Goal: Information Seeking & Learning: Learn about a topic

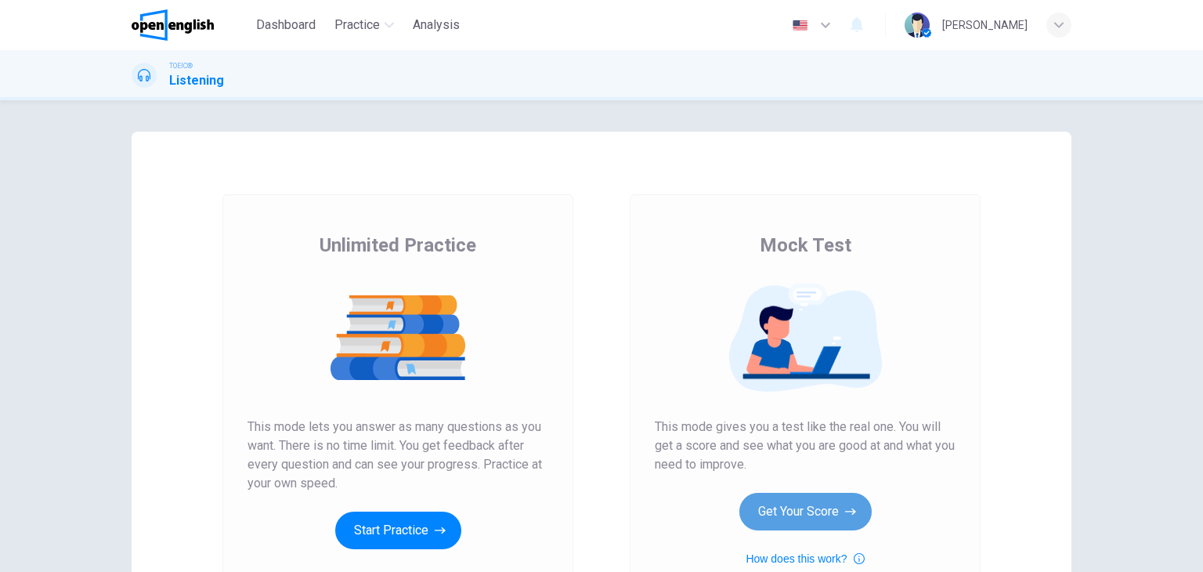
click at [827, 519] on button "Get Your Score" at bounding box center [805, 511] width 132 height 38
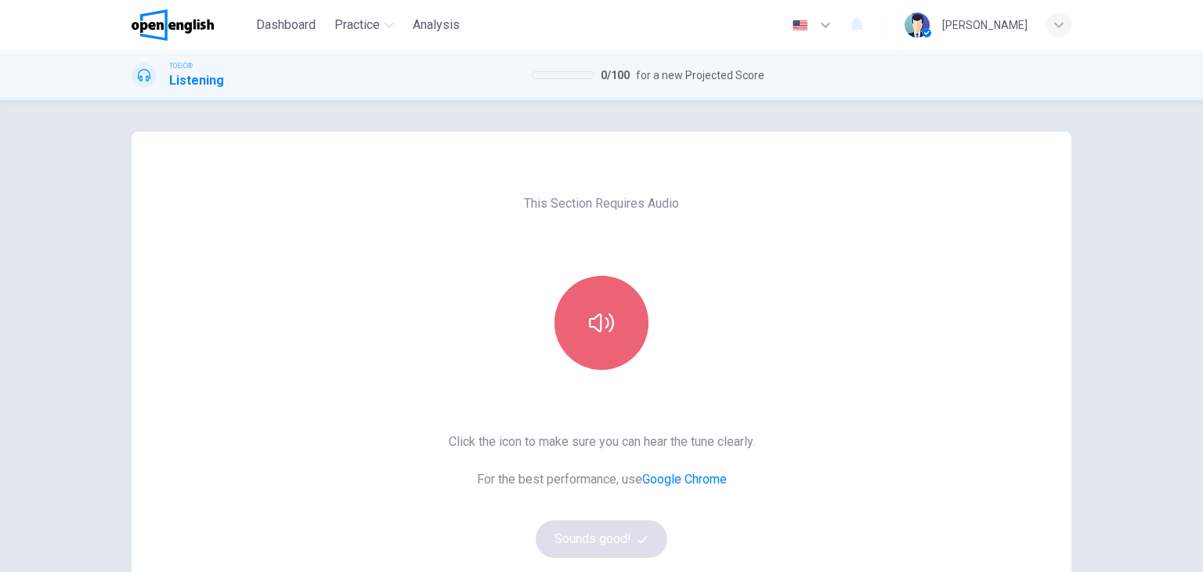
click at [594, 305] on button "button" at bounding box center [601, 323] width 94 height 94
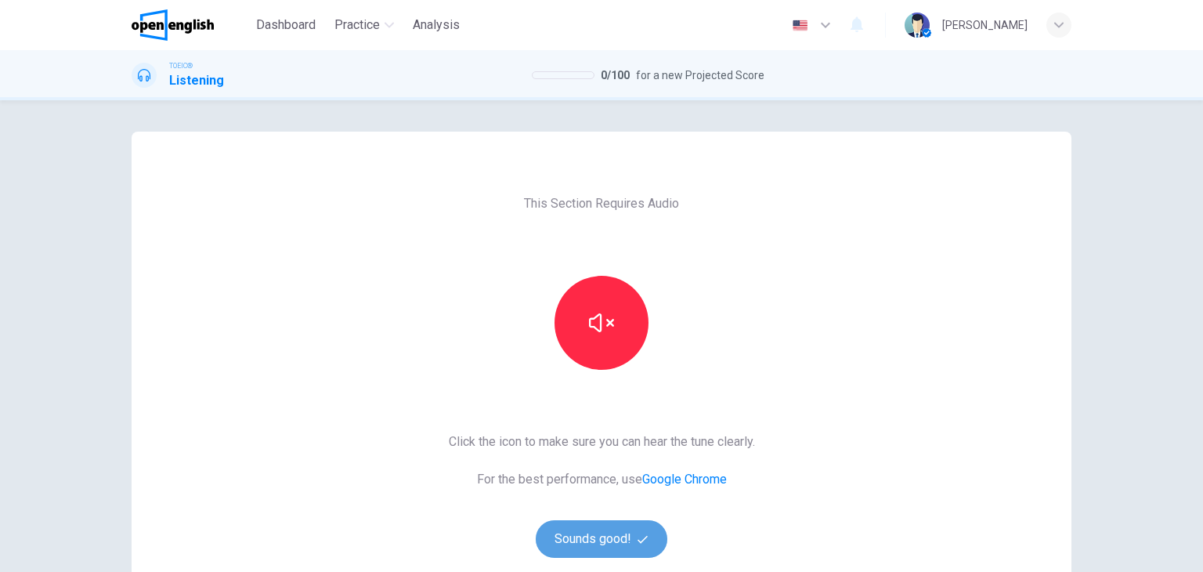
click at [639, 547] on button "Sounds good!" at bounding box center [602, 539] width 132 height 38
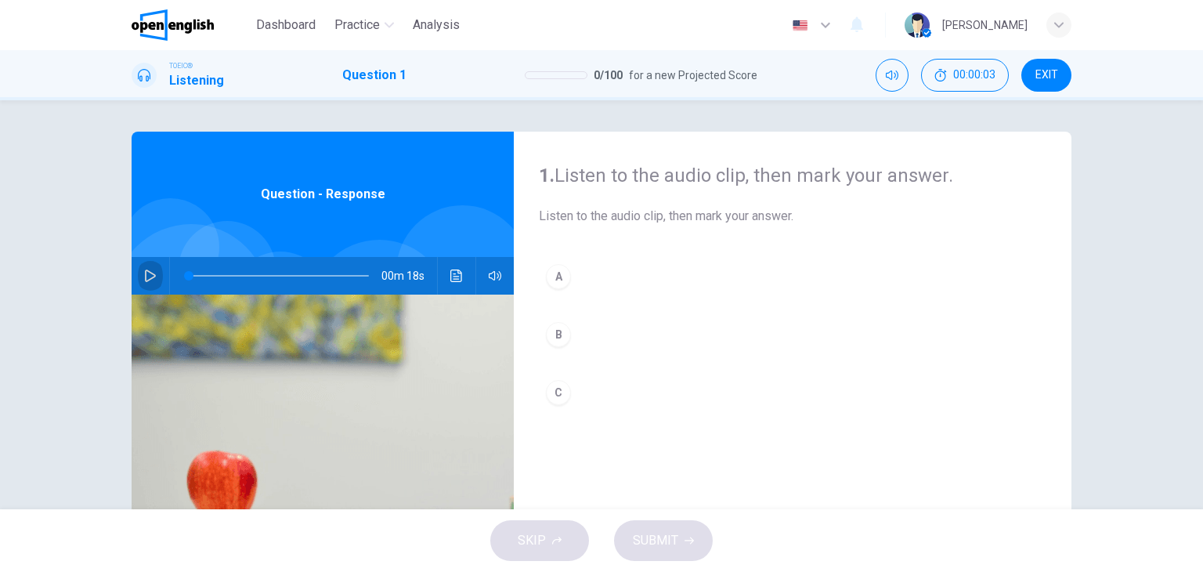
click at [150, 273] on icon "button" at bounding box center [150, 275] width 13 height 13
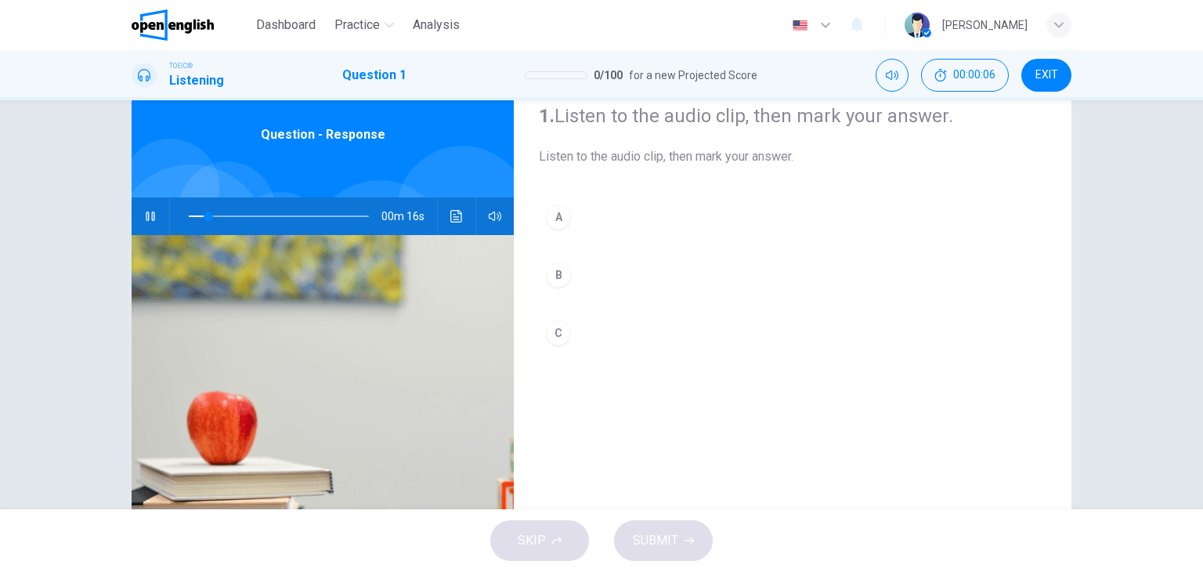
scroll to position [52, 0]
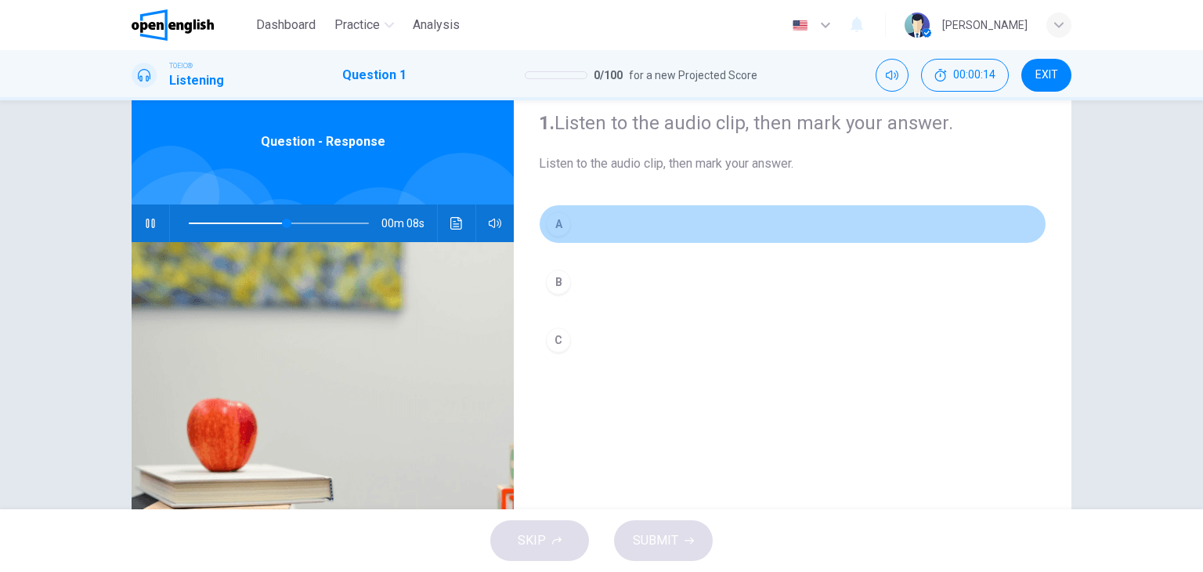
click at [860, 240] on button "A" at bounding box center [792, 223] width 507 height 39
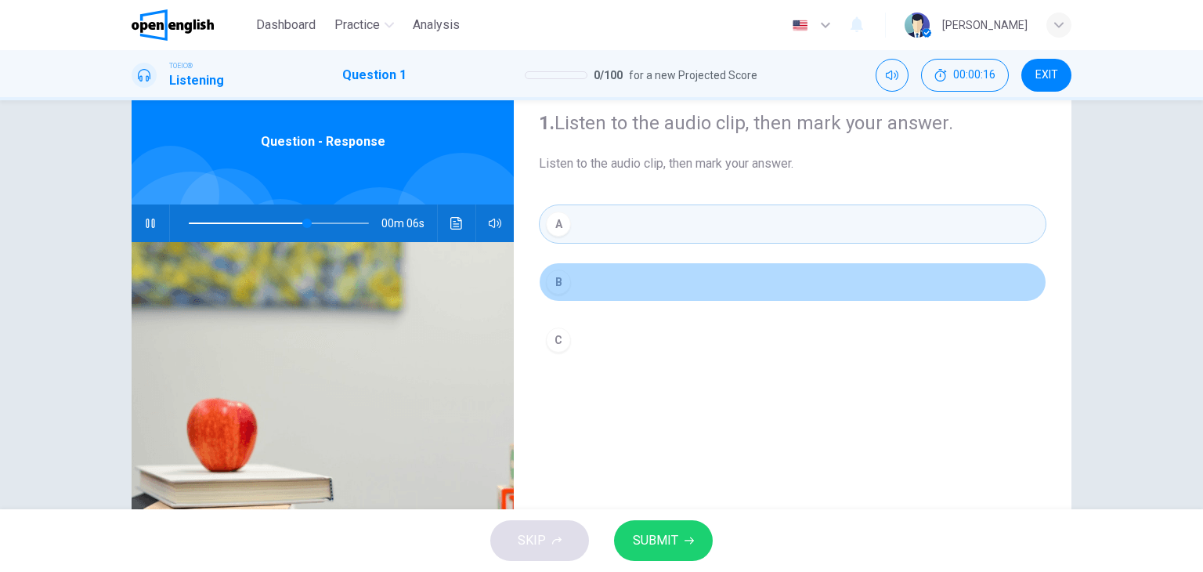
click at [858, 264] on button "B" at bounding box center [792, 281] width 507 height 39
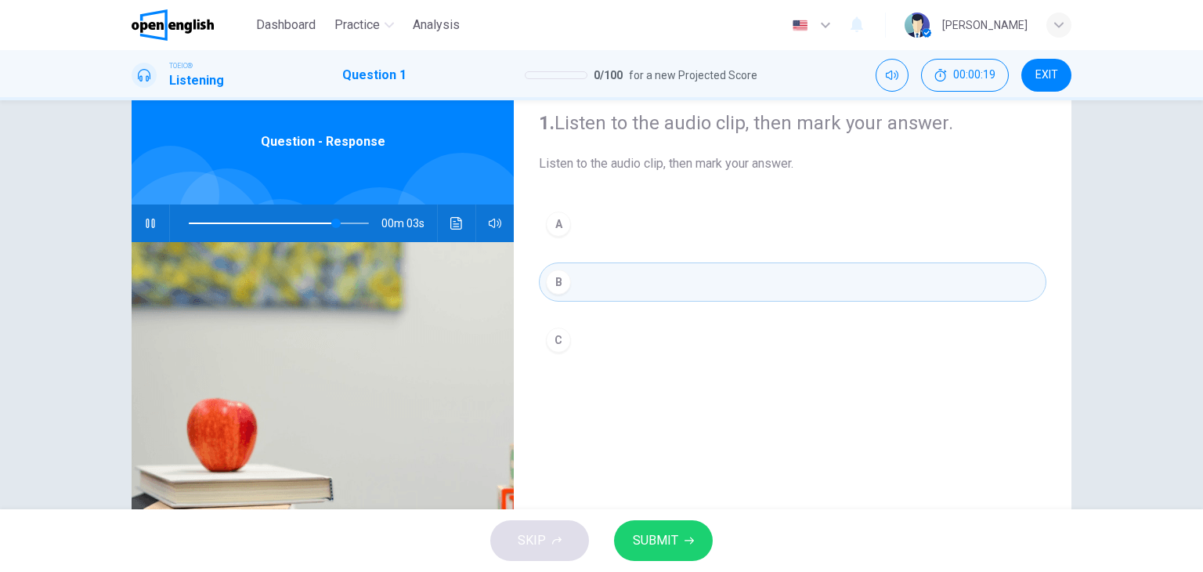
type input "**"
type input "*"
click at [655, 536] on span "SUBMIT" at bounding box center [655, 540] width 45 height 22
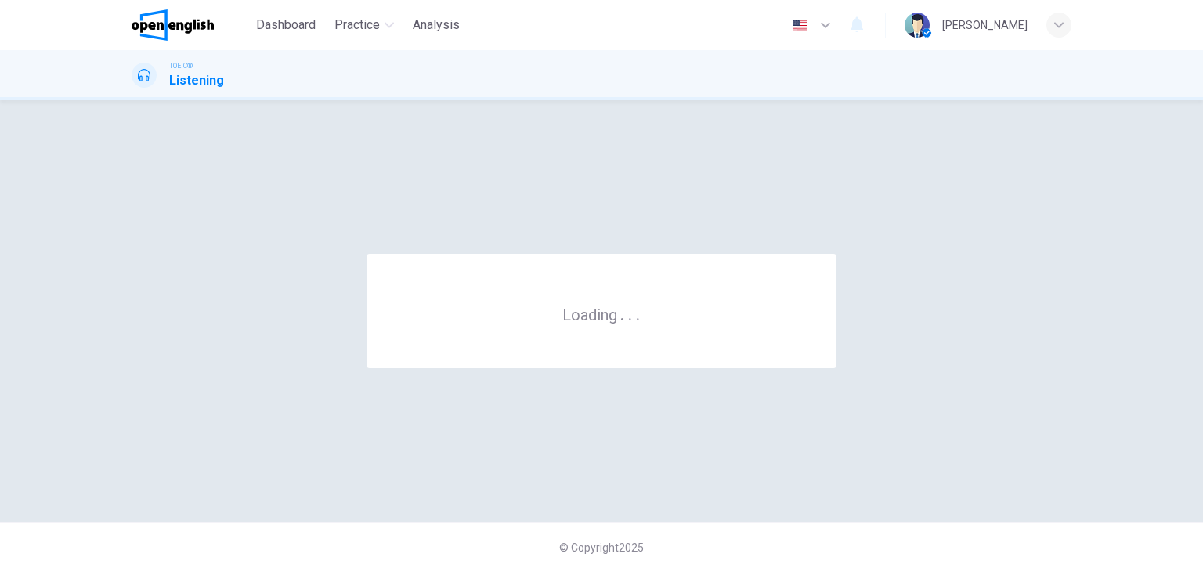
scroll to position [0, 0]
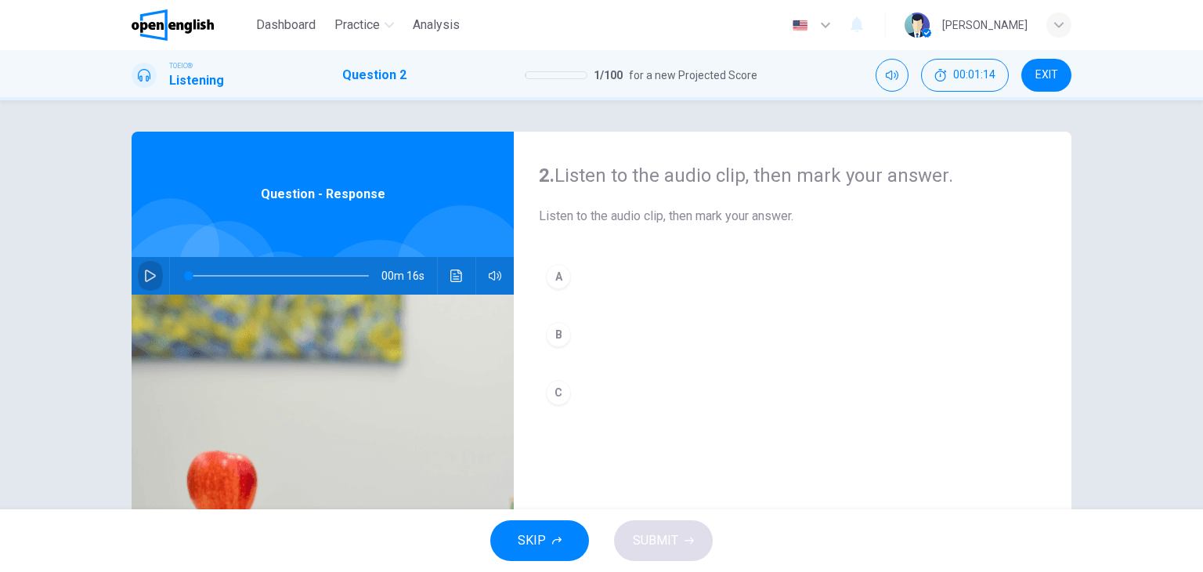
click at [144, 278] on icon "button" at bounding box center [150, 275] width 13 height 13
type input "**"
click at [562, 270] on div "A" at bounding box center [558, 276] width 25 height 25
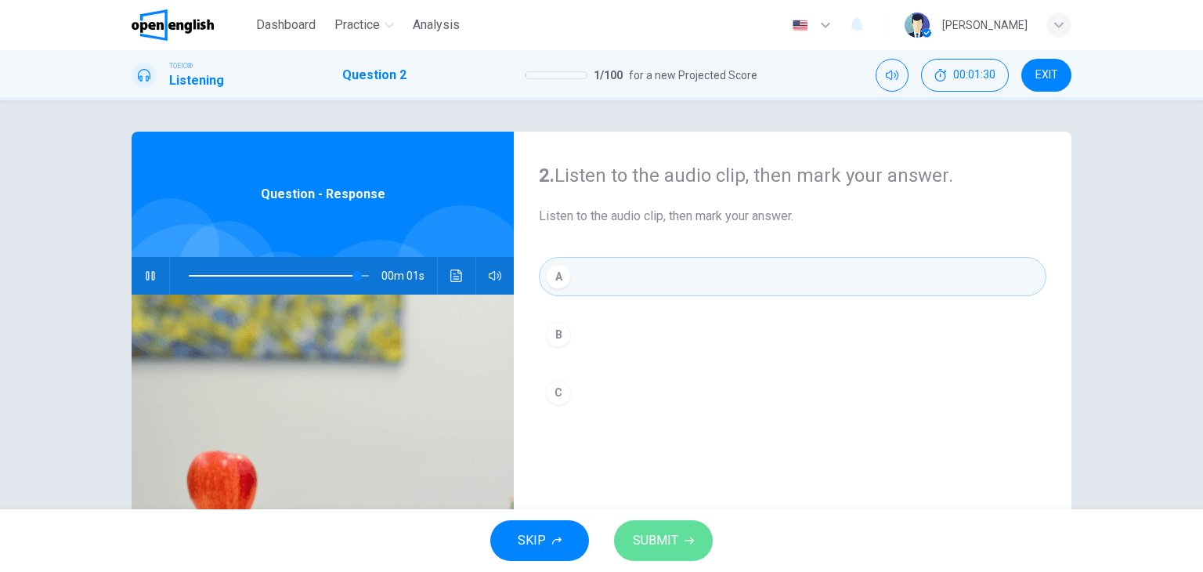
type input "*"
click at [658, 533] on span "SUBMIT" at bounding box center [655, 540] width 45 height 22
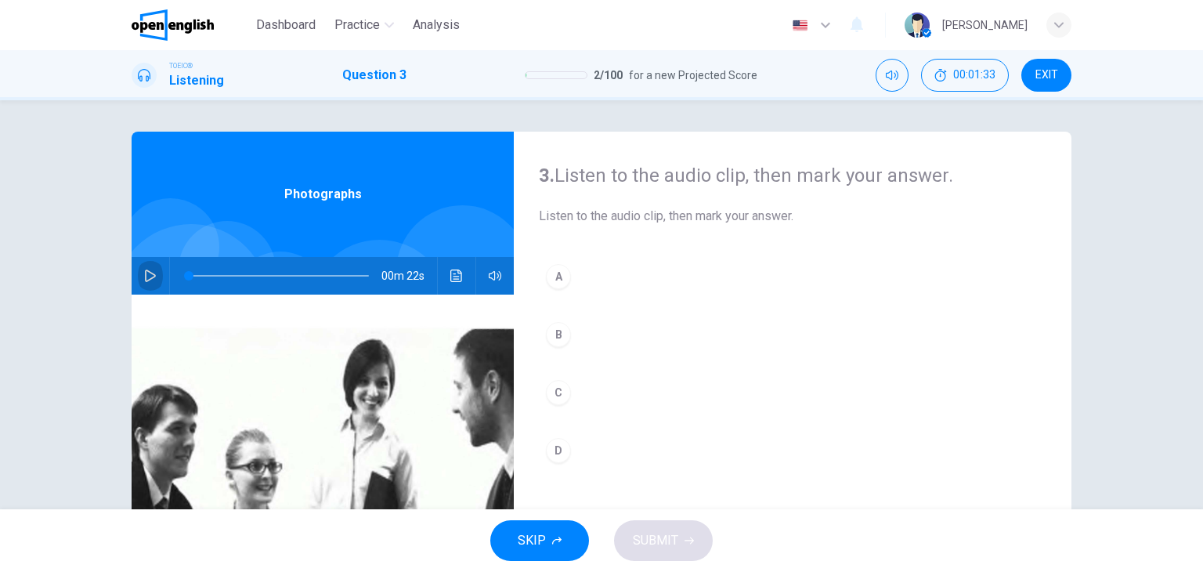
click at [147, 272] on icon "button" at bounding box center [150, 275] width 11 height 13
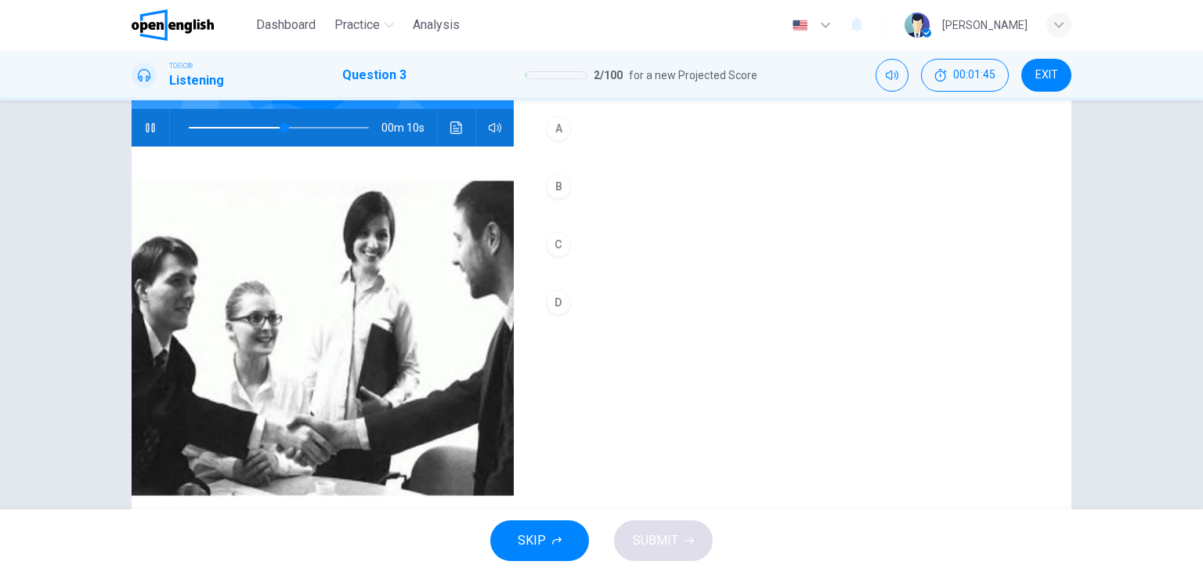
scroll to position [146, 0]
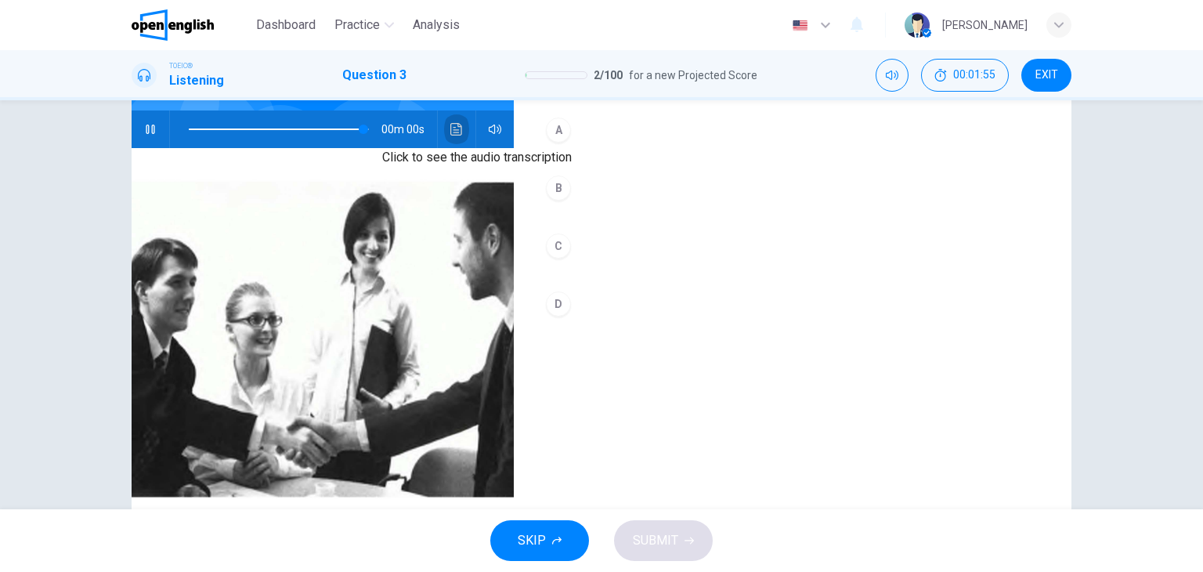
click at [451, 138] on button "Click to see the audio transcription" at bounding box center [456, 129] width 25 height 38
type input "*"
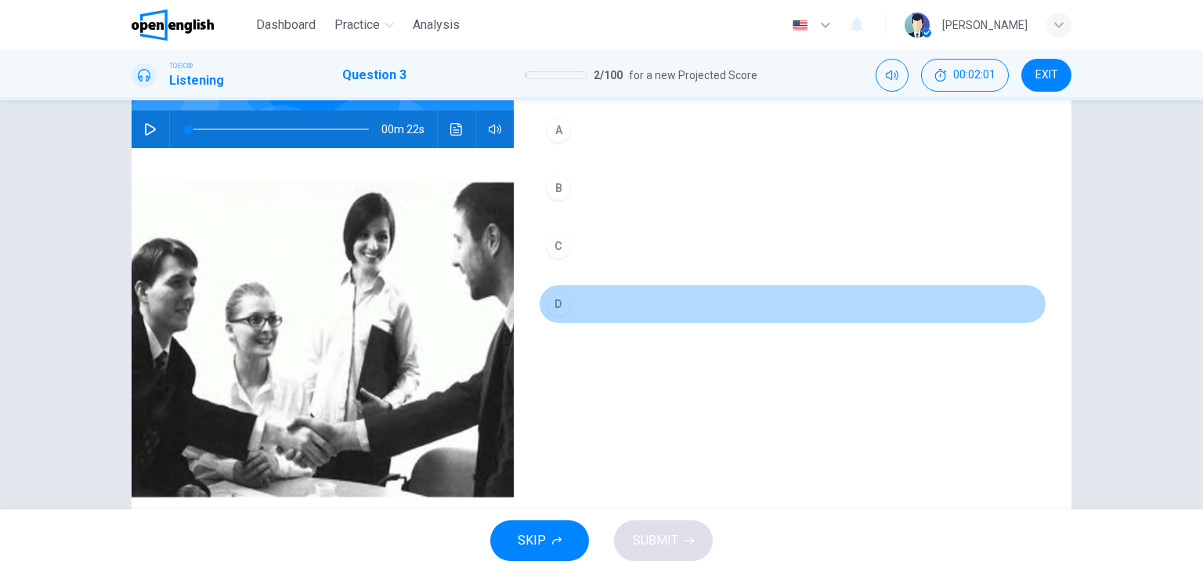
click at [550, 299] on div "D" at bounding box center [558, 303] width 25 height 25
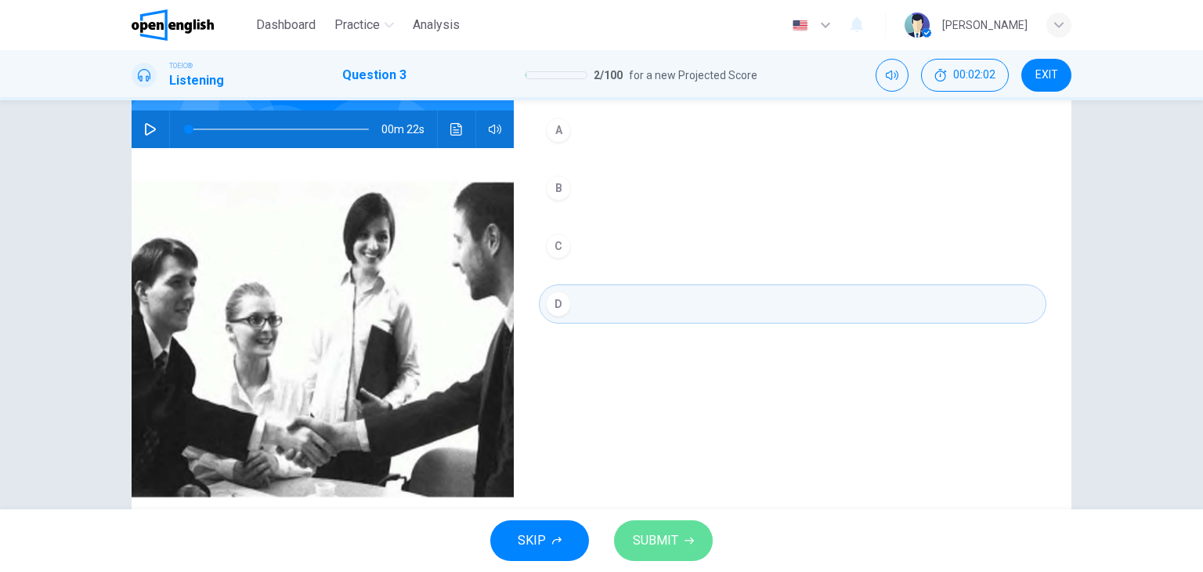
click at [678, 558] on button "SUBMIT" at bounding box center [663, 540] width 99 height 41
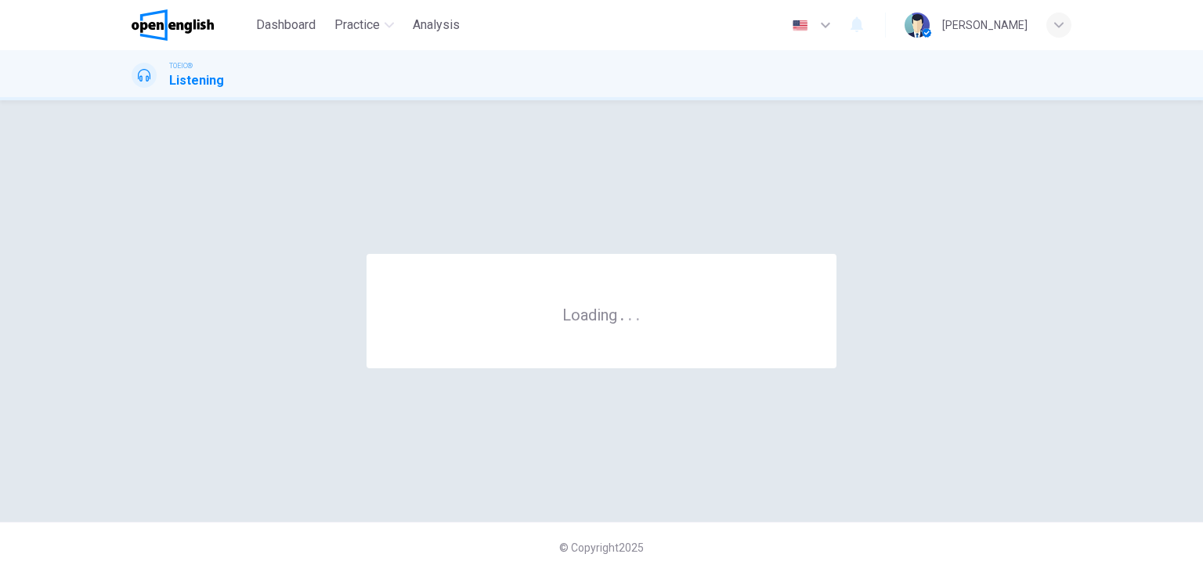
scroll to position [0, 0]
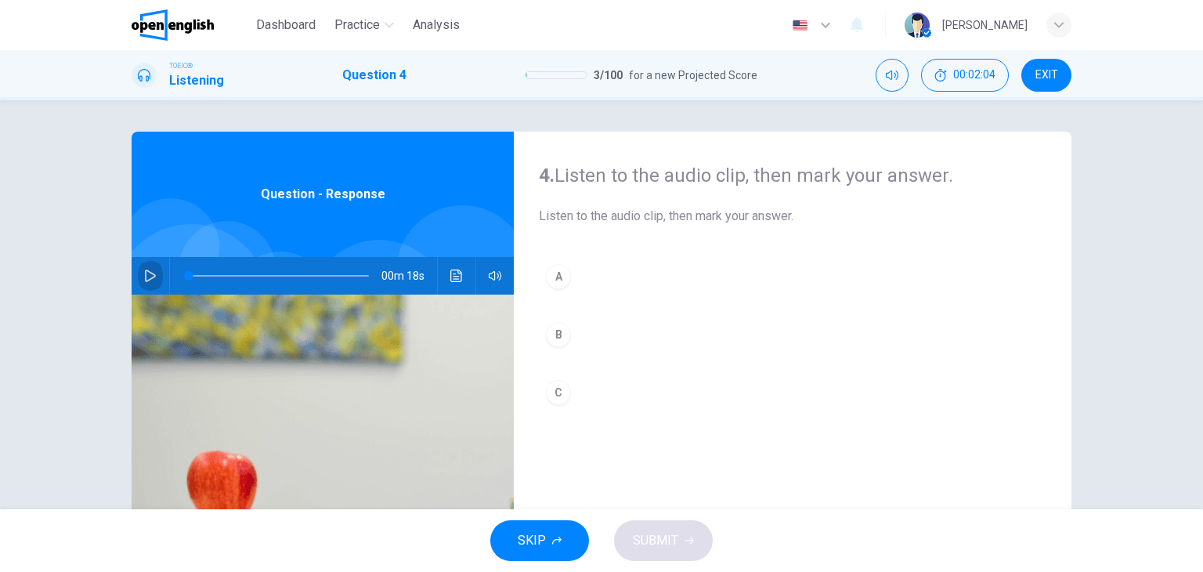
click at [144, 278] on icon "button" at bounding box center [150, 275] width 13 height 13
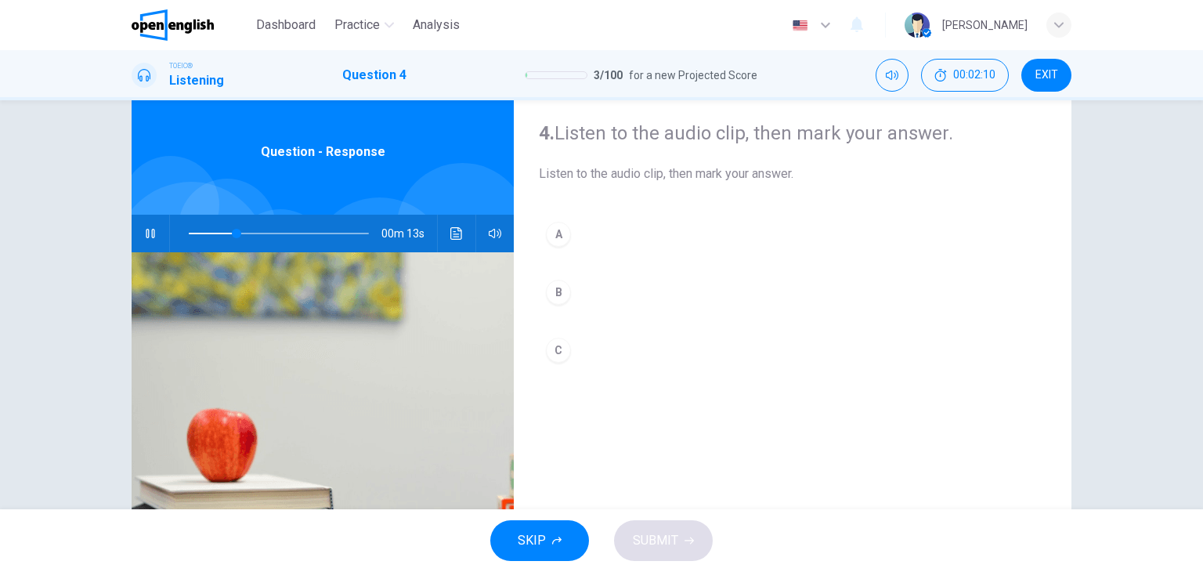
scroll to position [44, 0]
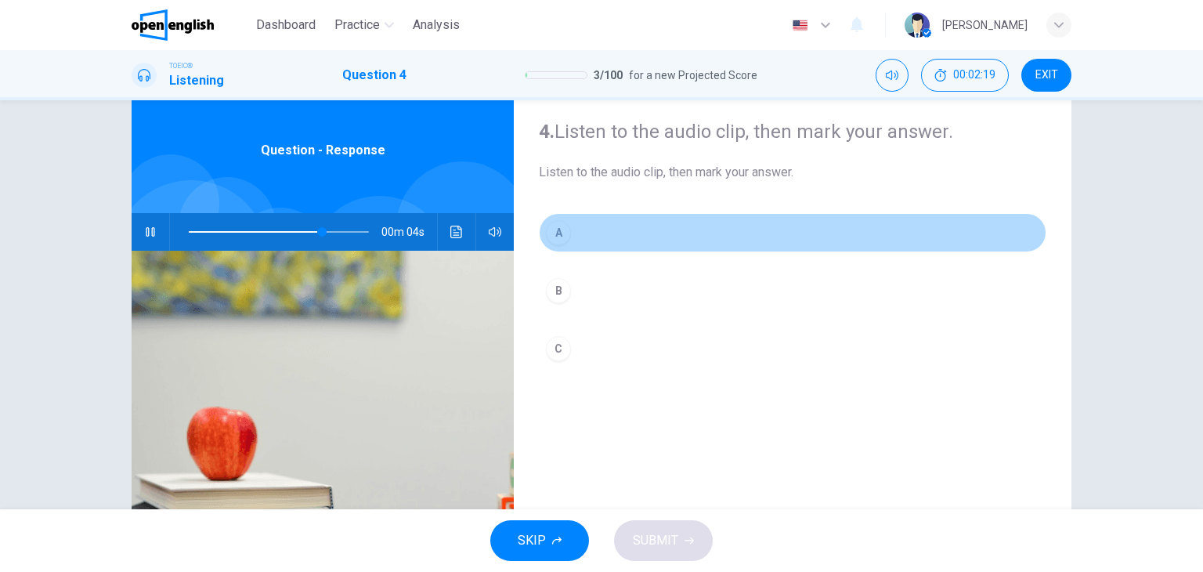
click at [547, 226] on div "A" at bounding box center [558, 232] width 25 height 25
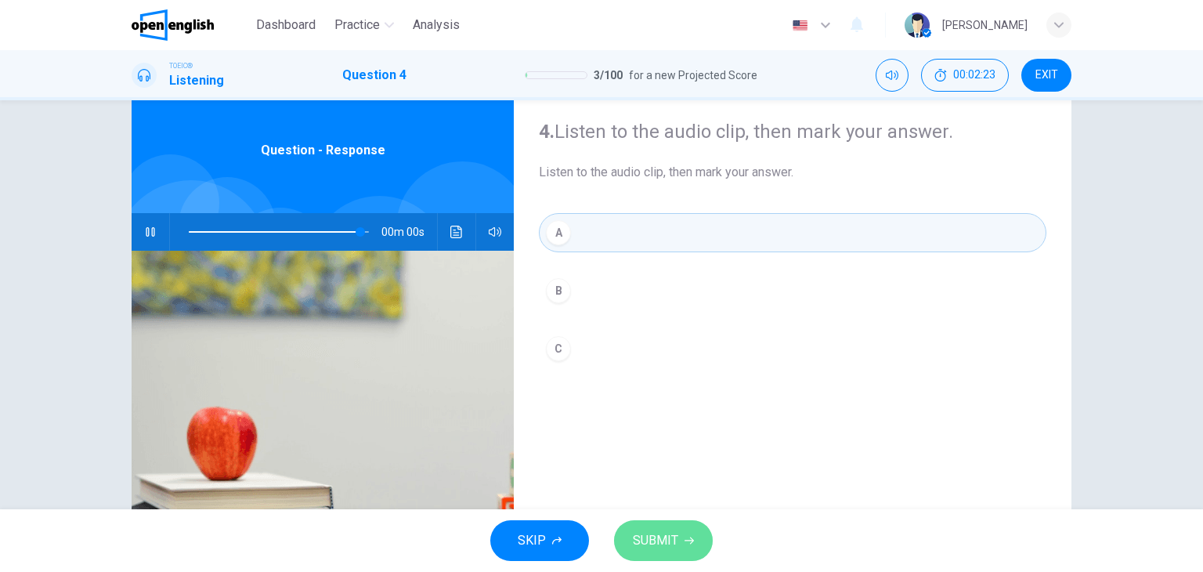
click at [631, 533] on button "SUBMIT" at bounding box center [663, 540] width 99 height 41
type input "*"
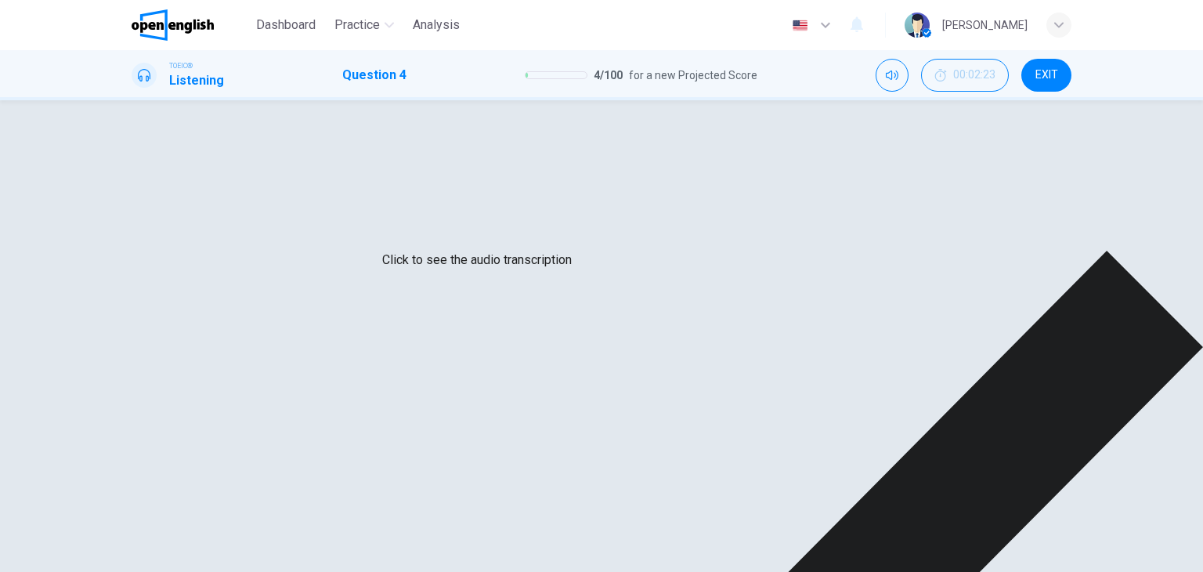
click at [451, 235] on icon "Click to see the audio transcription" at bounding box center [456, 231] width 12 height 13
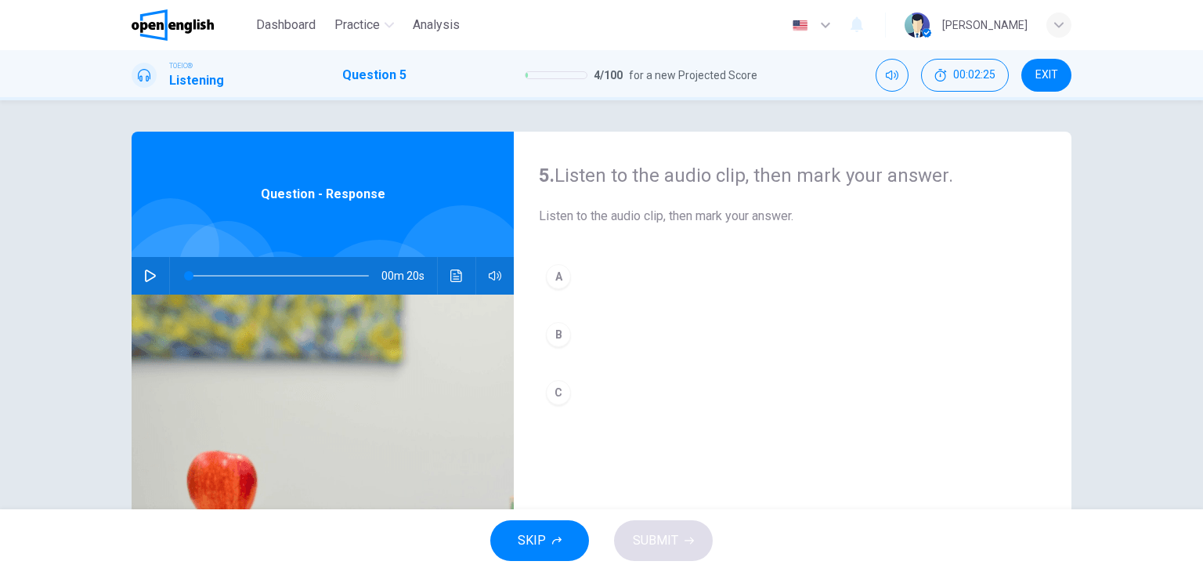
click at [135, 264] on div "00m 20s" at bounding box center [323, 276] width 382 height 38
click at [144, 270] on icon "button" at bounding box center [150, 275] width 13 height 13
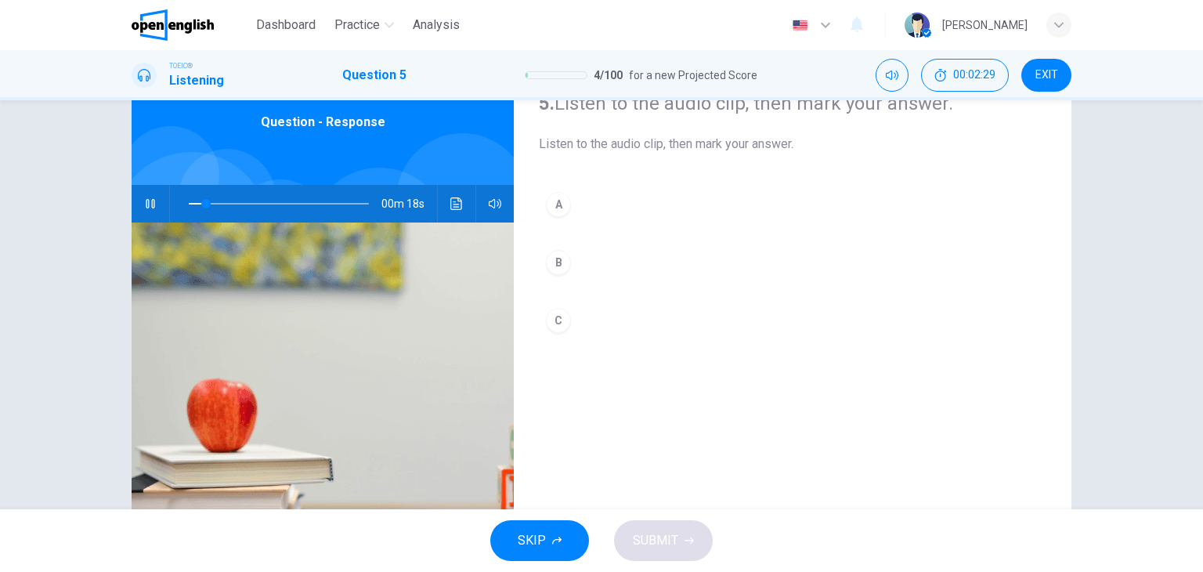
scroll to position [75, 0]
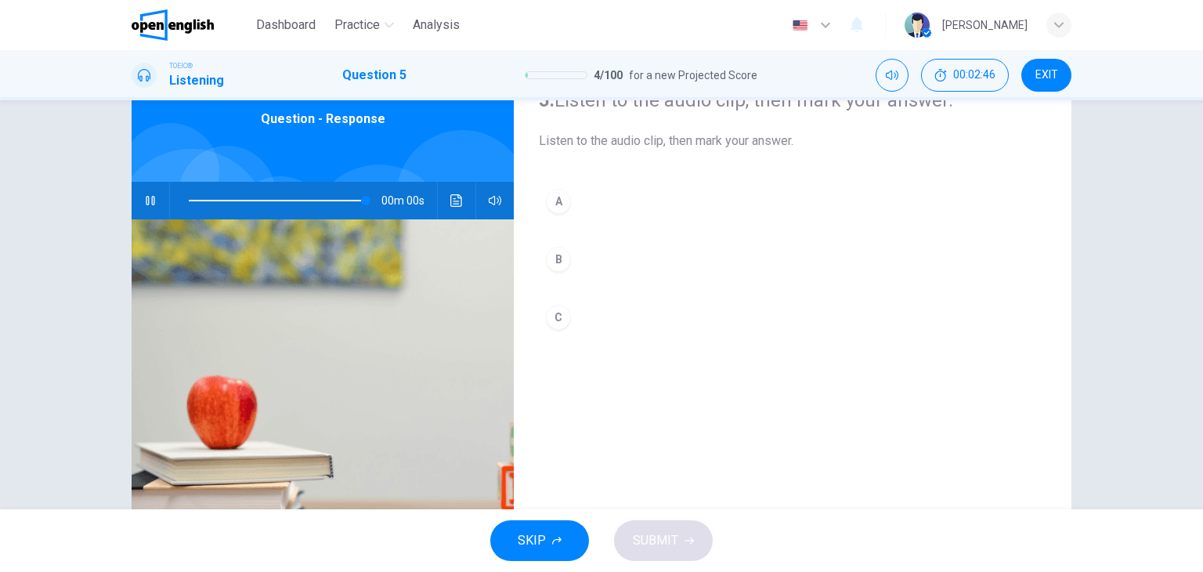
type input "*"
click at [456, 200] on icon "Click to see the audio transcription" at bounding box center [456, 200] width 13 height 13
click at [456, 571] on div at bounding box center [601, 572] width 1203 height 0
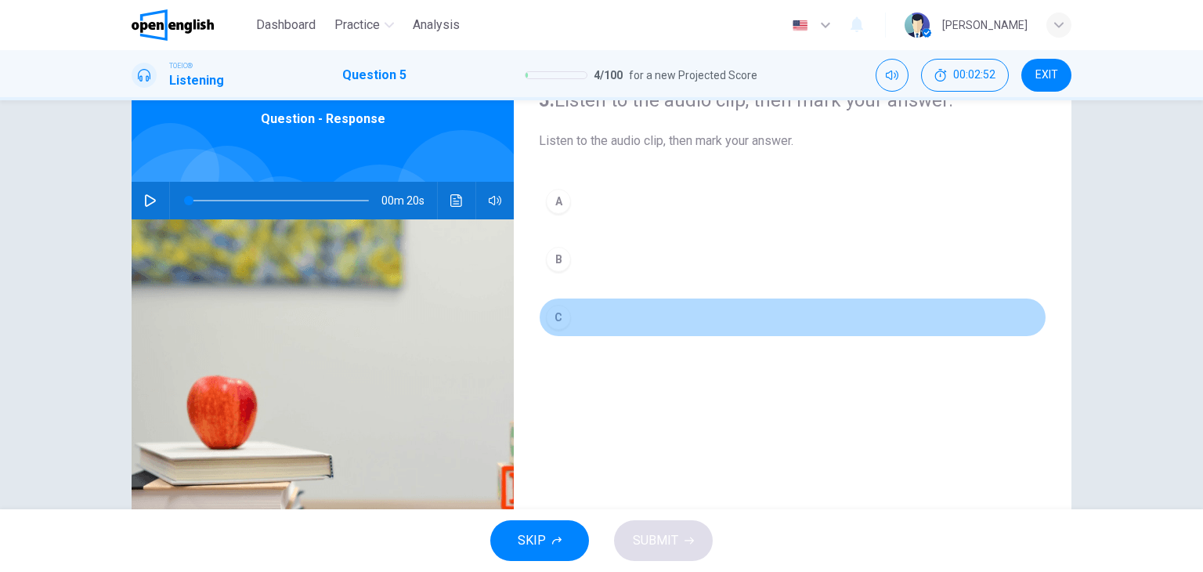
click at [570, 306] on button "C" at bounding box center [792, 317] width 507 height 39
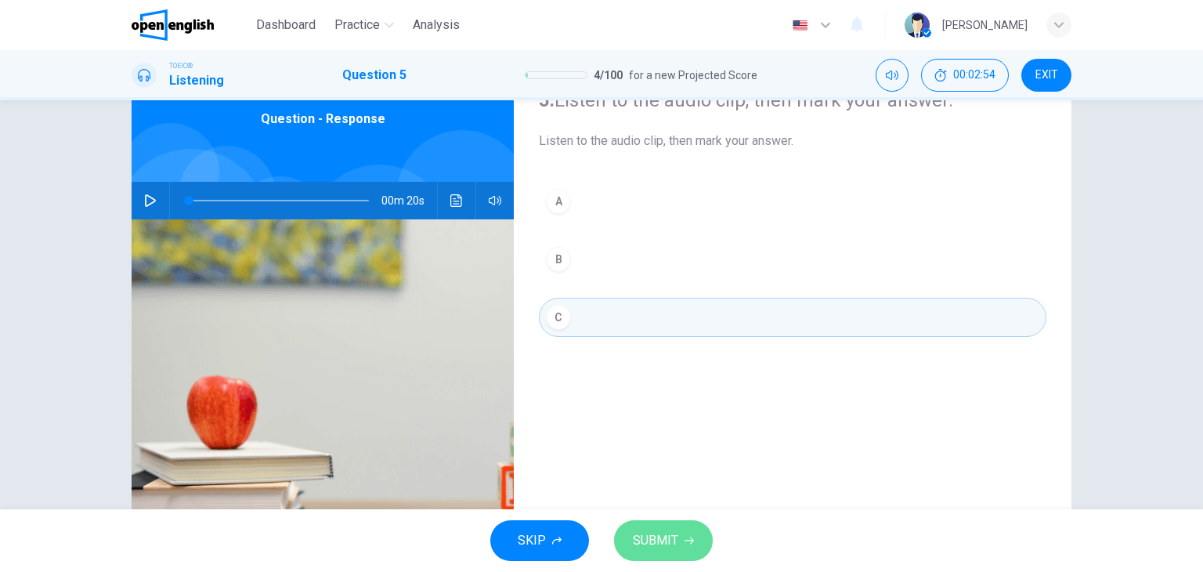
click at [680, 522] on button "SUBMIT" at bounding box center [663, 540] width 99 height 41
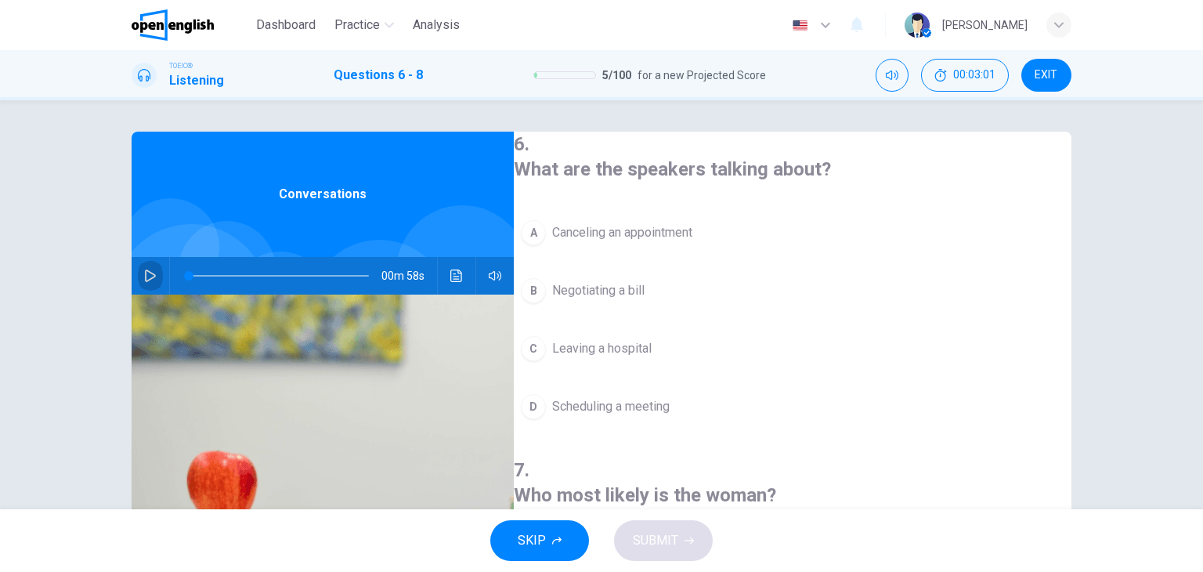
click at [144, 273] on icon "button" at bounding box center [150, 275] width 13 height 13
type input "*"
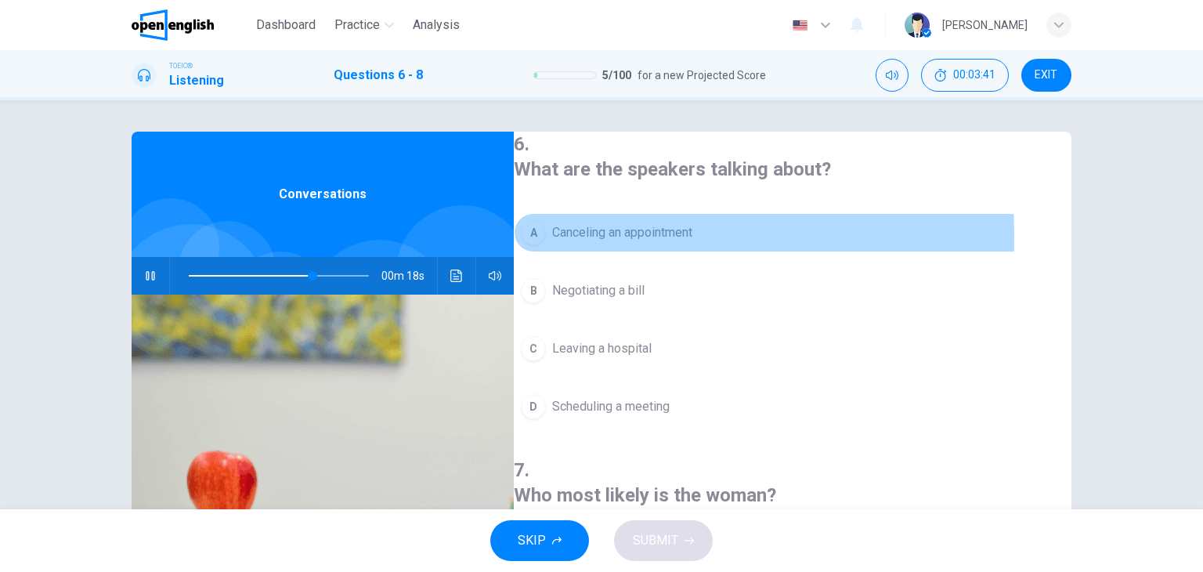
click at [546, 234] on div "A" at bounding box center [533, 232] width 25 height 25
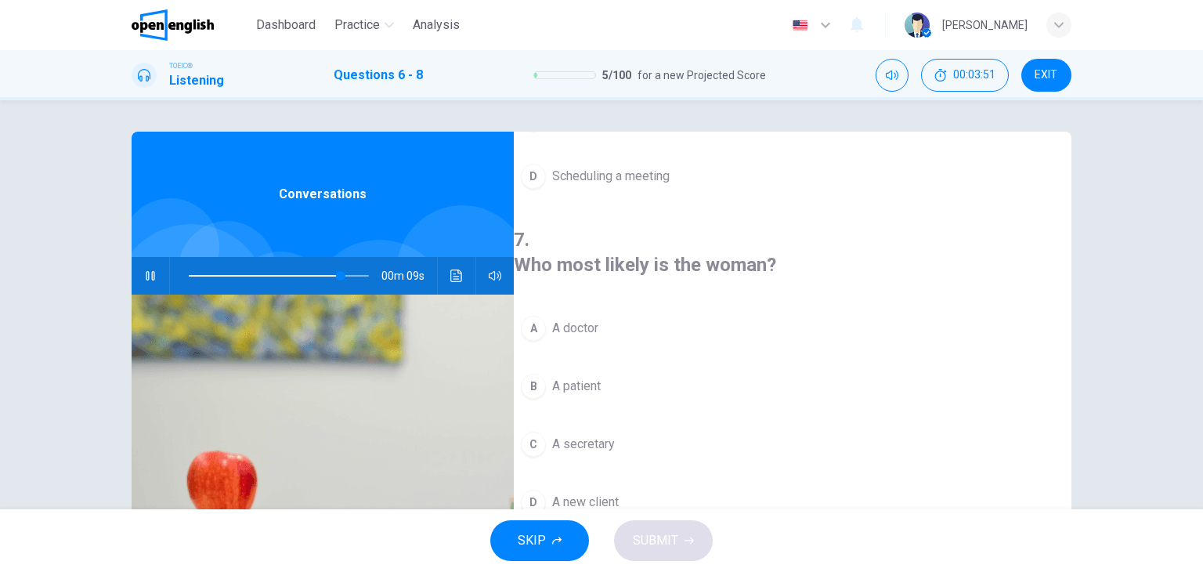
scroll to position [232, 0]
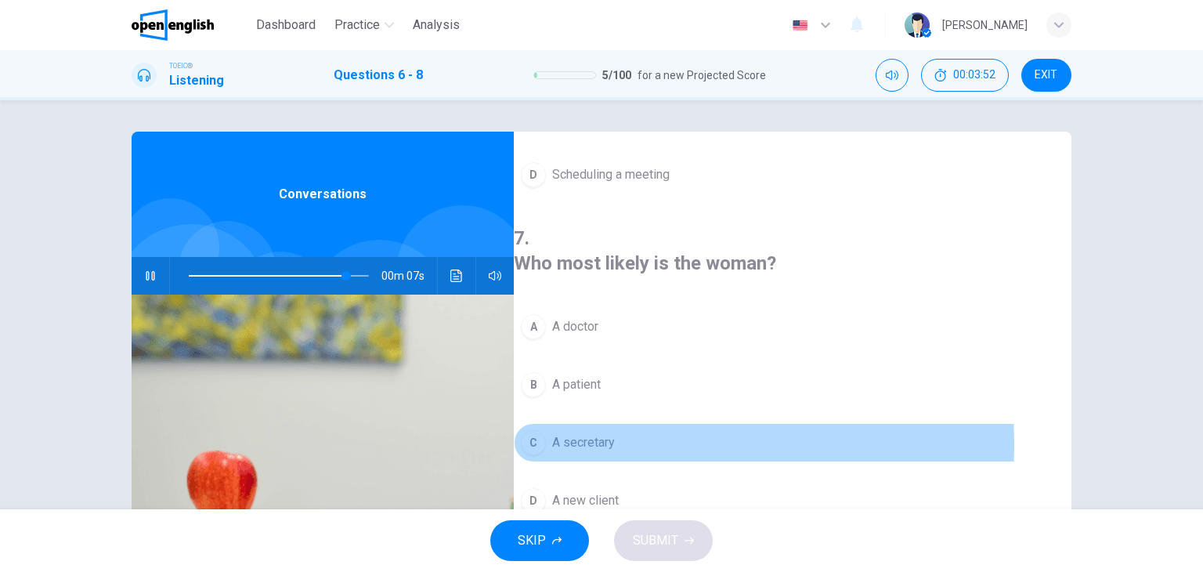
click at [615, 433] on span "A secretary" at bounding box center [583, 442] width 63 height 19
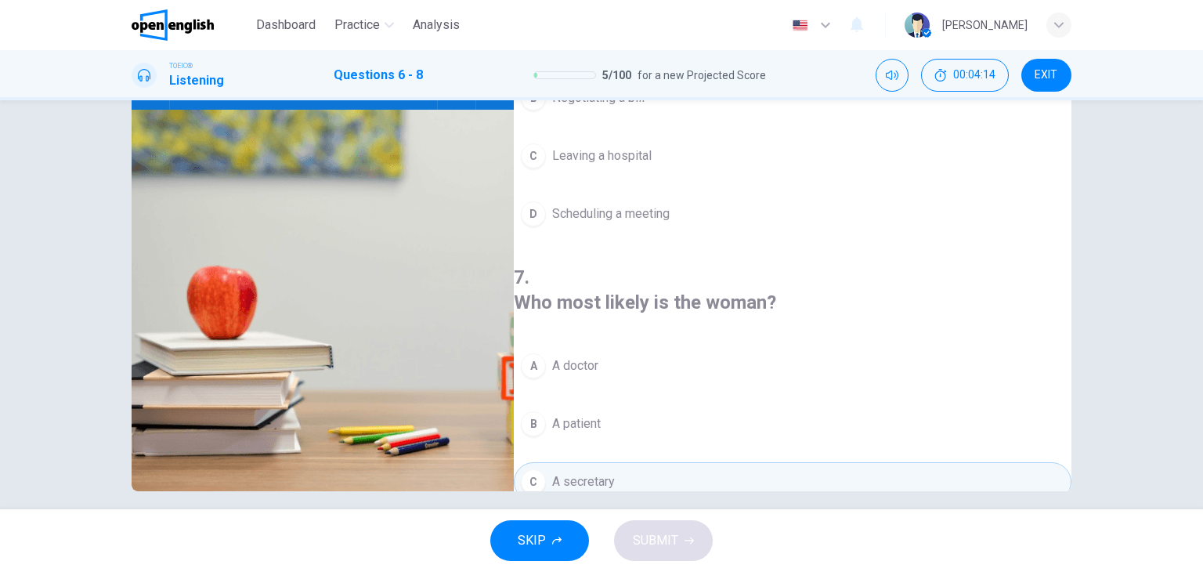
scroll to position [0, 0]
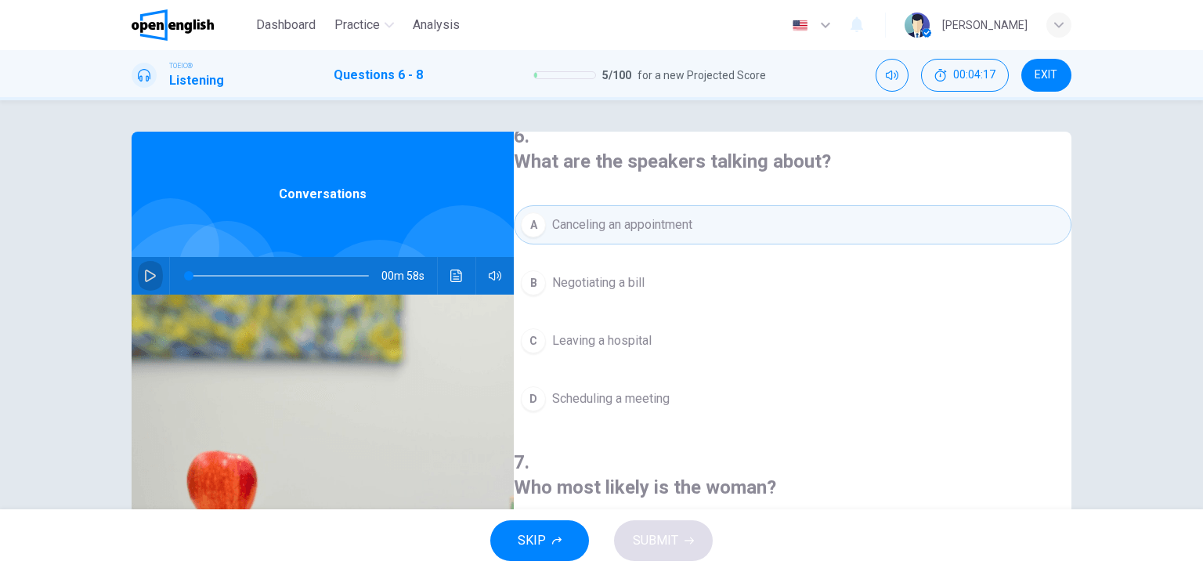
click at [143, 268] on button "button" at bounding box center [150, 276] width 25 height 38
click at [448, 283] on button "Click to see the audio transcription" at bounding box center [456, 276] width 25 height 38
click at [144, 276] on icon "button" at bounding box center [150, 275] width 13 height 13
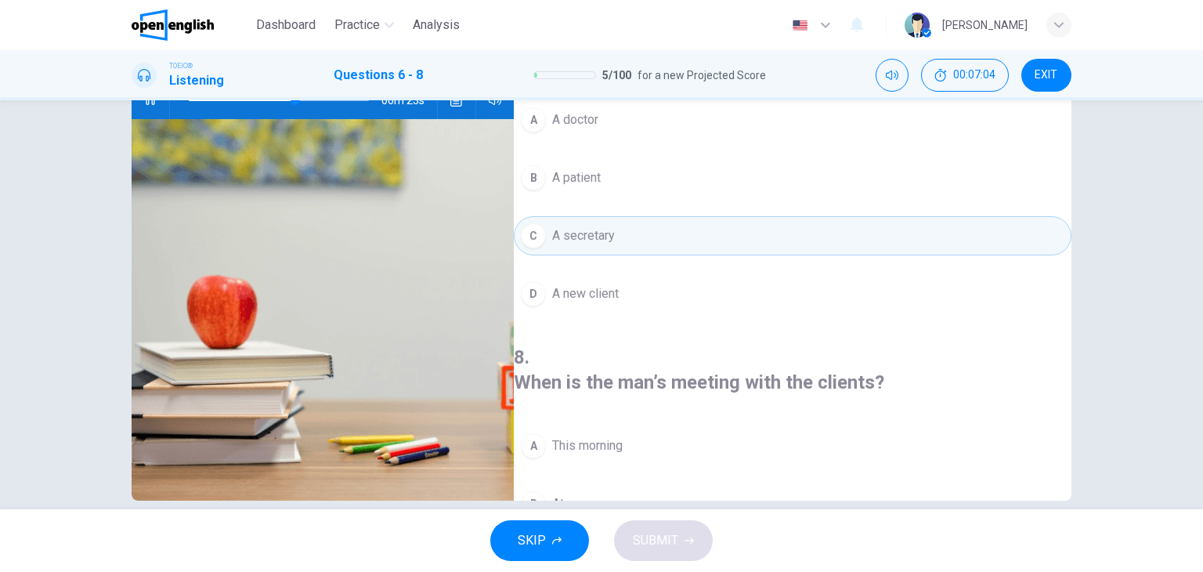
scroll to position [198, 0]
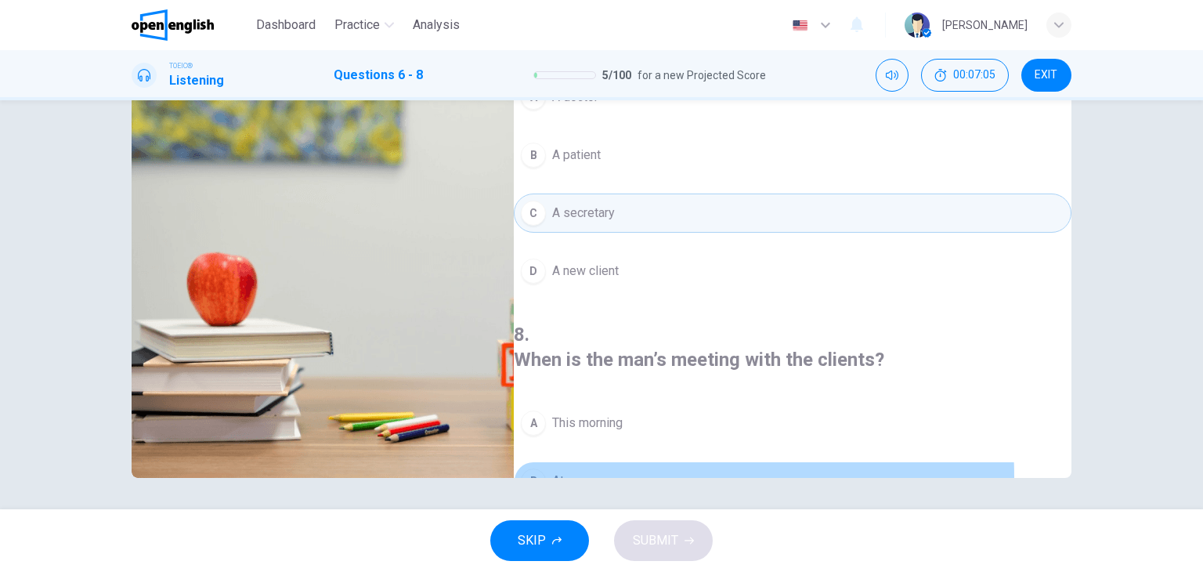
click at [645, 461] on button "B At noon" at bounding box center [792, 480] width 557 height 39
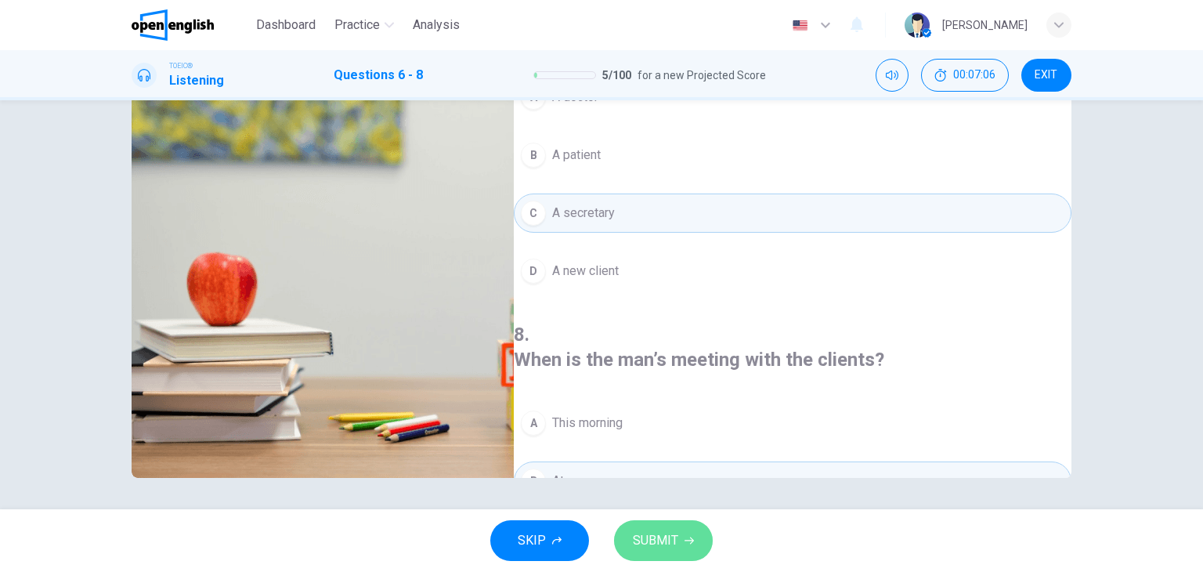
click at [670, 526] on button "SUBMIT" at bounding box center [663, 540] width 99 height 41
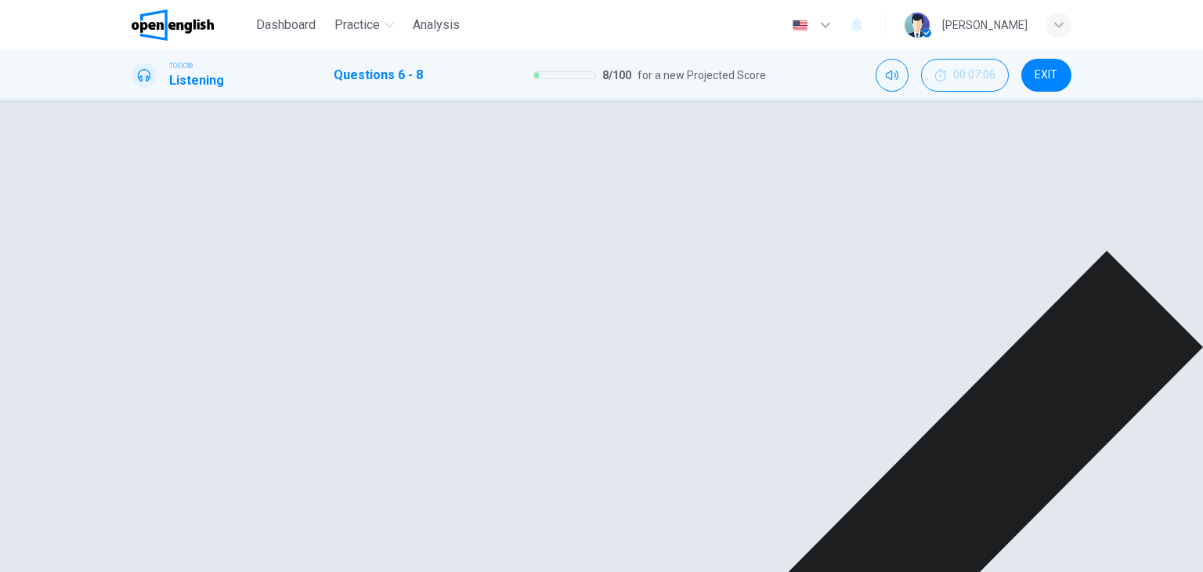
type input "**"
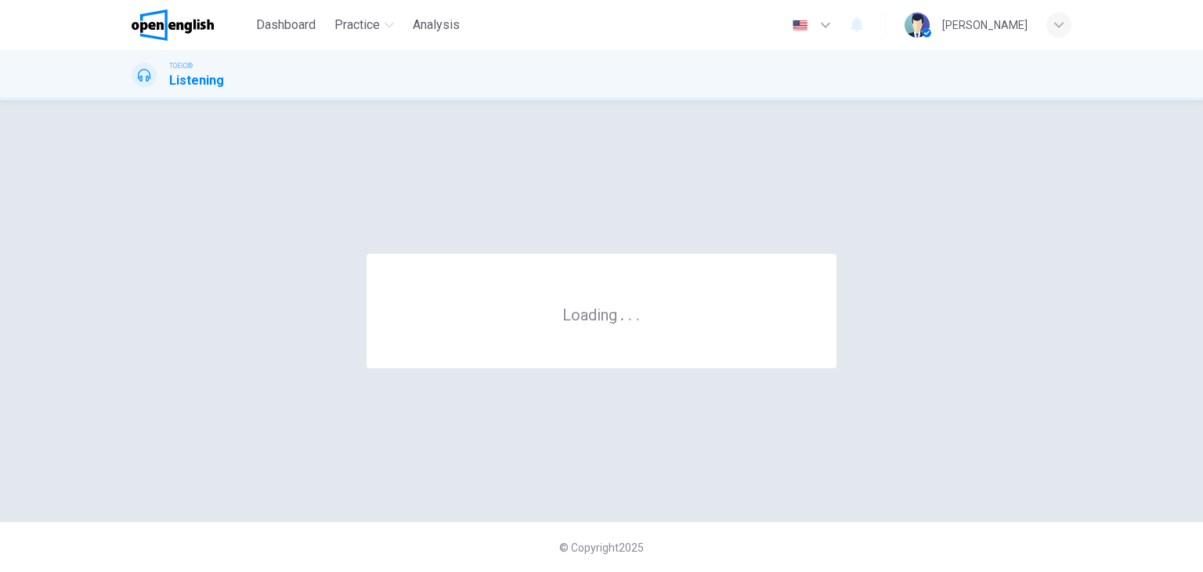
scroll to position [0, 0]
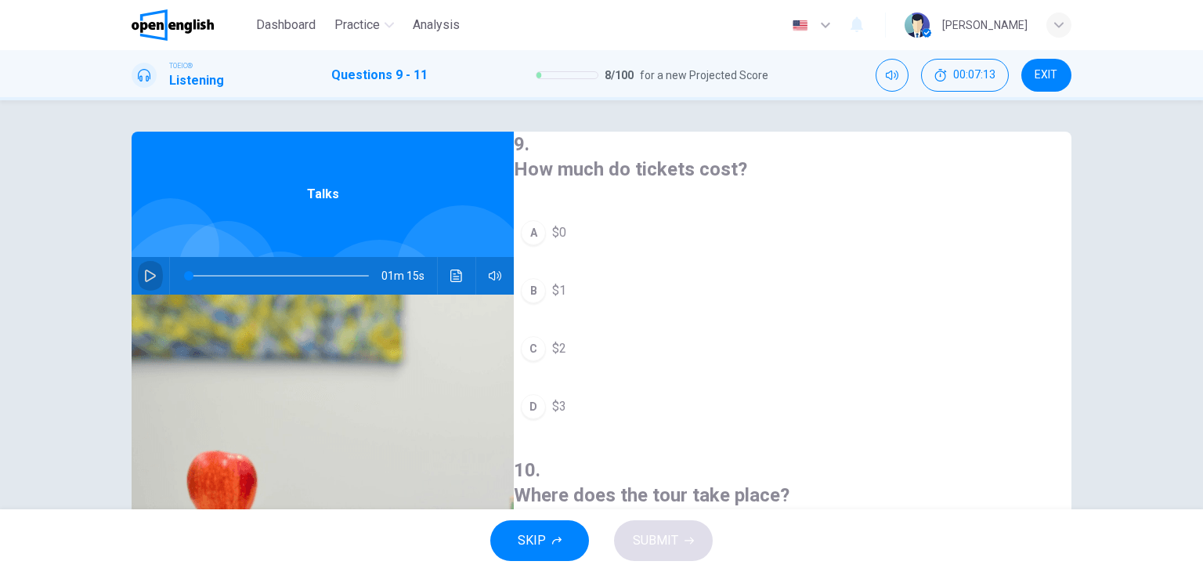
click at [138, 278] on button "button" at bounding box center [150, 276] width 25 height 38
click at [144, 282] on button "button" at bounding box center [150, 276] width 25 height 38
click at [193, 276] on span at bounding box center [279, 276] width 180 height 22
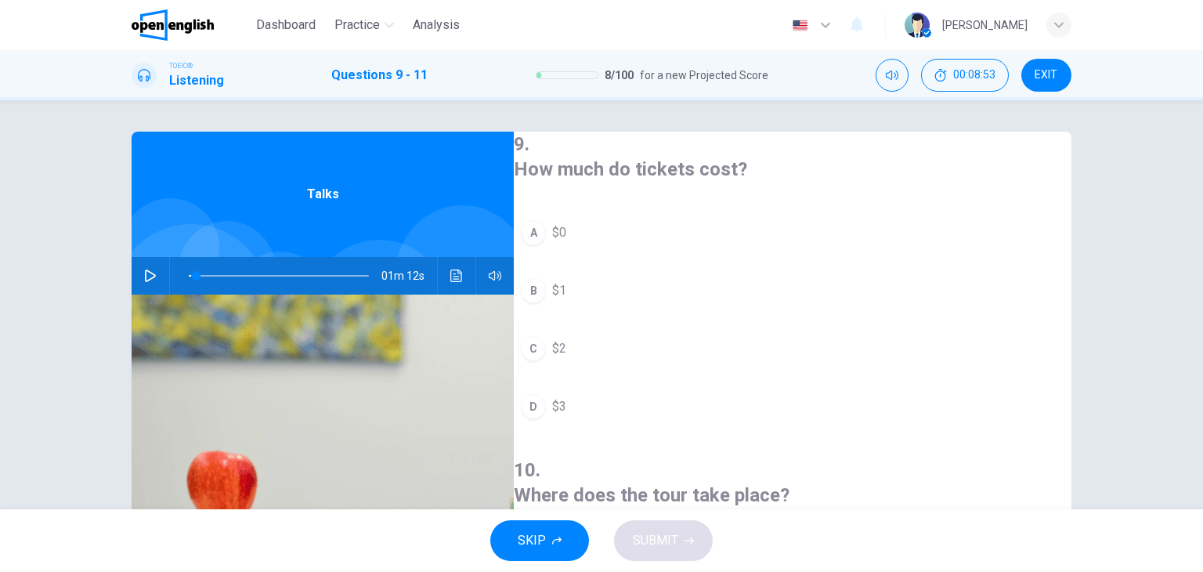
click at [144, 273] on icon "button" at bounding box center [150, 275] width 13 height 13
drag, startPoint x: 196, startPoint y: 276, endPoint x: 139, endPoint y: 285, distance: 57.0
click at [139, 285] on div "01m 15s" at bounding box center [323, 276] width 382 height 38
click at [189, 273] on span at bounding box center [279, 276] width 180 height 22
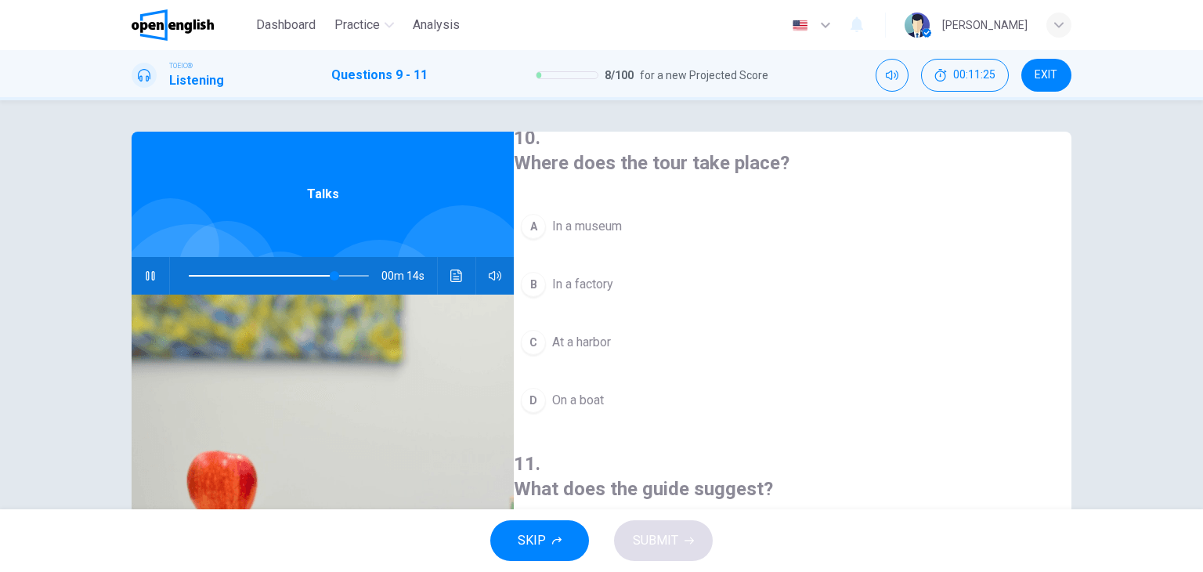
scroll to position [354, 0]
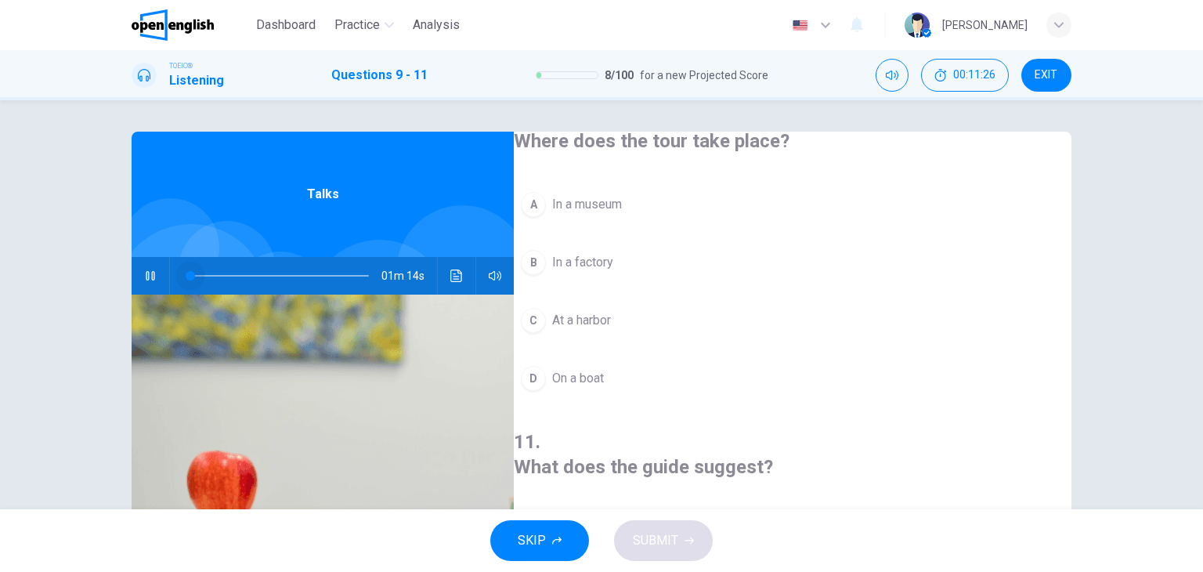
click at [189, 276] on span at bounding box center [279, 276] width 180 height 22
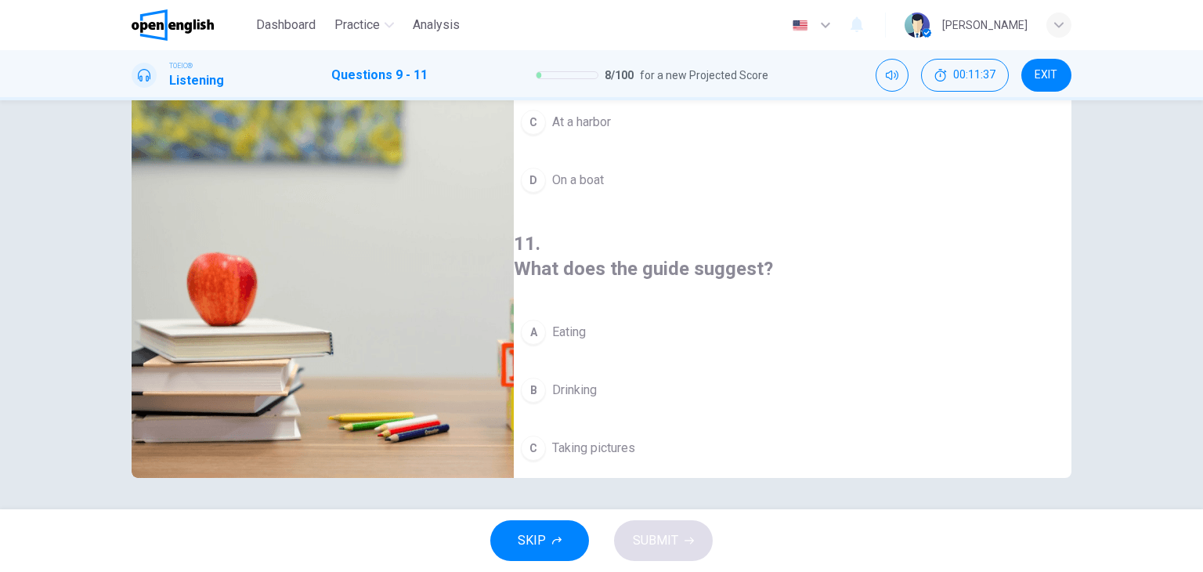
scroll to position [0, 0]
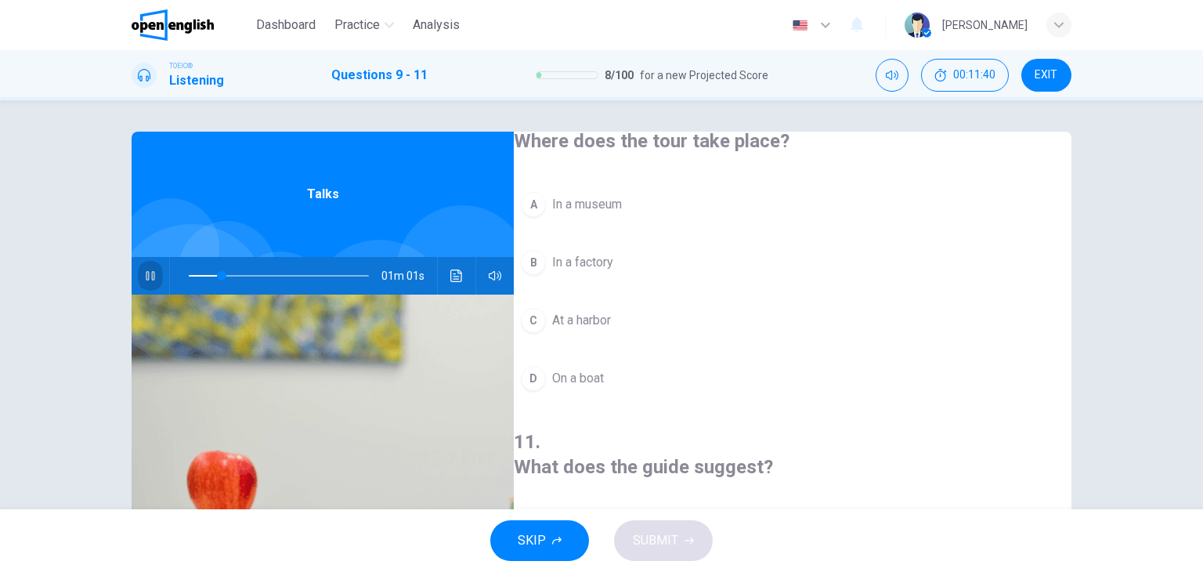
click at [147, 272] on icon "button" at bounding box center [150, 275] width 13 height 13
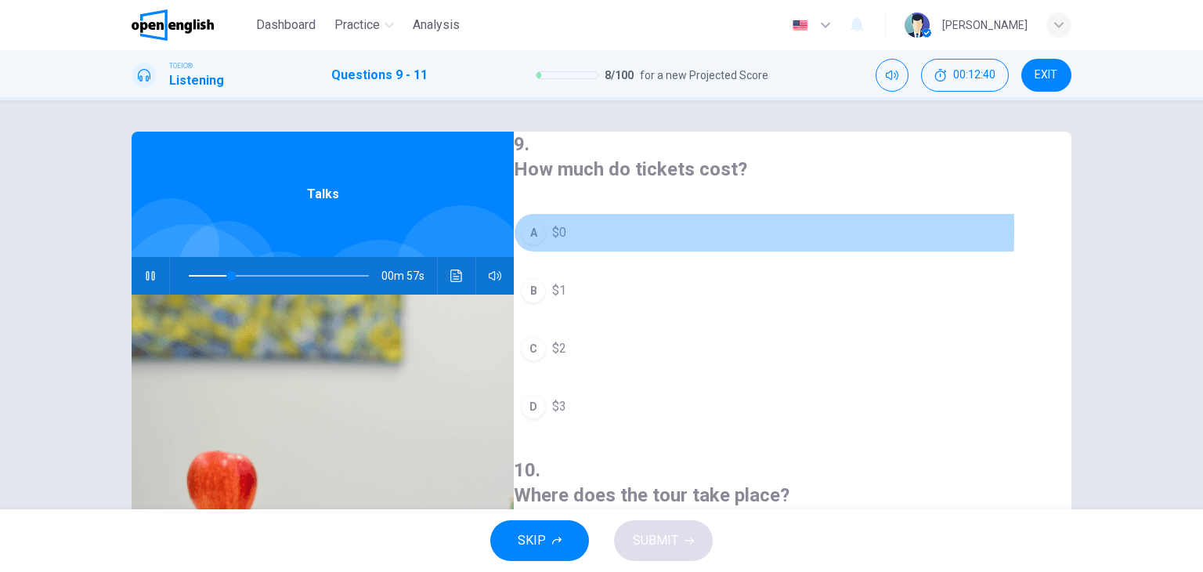
click at [546, 226] on div "A" at bounding box center [533, 232] width 25 height 25
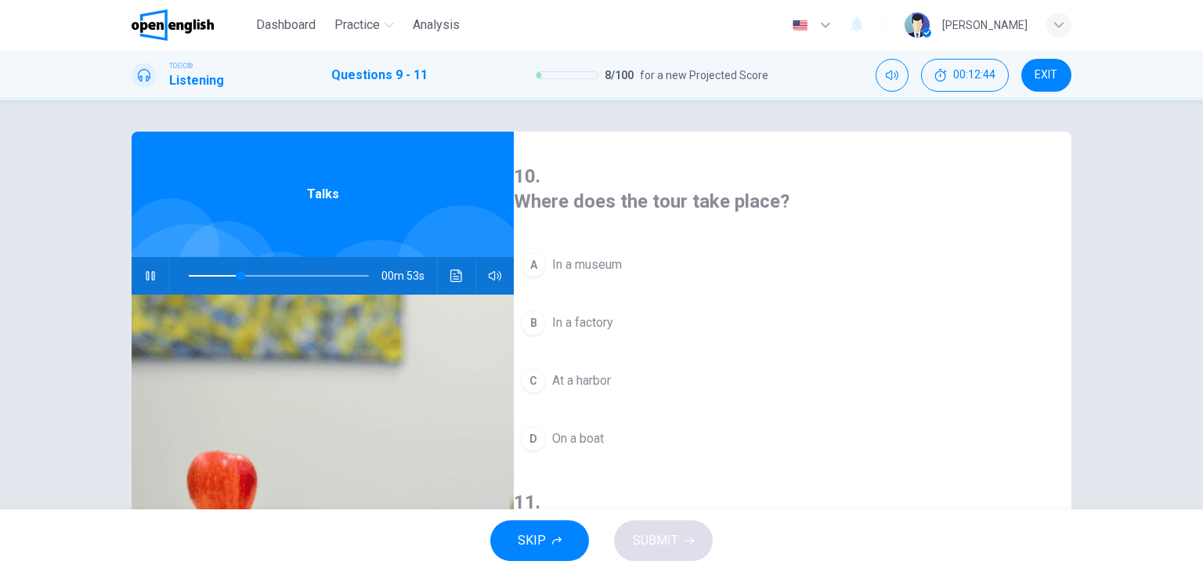
scroll to position [292, 0]
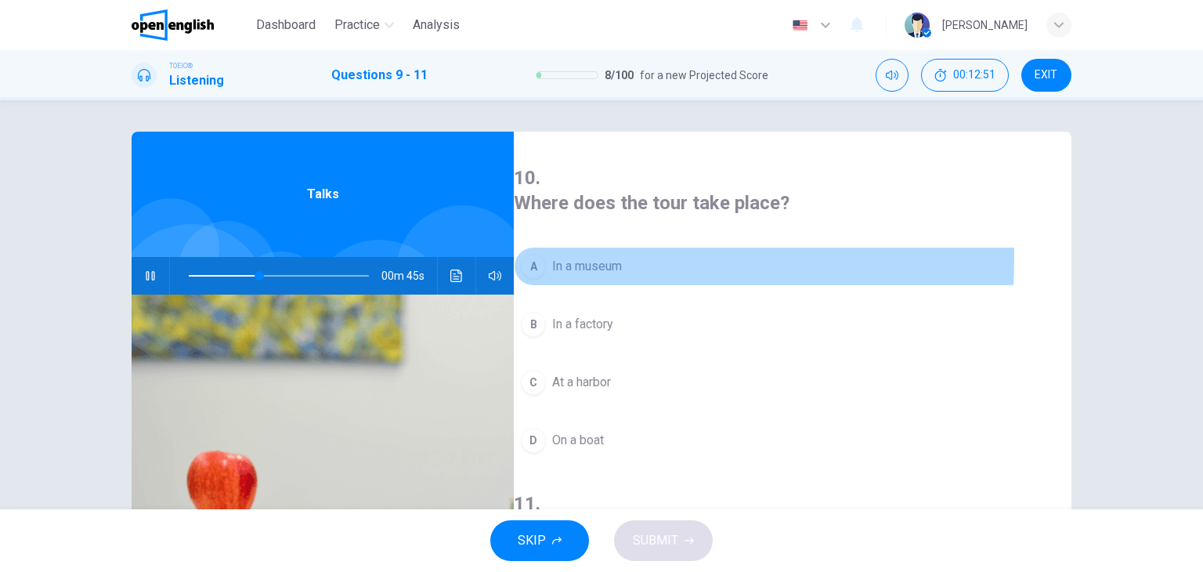
click at [546, 254] on div "A" at bounding box center [533, 266] width 25 height 25
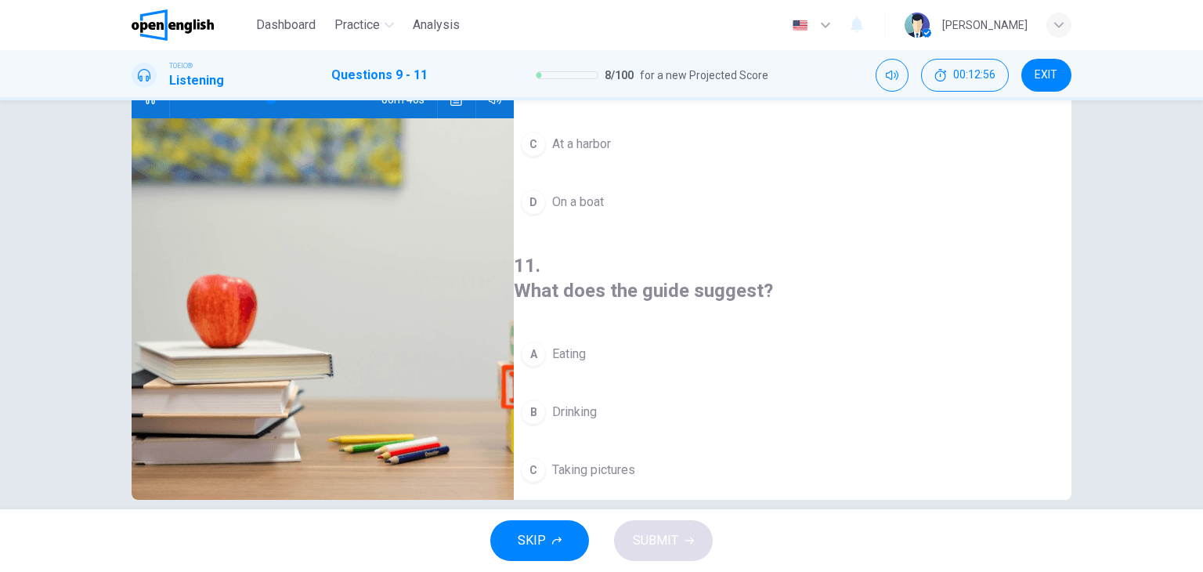
scroll to position [198, 0]
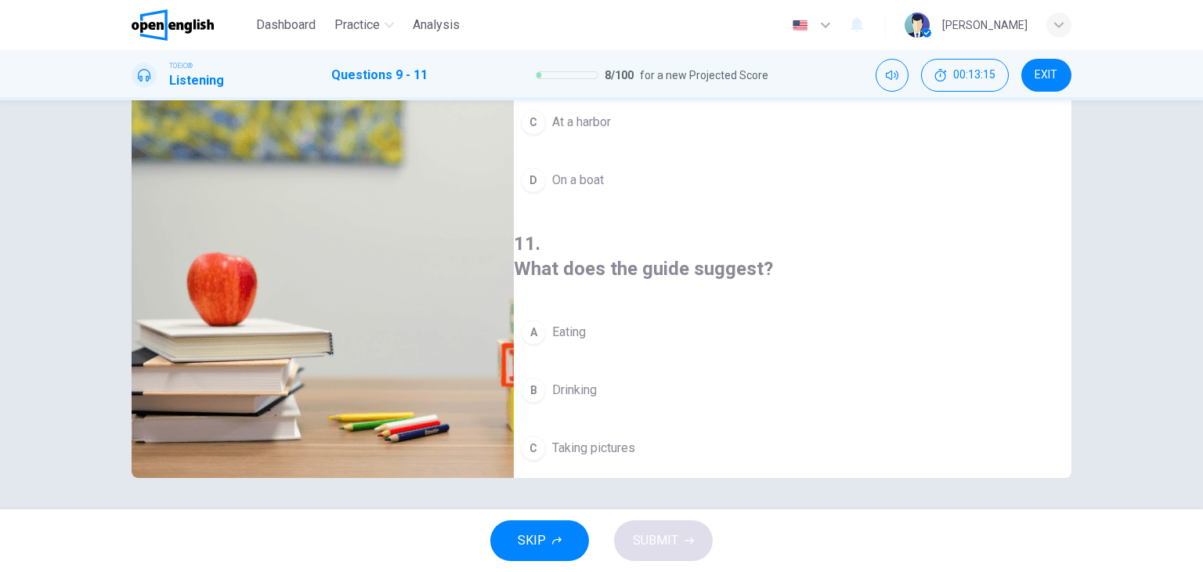
click at [682, 486] on button "D Buying souvenirs" at bounding box center [792, 505] width 557 height 39
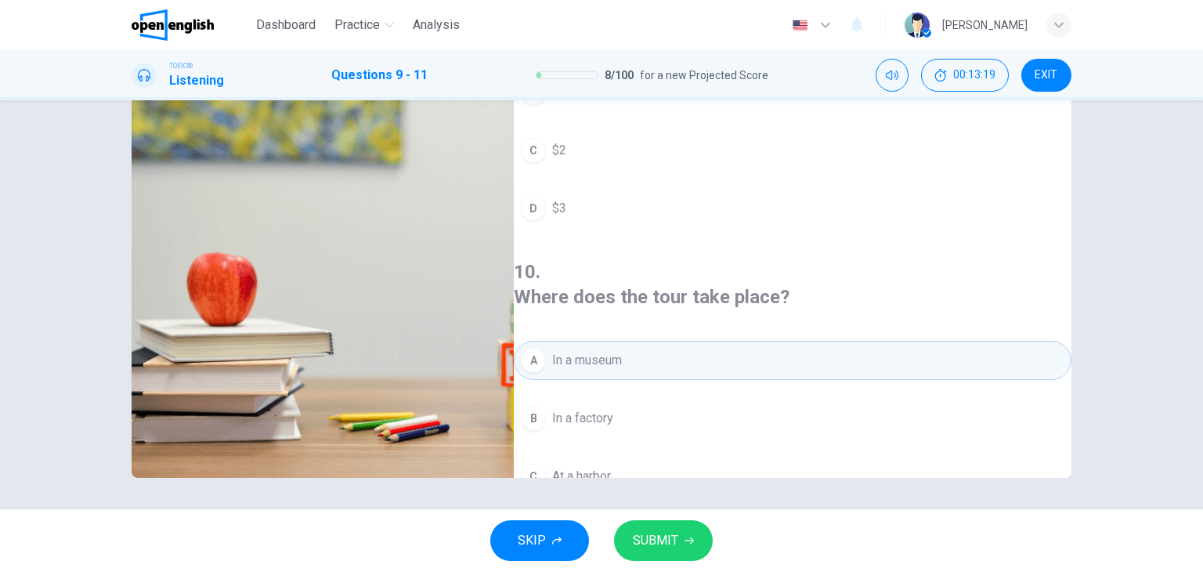
scroll to position [0, 0]
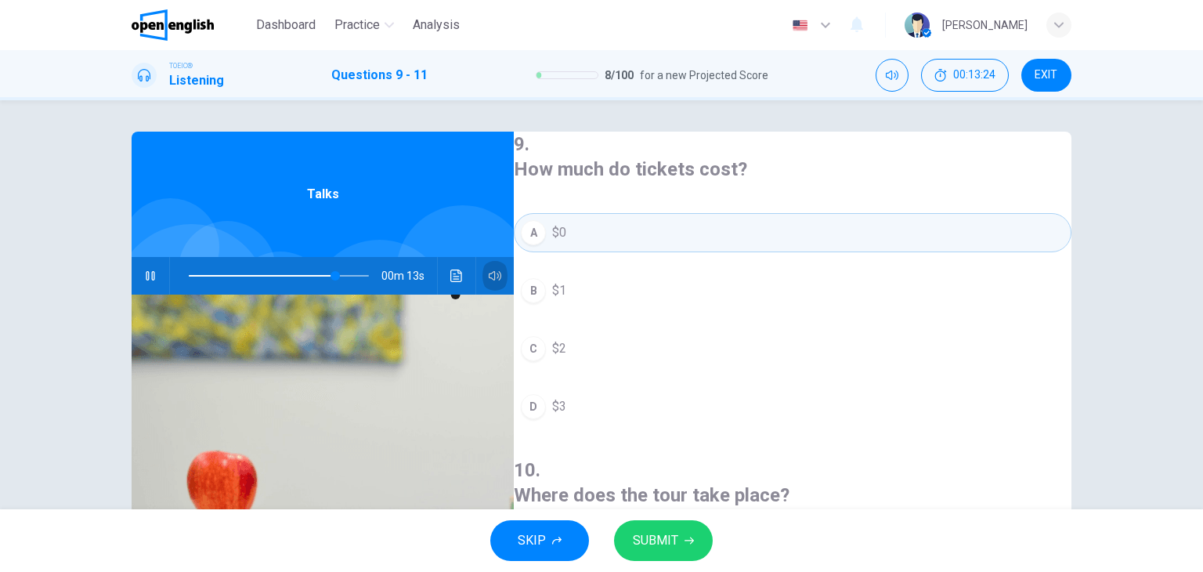
click at [486, 265] on button "button" at bounding box center [494, 276] width 25 height 38
type input "*"
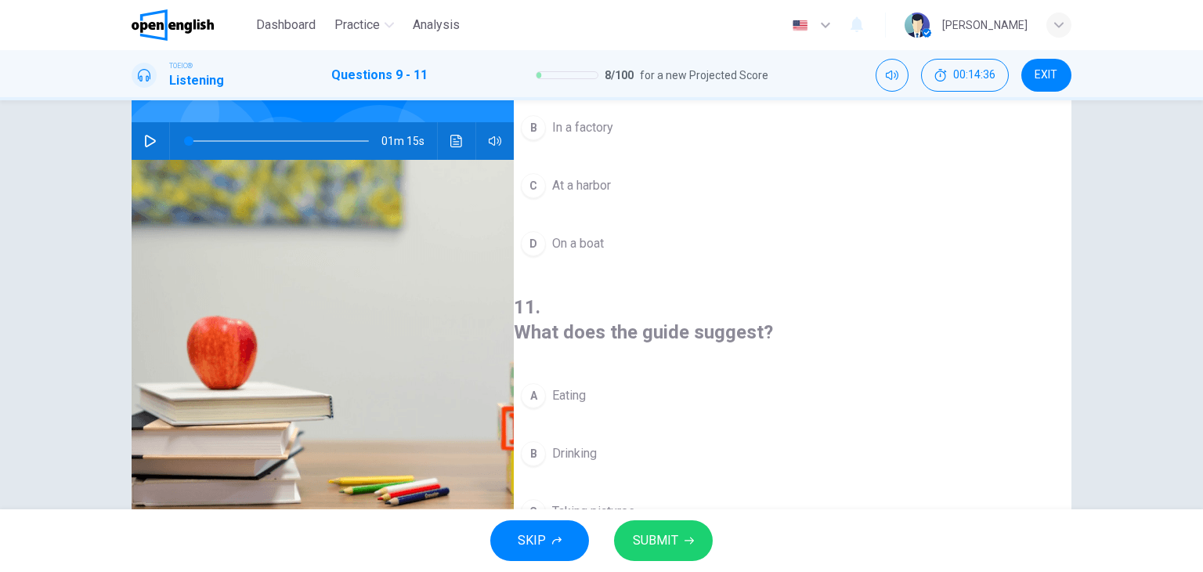
scroll to position [198, 0]
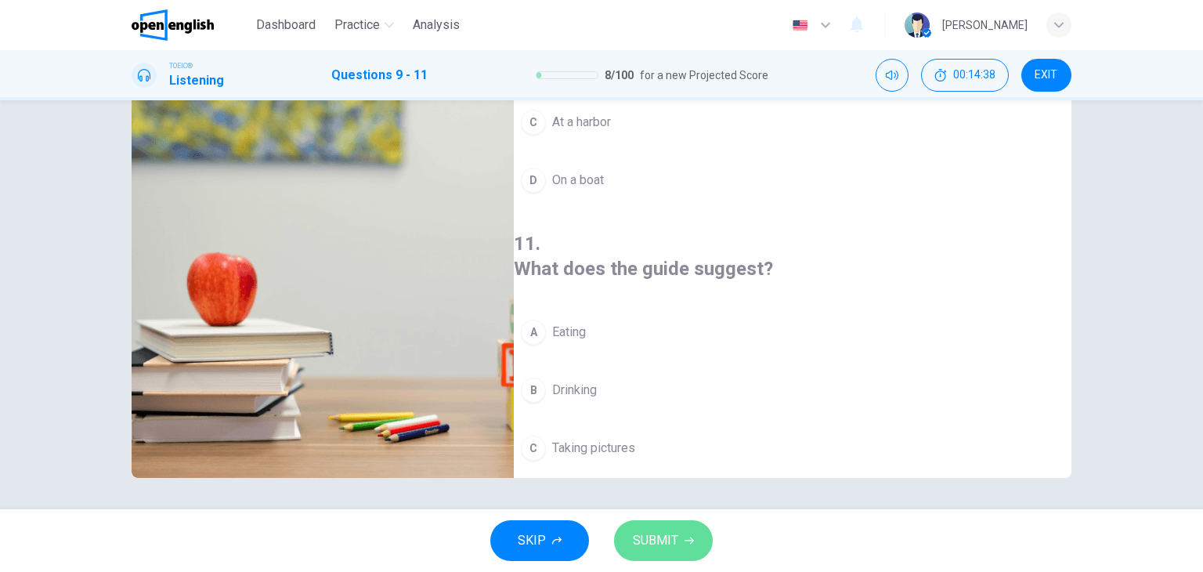
click at [643, 522] on button "SUBMIT" at bounding box center [663, 540] width 99 height 41
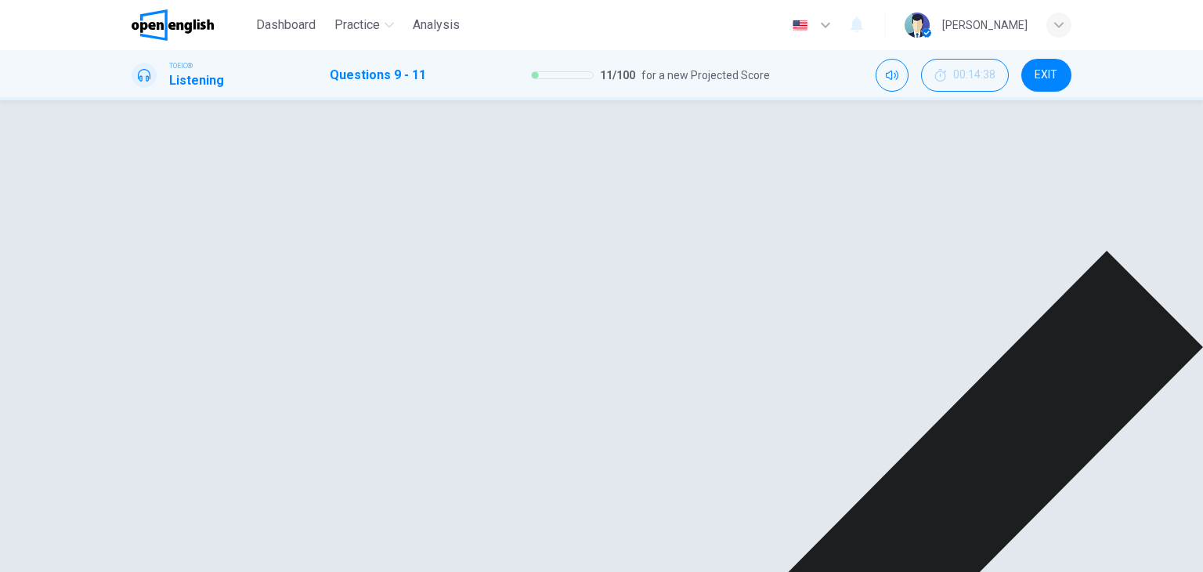
scroll to position [0, 0]
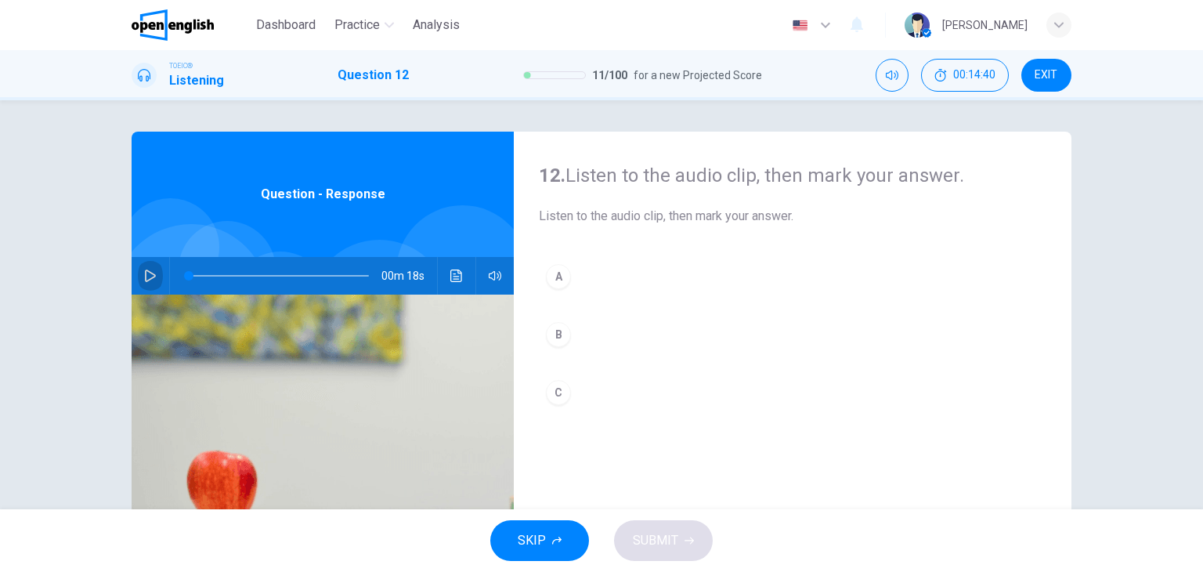
click at [145, 272] on icon "button" at bounding box center [150, 275] width 11 height 13
type input "*"
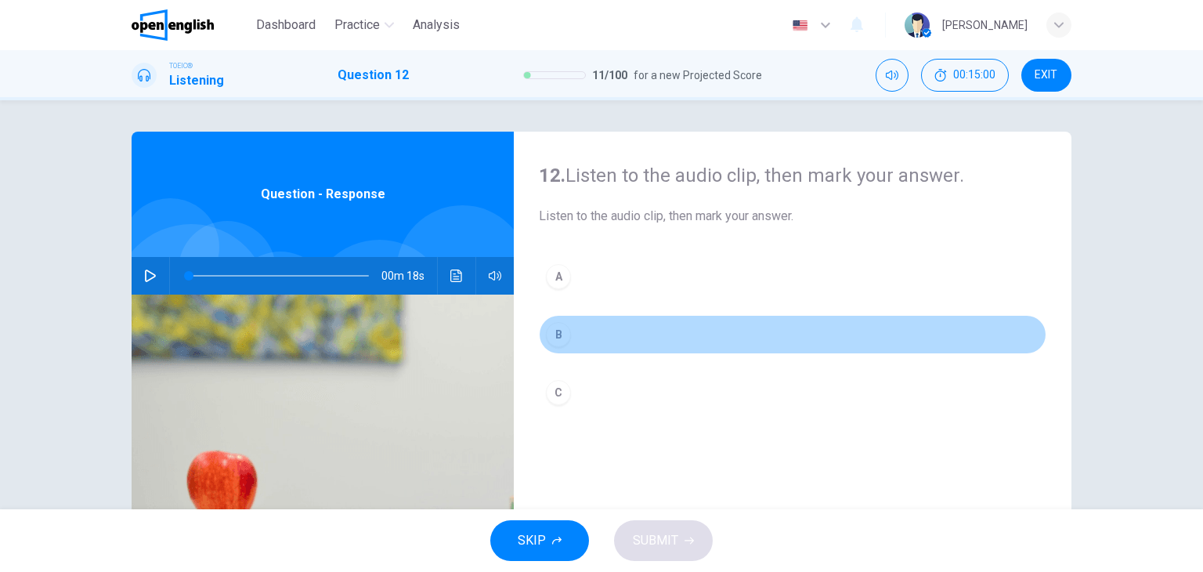
click at [557, 345] on div "B" at bounding box center [558, 334] width 25 height 25
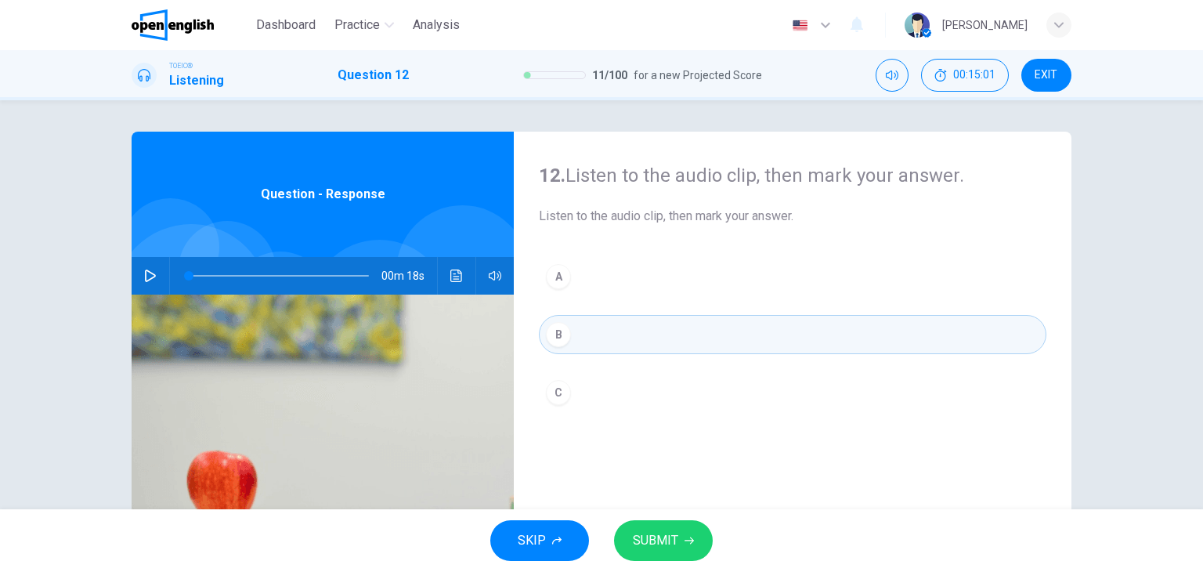
click at [684, 543] on icon "button" at bounding box center [688, 540] width 9 height 9
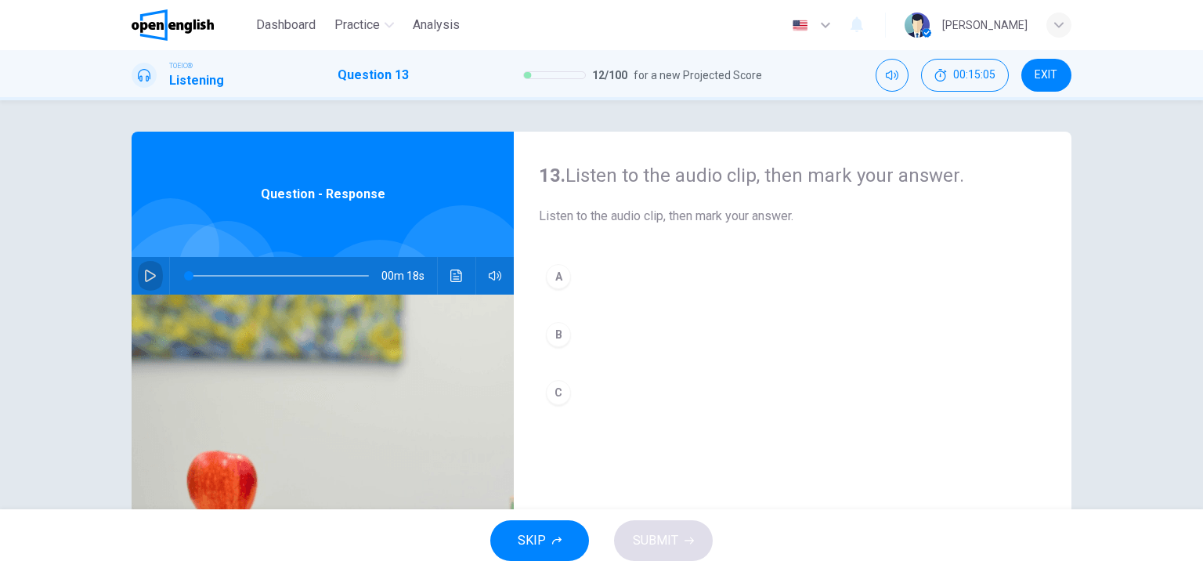
click at [141, 283] on button "button" at bounding box center [150, 276] width 25 height 38
type input "*"
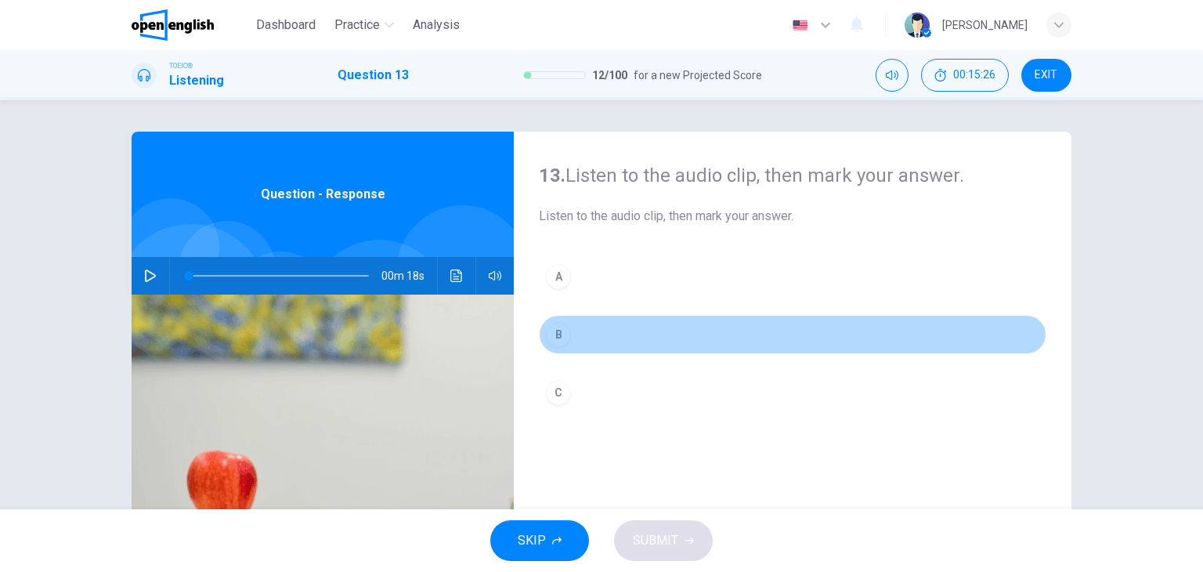
click at [558, 335] on div "B" at bounding box center [558, 334] width 25 height 25
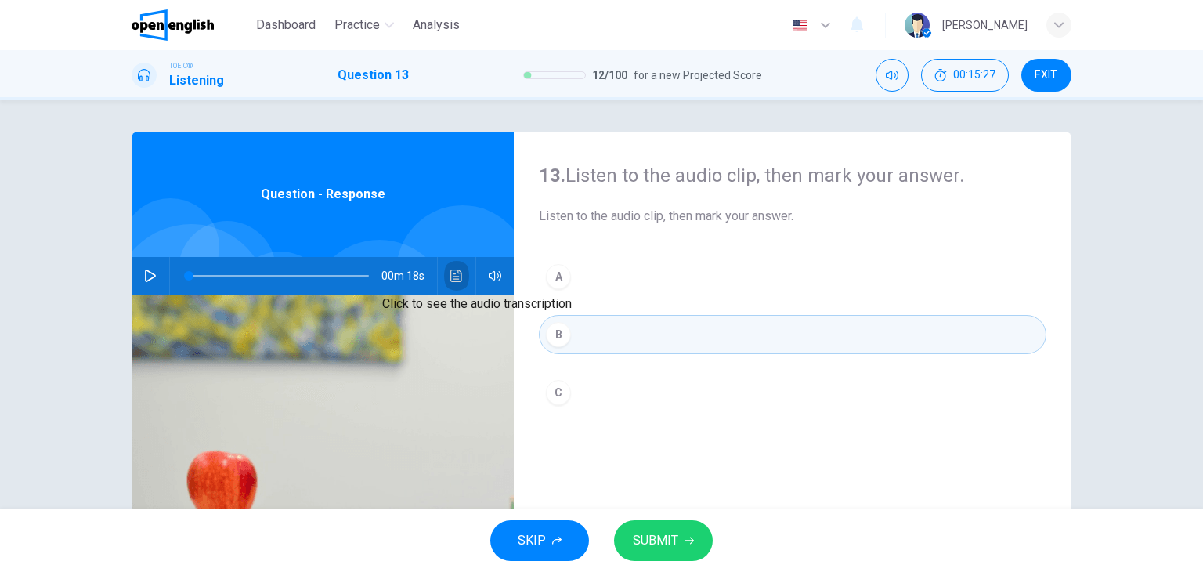
click at [446, 284] on button "Click to see the audio transcription" at bounding box center [456, 276] width 25 height 38
click at [686, 554] on button "SUBMIT" at bounding box center [663, 540] width 99 height 41
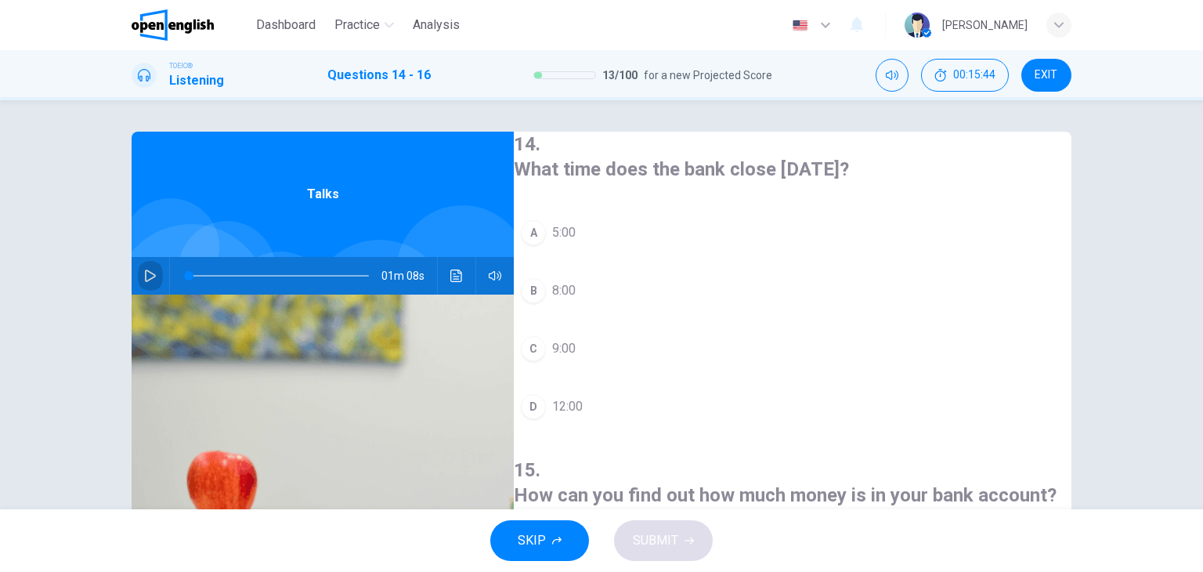
click at [144, 265] on button "button" at bounding box center [150, 276] width 25 height 38
click at [153, 271] on button "button" at bounding box center [150, 276] width 25 height 38
click at [191, 276] on span at bounding box center [279, 276] width 180 height 22
click at [155, 276] on button "button" at bounding box center [150, 276] width 25 height 38
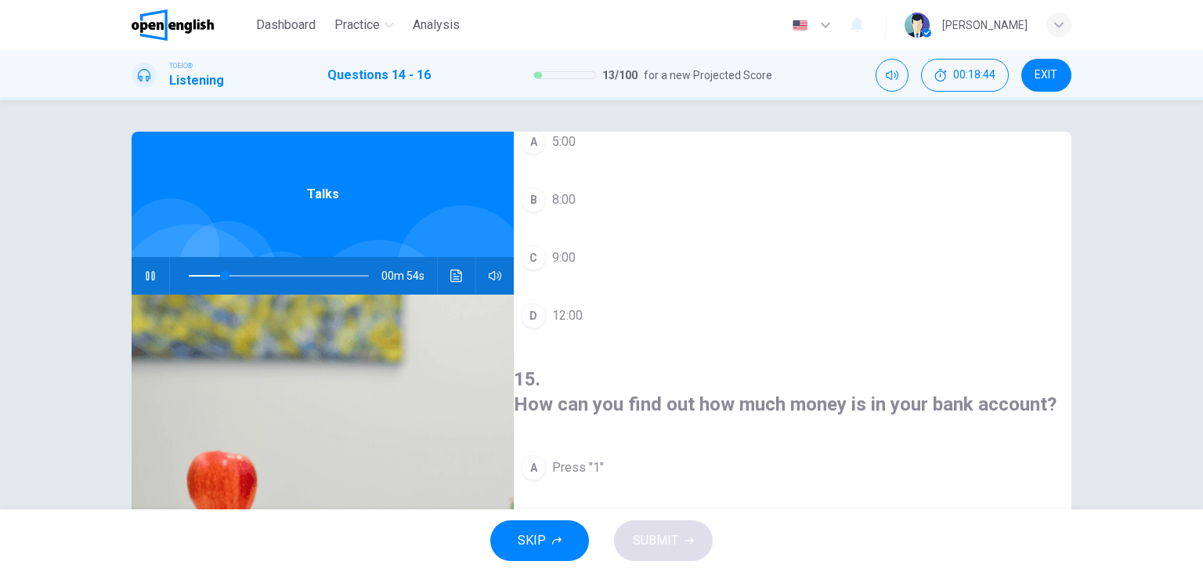
scroll to position [96, 0]
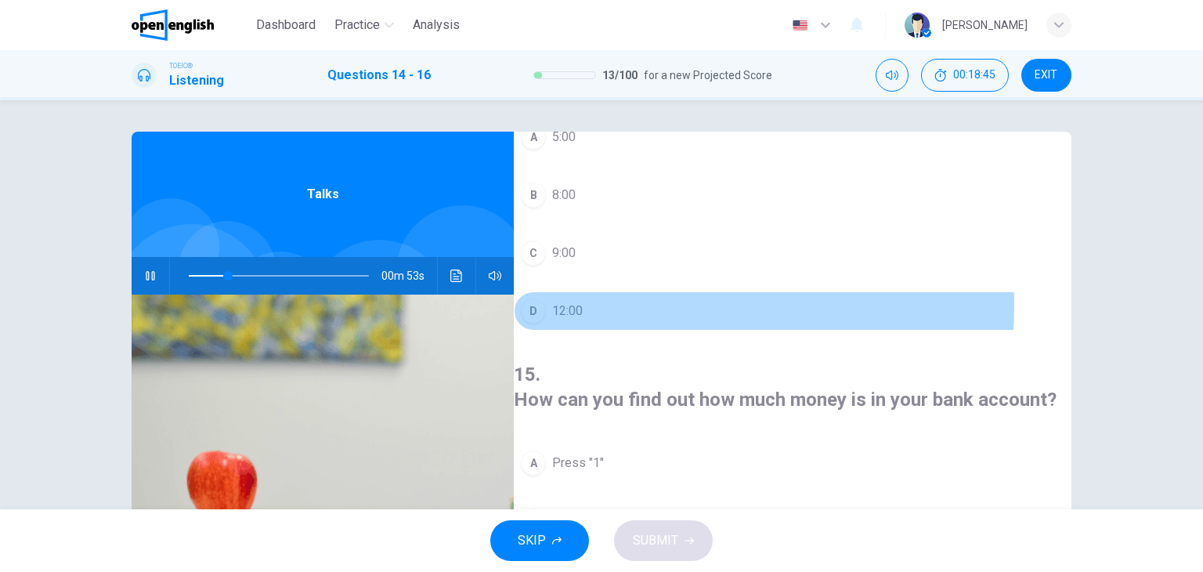
click at [583, 301] on span "12:00" at bounding box center [567, 310] width 31 height 19
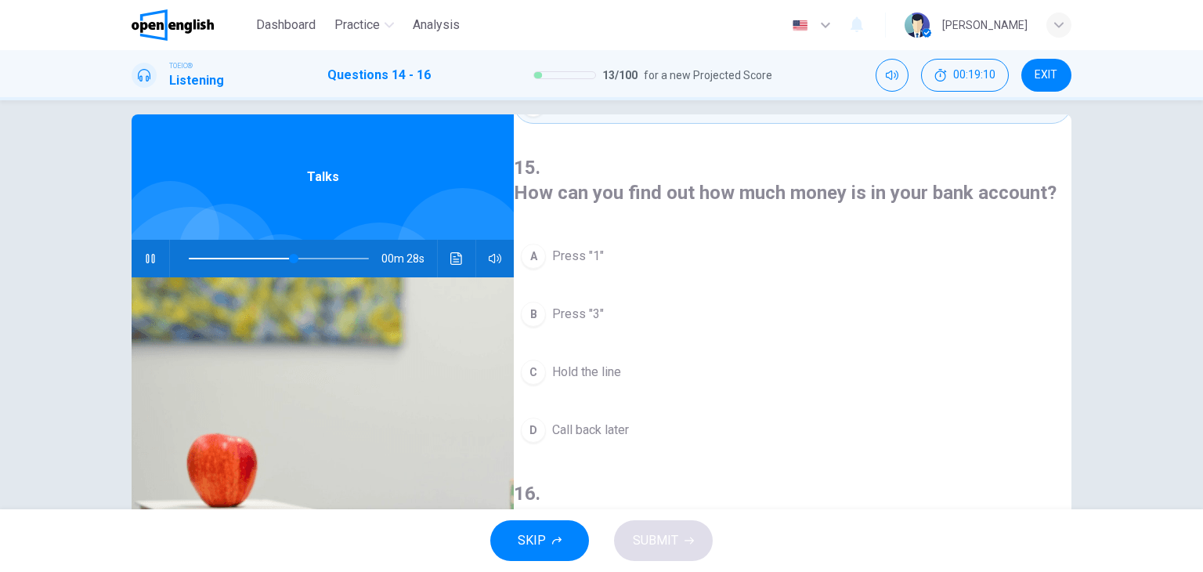
scroll to position [0, 0]
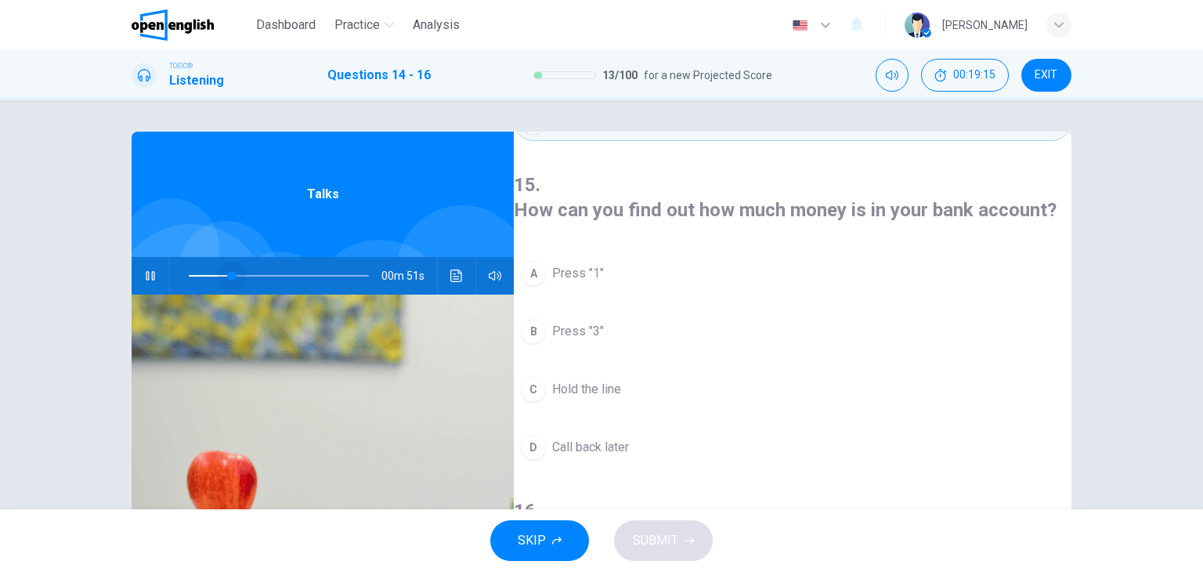
click at [229, 271] on span at bounding box center [279, 276] width 180 height 22
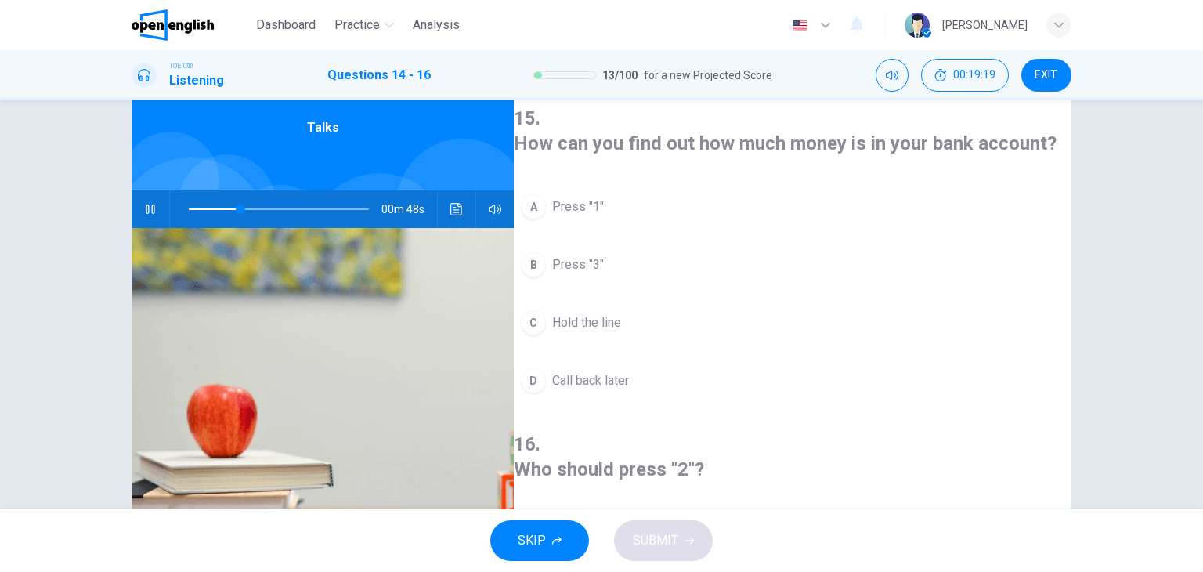
scroll to position [63, 0]
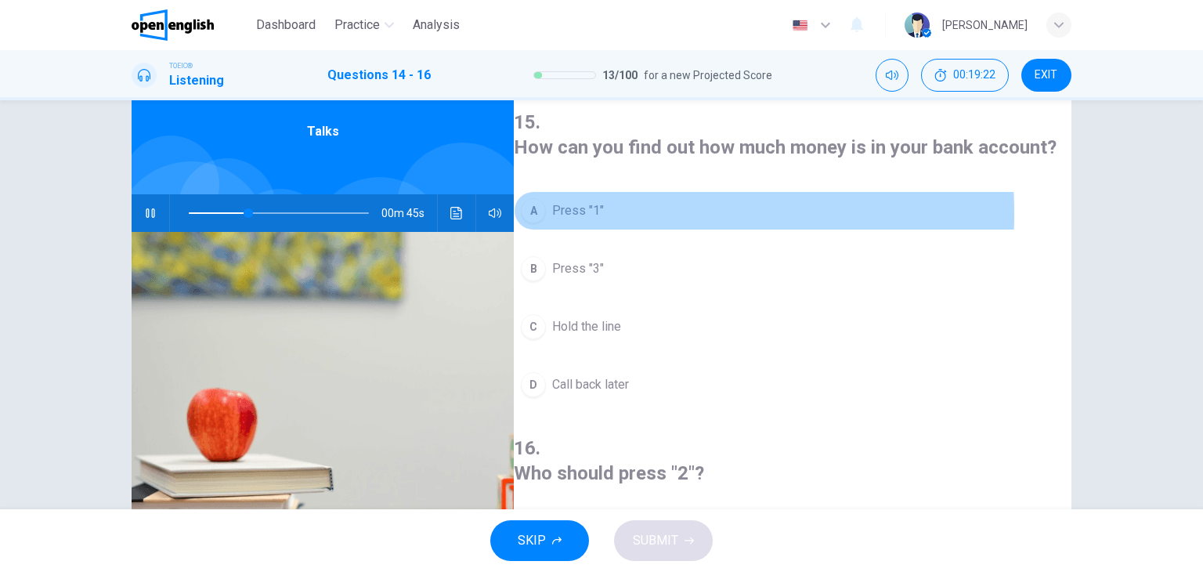
click at [604, 201] on span "Press "1"" at bounding box center [578, 210] width 52 height 19
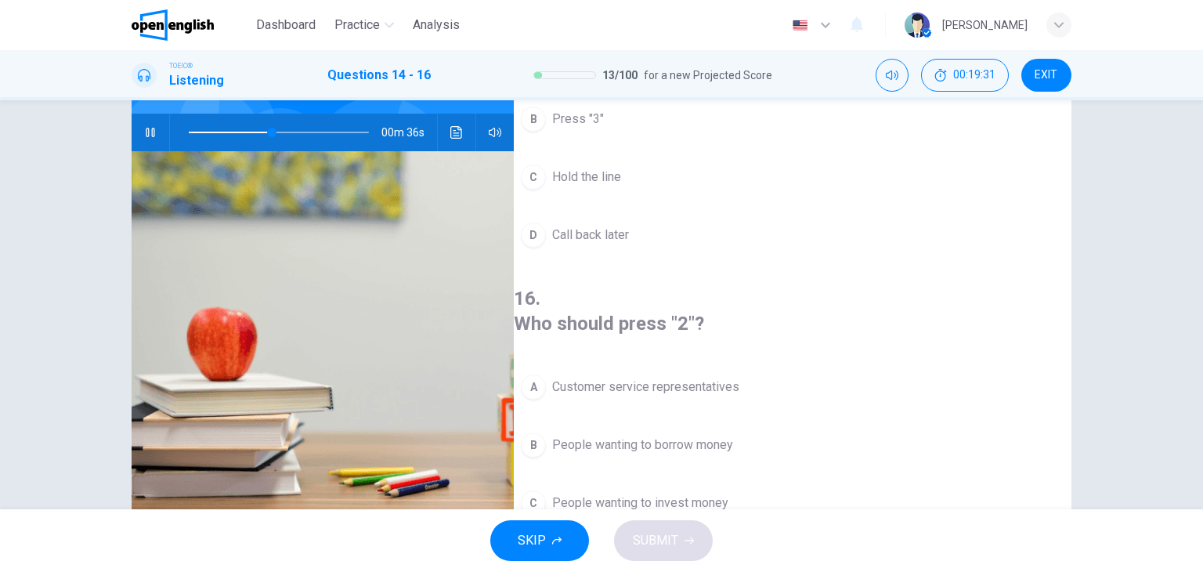
scroll to position [140, 0]
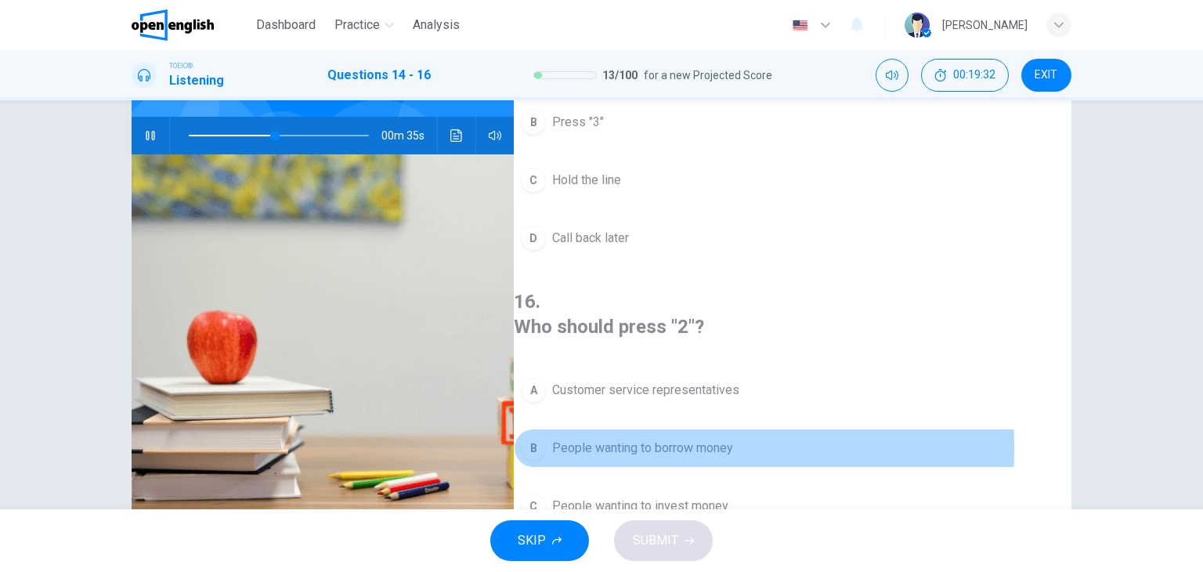
click at [622, 438] on span "People wanting to borrow money" at bounding box center [642, 447] width 181 height 19
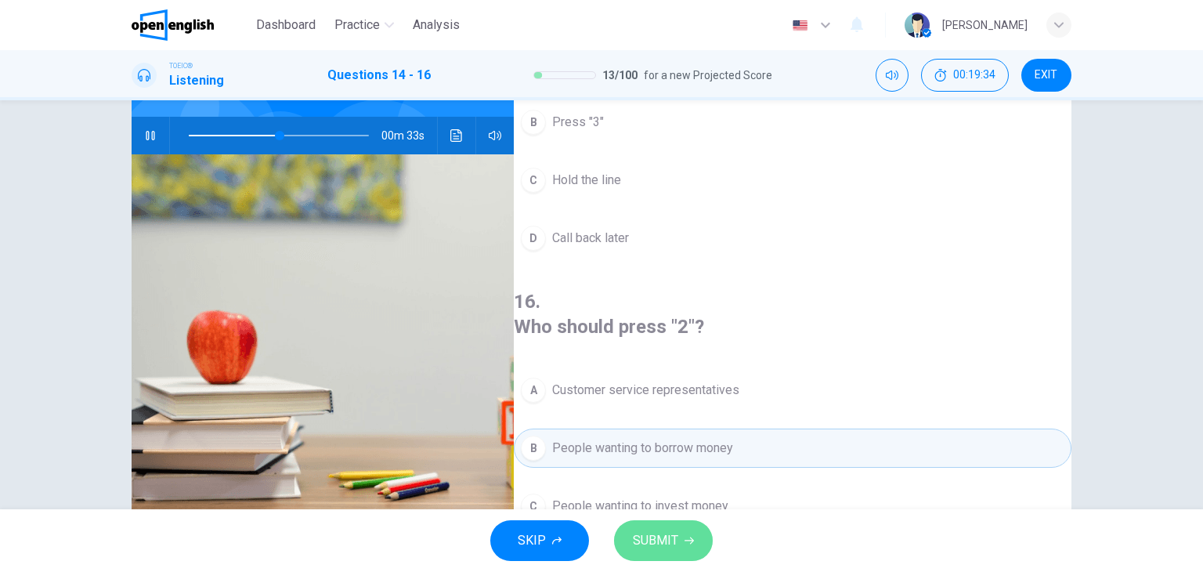
click at [675, 531] on span "SUBMIT" at bounding box center [655, 540] width 45 height 22
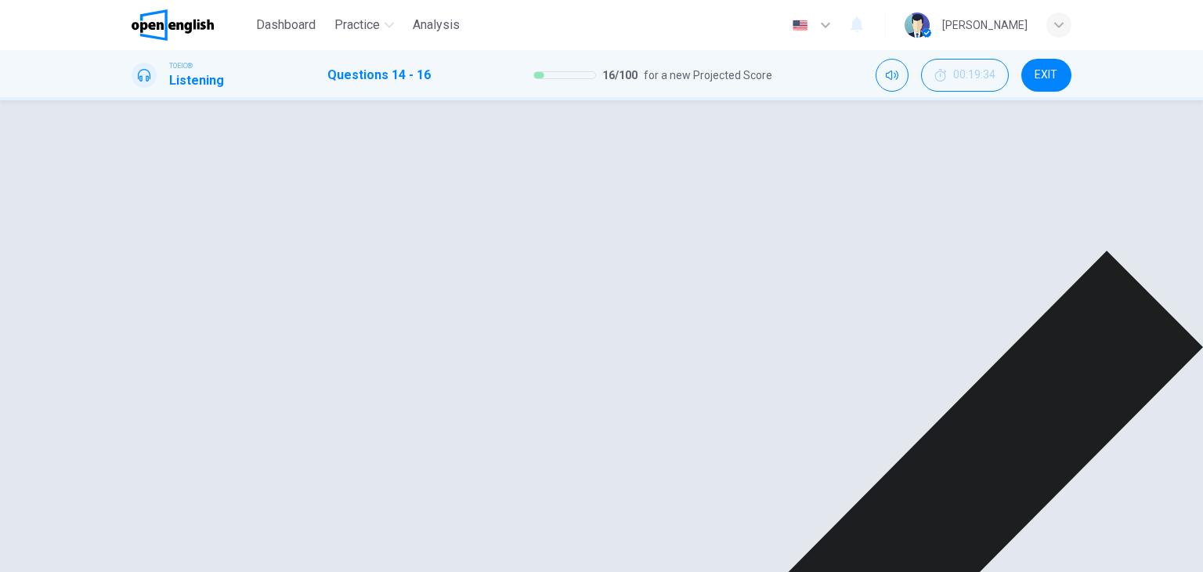
scroll to position [198, 0]
type input "**"
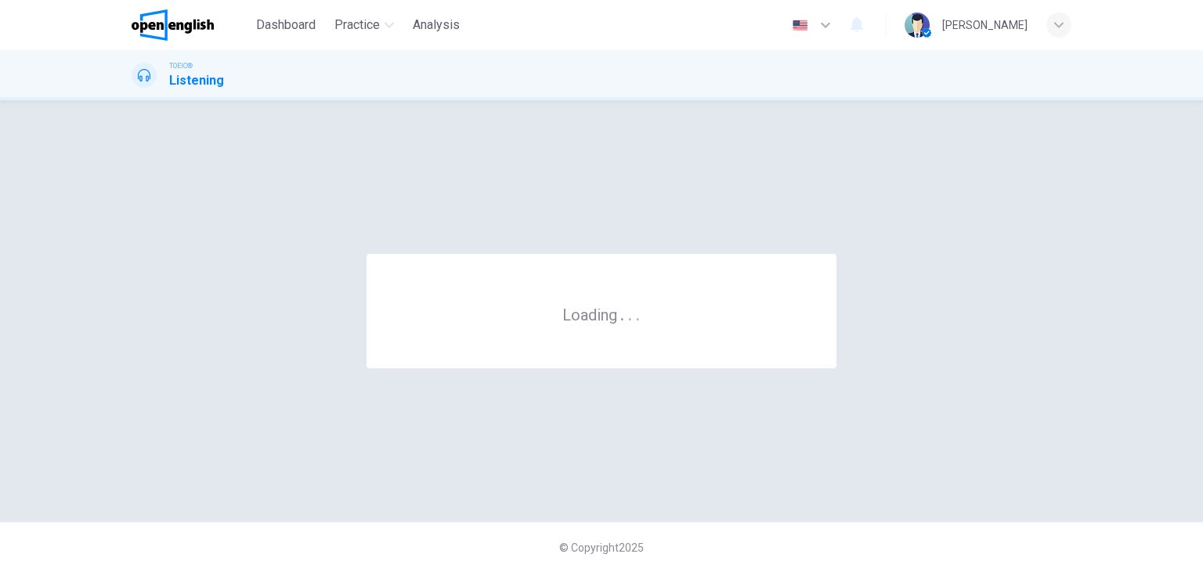
scroll to position [0, 0]
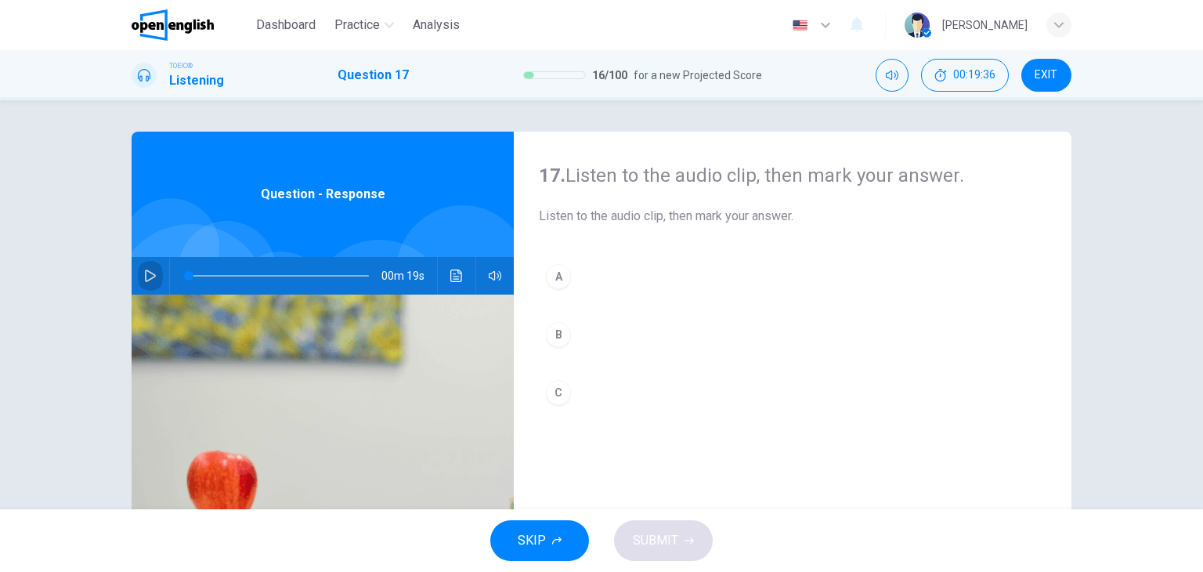
click at [144, 273] on icon "button" at bounding box center [150, 275] width 13 height 13
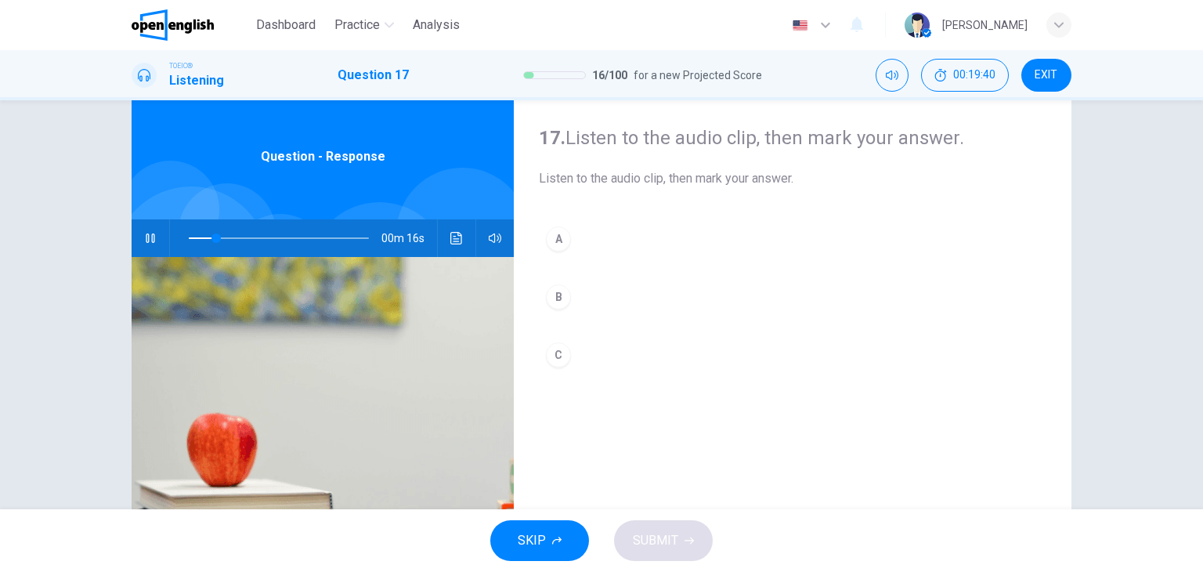
scroll to position [28, 0]
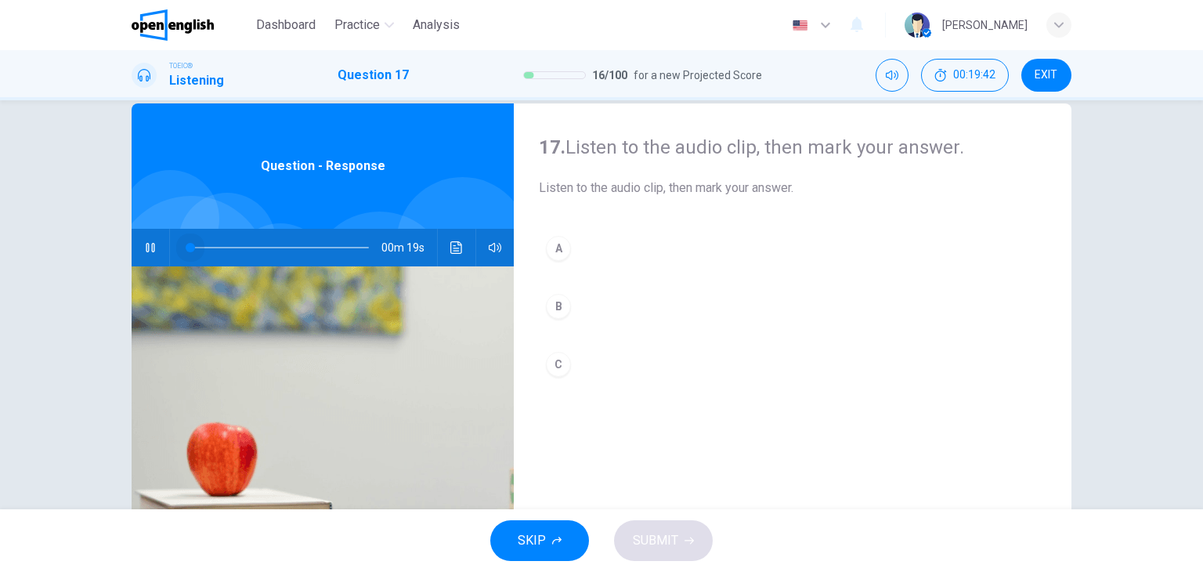
click at [189, 244] on span at bounding box center [279, 247] width 180 height 22
type input "*"
click at [468, 249] on div "00m 19s" at bounding box center [323, 248] width 382 height 38
click at [455, 248] on icon "Click to see the audio transcription" at bounding box center [456, 247] width 13 height 13
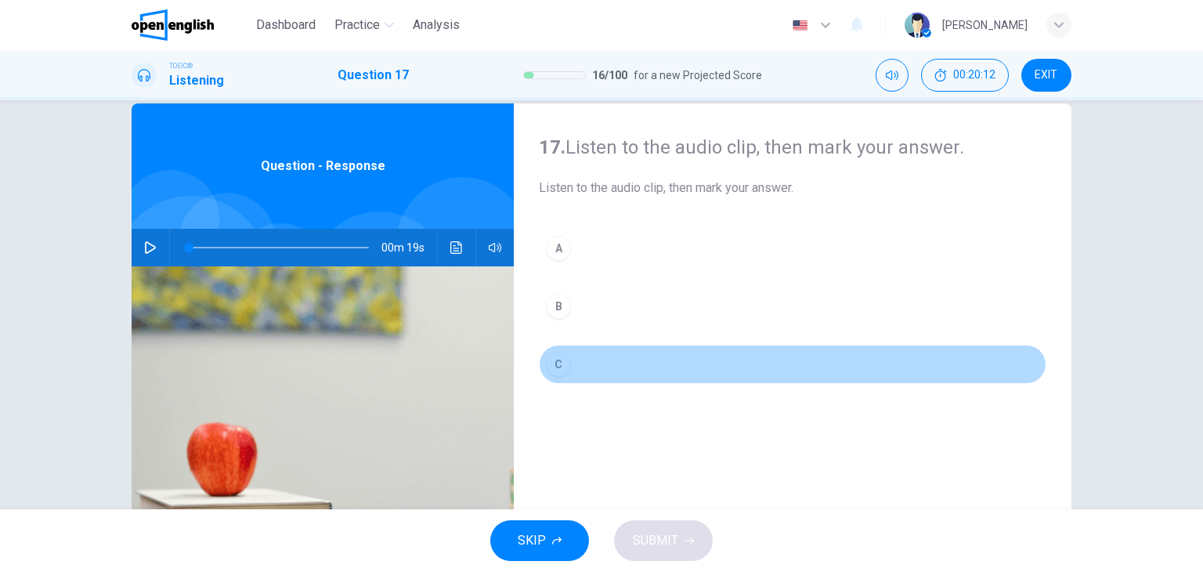
click at [565, 357] on div "C" at bounding box center [558, 364] width 25 height 25
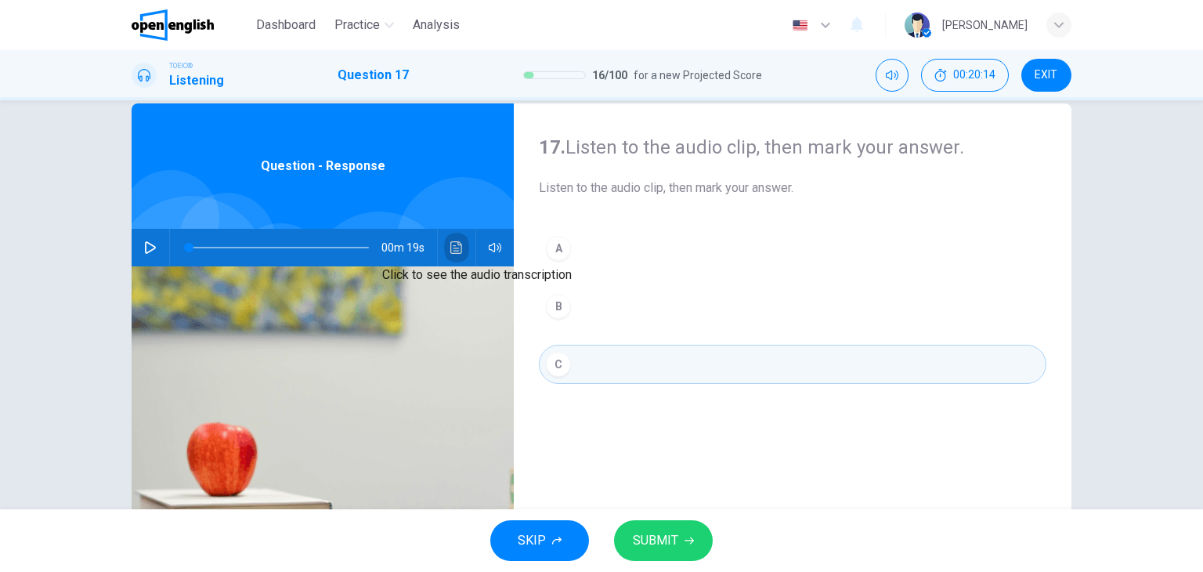
click at [456, 251] on icon "Click to see the audio transcription" at bounding box center [456, 247] width 13 height 13
click at [456, 571] on h2 "Audio Transcription" at bounding box center [601, 581] width 1203 height 19
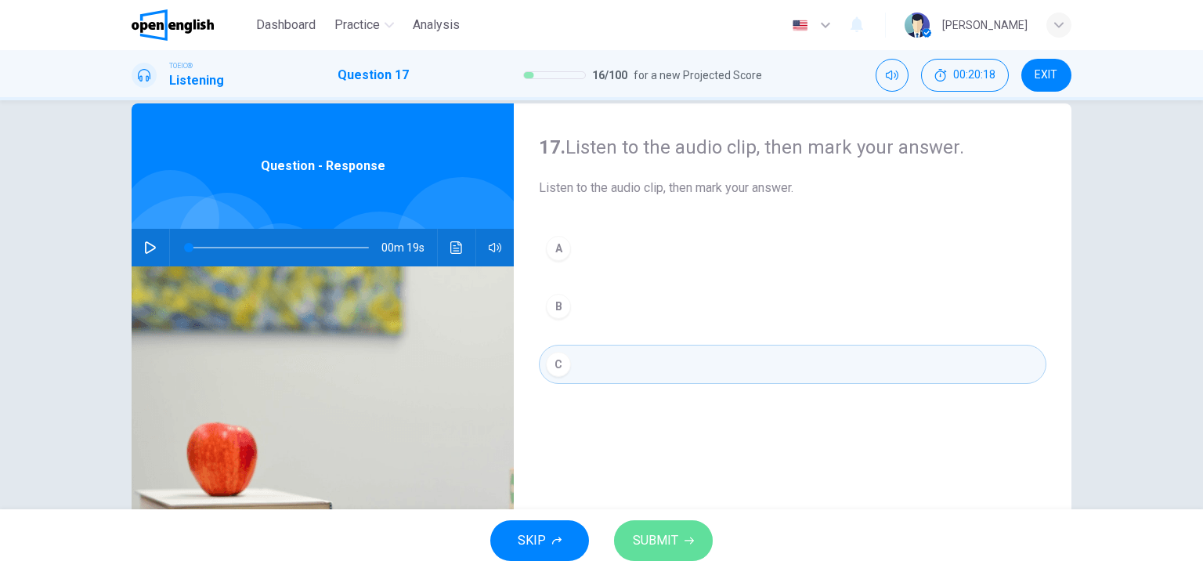
click at [651, 550] on span "SUBMIT" at bounding box center [655, 540] width 45 height 22
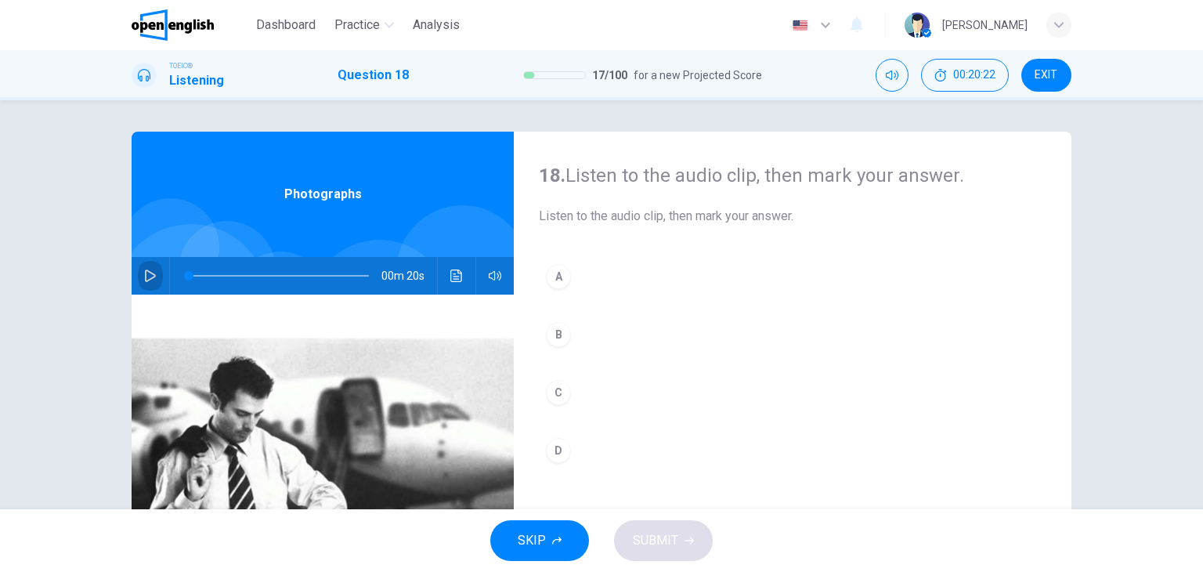
click at [146, 276] on icon "button" at bounding box center [150, 275] width 13 height 13
click at [182, 276] on div at bounding box center [275, 276] width 211 height 38
click at [189, 273] on span at bounding box center [279, 276] width 180 height 22
click at [144, 276] on icon "button" at bounding box center [150, 275] width 13 height 13
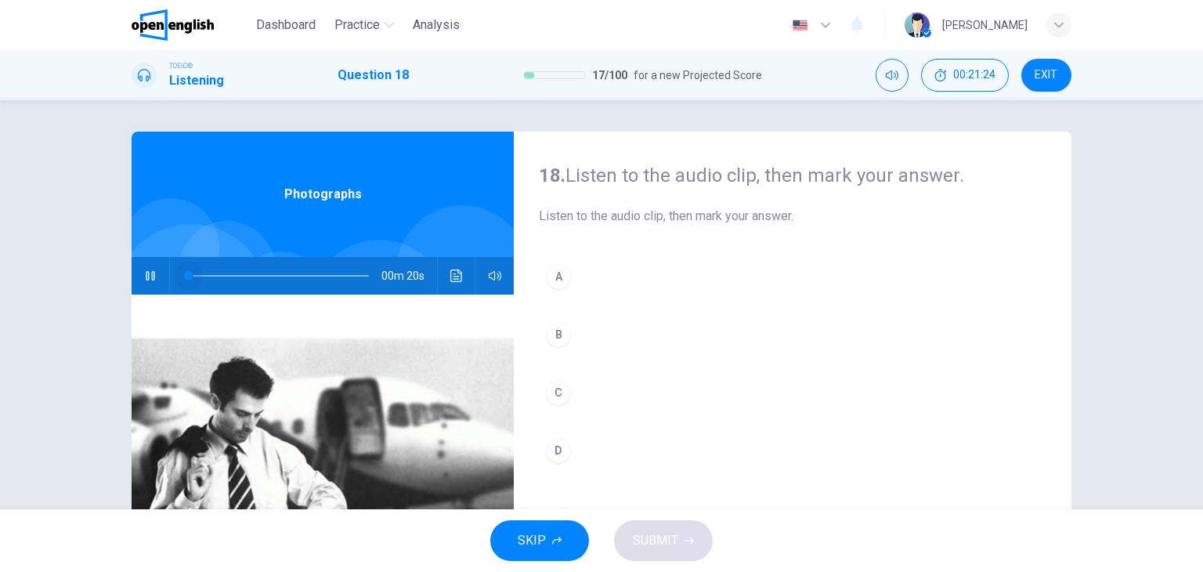
click at [189, 276] on span at bounding box center [279, 276] width 180 height 22
drag, startPoint x: 200, startPoint y: 273, endPoint x: 70, endPoint y: 274, distance: 130.0
click at [70, 274] on div "18. Listen to the audio clip, then [PERSON_NAME] your answer. Listen to the aud…" at bounding box center [601, 304] width 1203 height 409
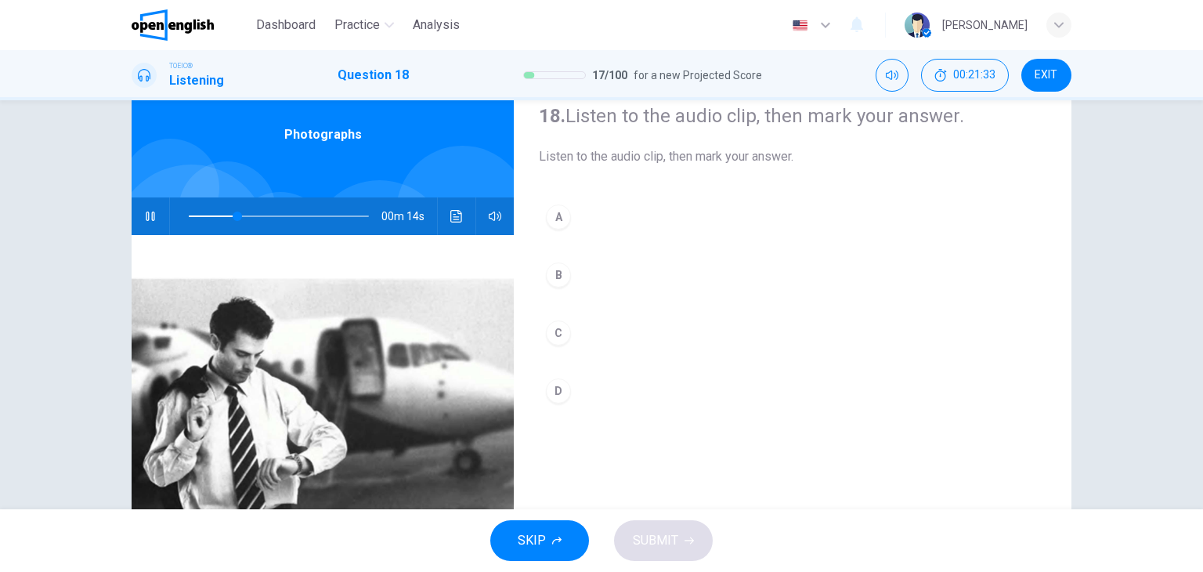
scroll to position [54, 0]
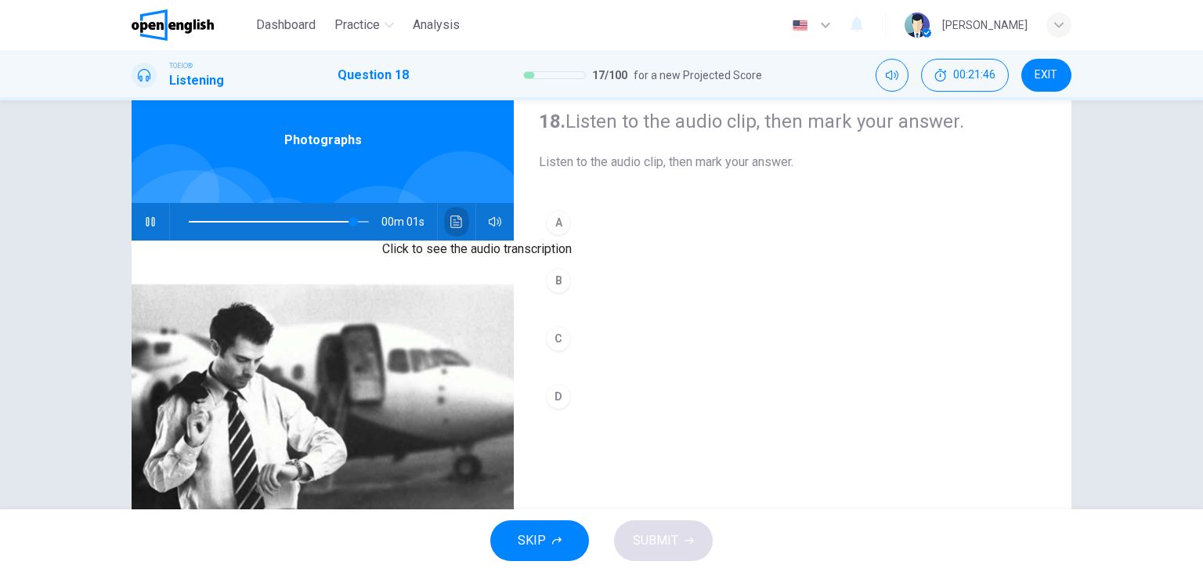
click at [450, 217] on icon "Click to see the audio transcription" at bounding box center [456, 221] width 12 height 13
type input "*"
click at [557, 283] on div "B" at bounding box center [558, 280] width 25 height 25
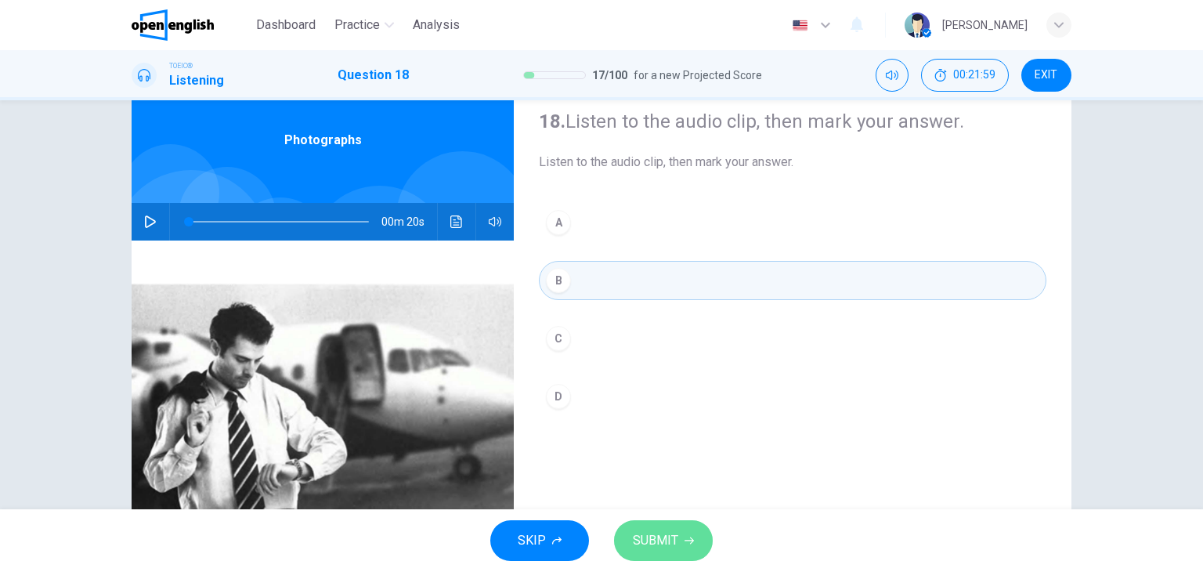
click at [695, 529] on button "SUBMIT" at bounding box center [663, 540] width 99 height 41
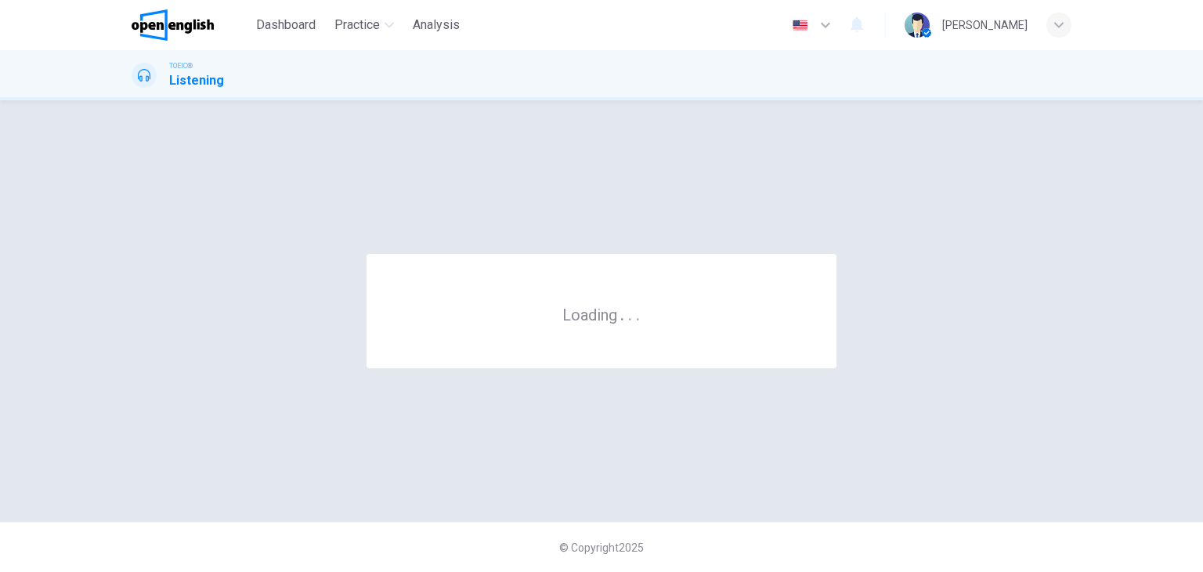
scroll to position [0, 0]
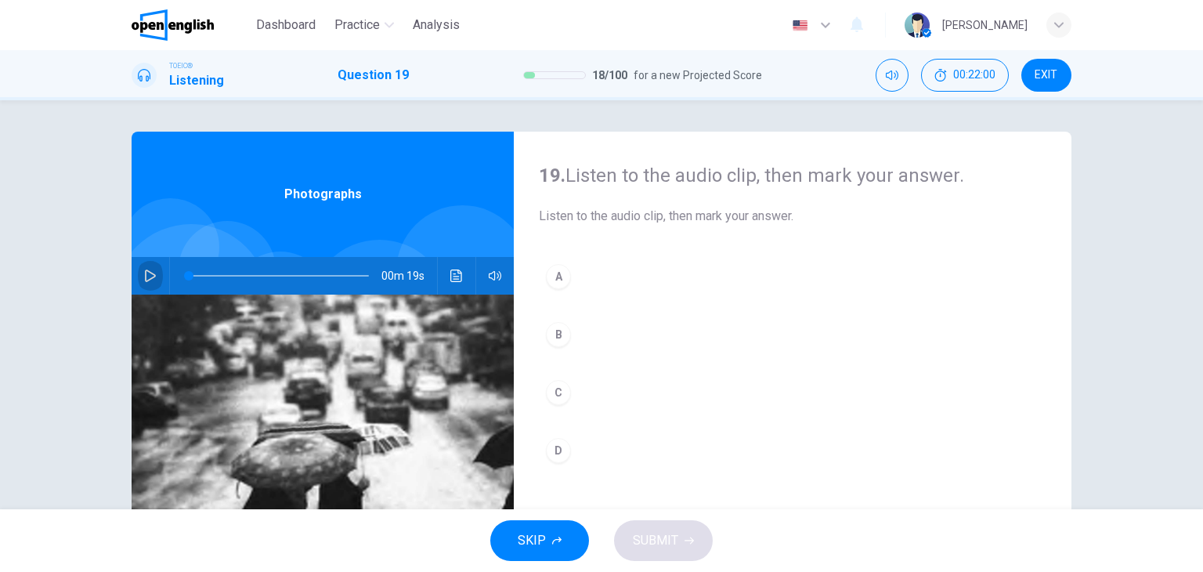
click at [146, 273] on icon "button" at bounding box center [150, 275] width 13 height 13
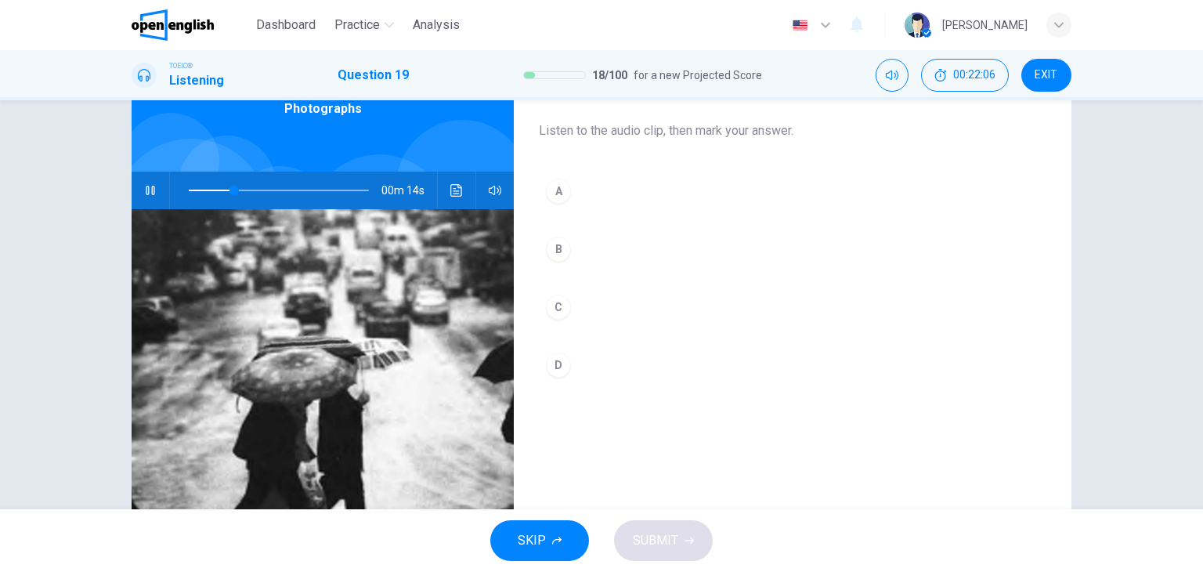
scroll to position [198, 0]
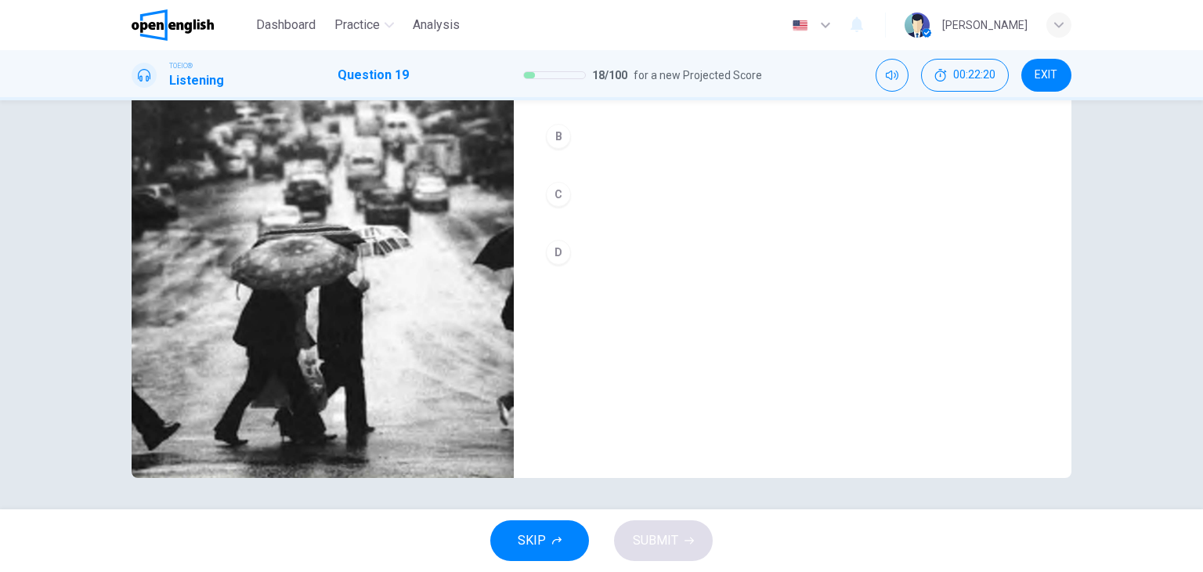
type input "*"
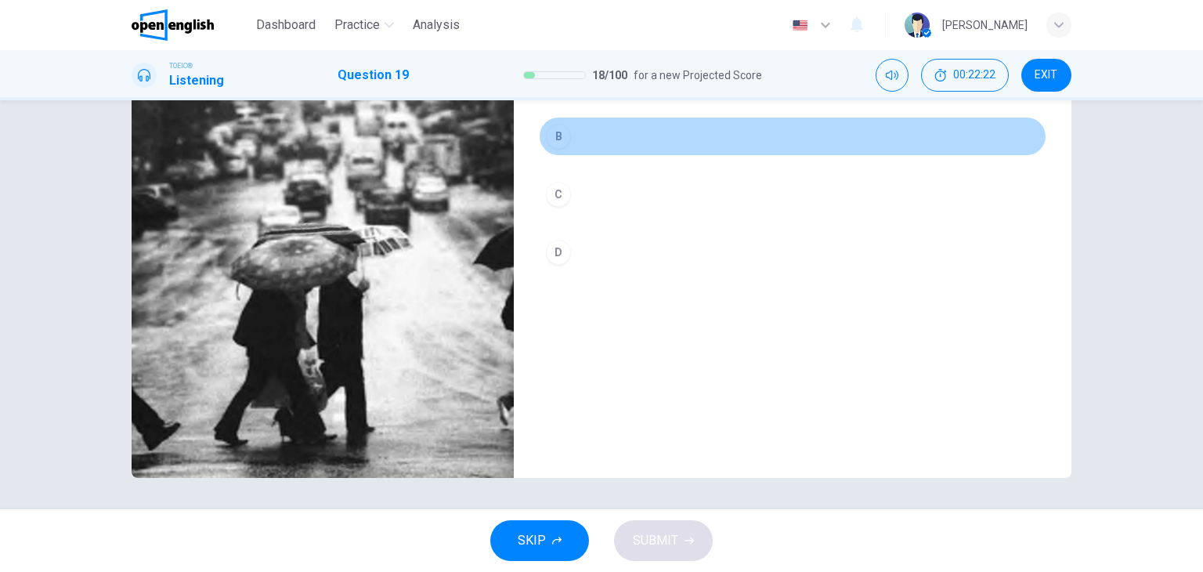
click at [552, 132] on div "B" at bounding box center [558, 136] width 25 height 25
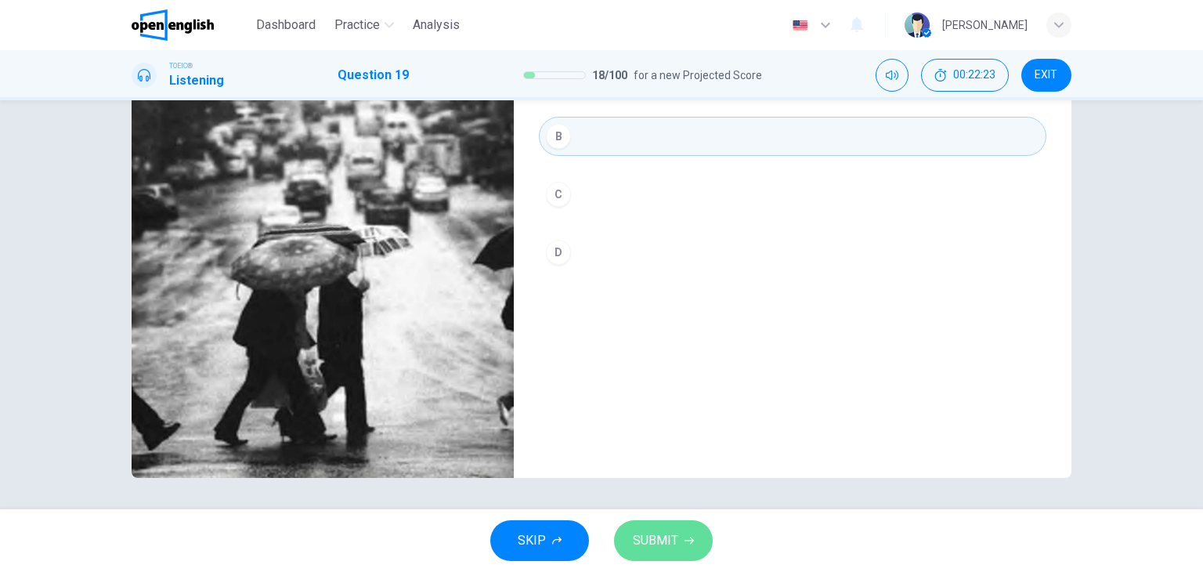
click at [645, 536] on span "SUBMIT" at bounding box center [655, 540] width 45 height 22
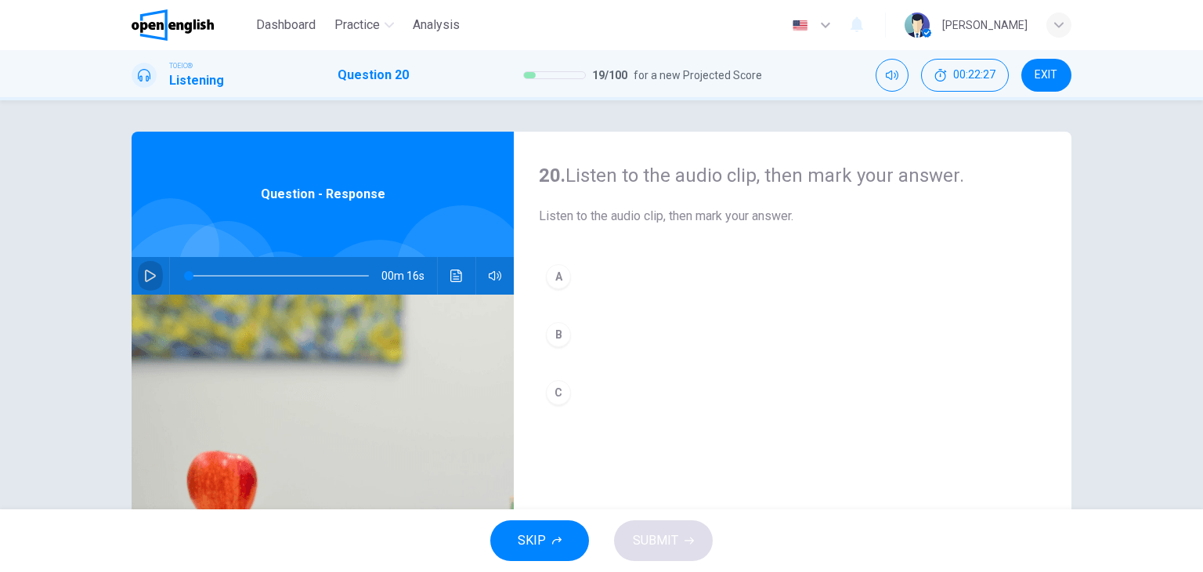
click at [145, 270] on icon "button" at bounding box center [150, 275] width 11 height 13
type input "**"
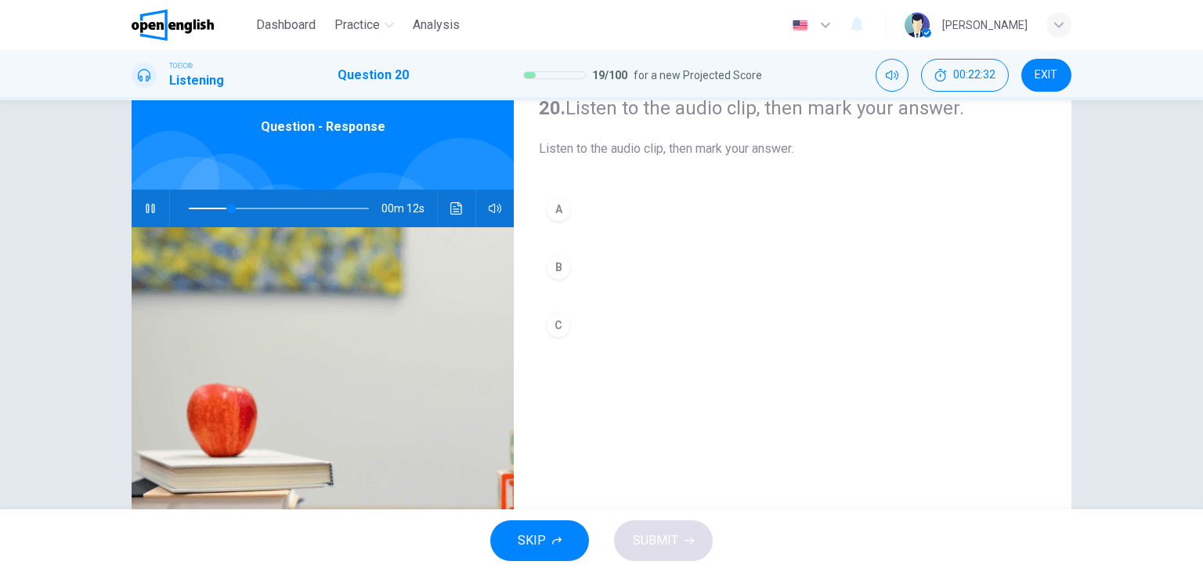
scroll to position [41, 0]
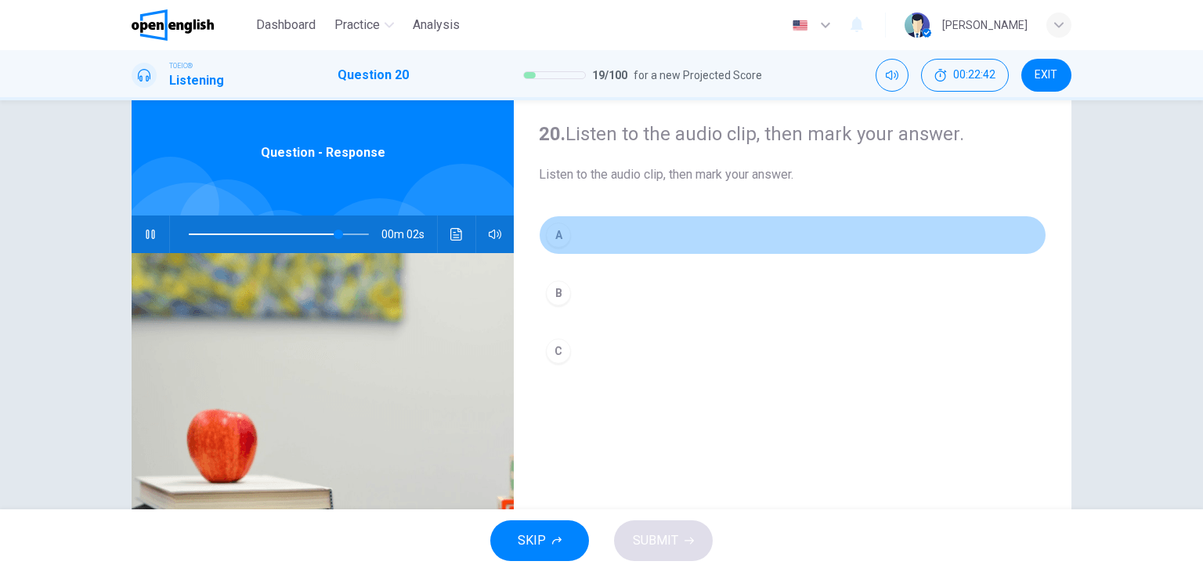
click at [548, 230] on div "A" at bounding box center [558, 234] width 25 height 25
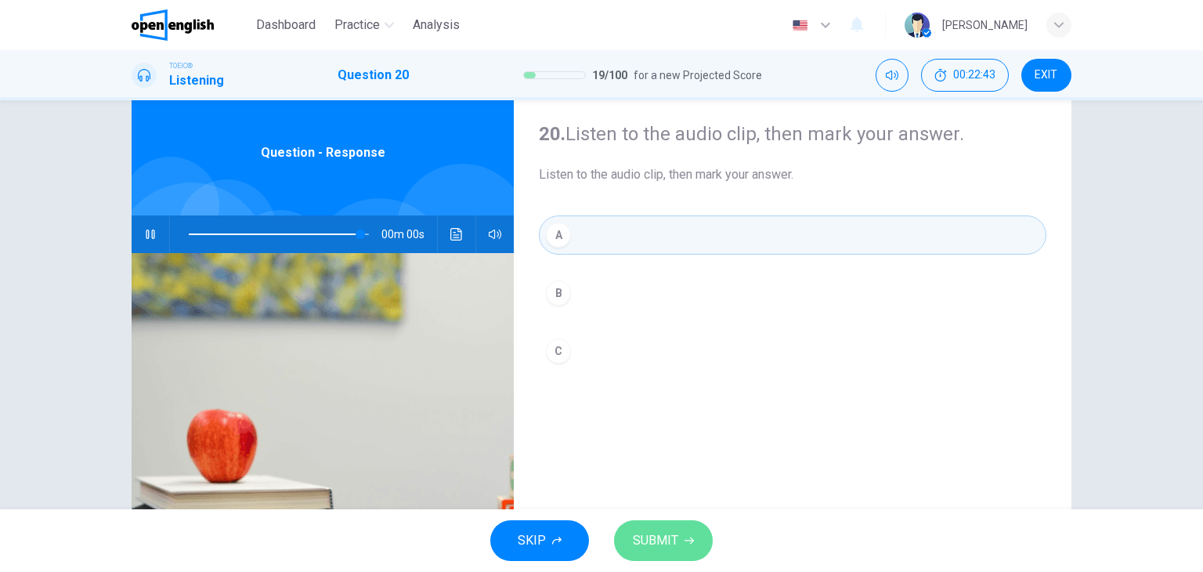
click at [674, 555] on button "SUBMIT" at bounding box center [663, 540] width 99 height 41
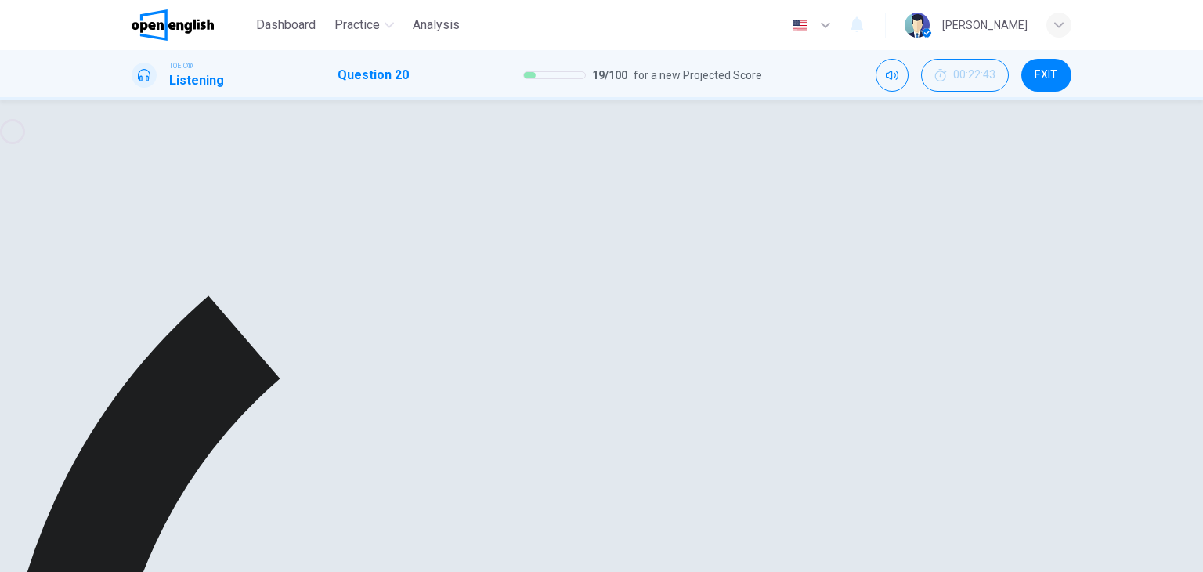
type input "*"
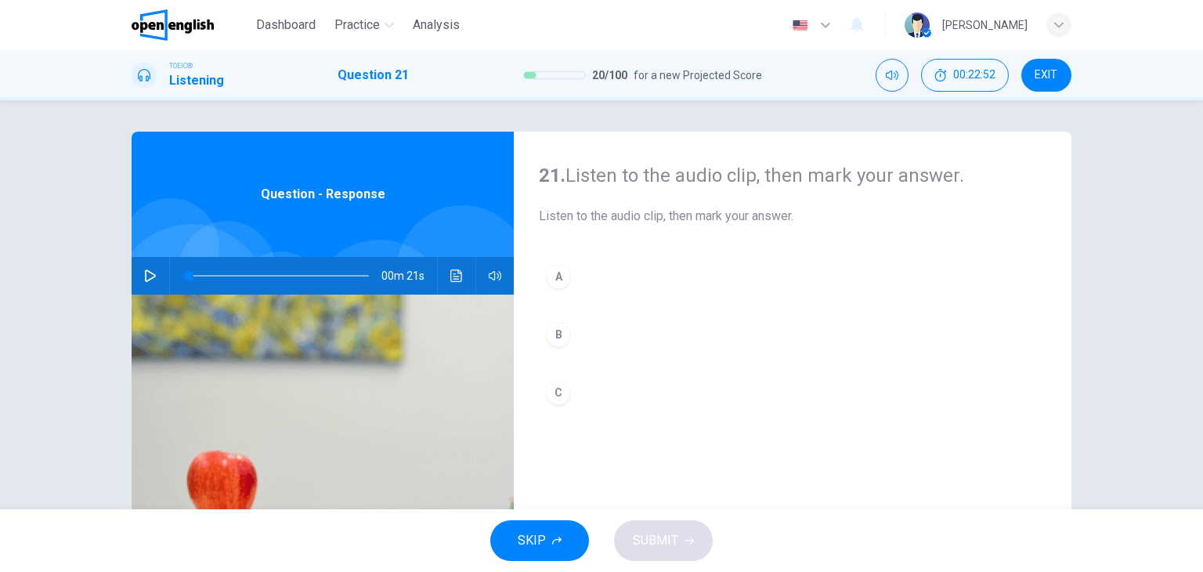
click at [138, 276] on button "button" at bounding box center [150, 276] width 25 height 38
click at [152, 276] on icon "button" at bounding box center [150, 275] width 13 height 13
click at [454, 269] on icon "Click to see the audio transcription" at bounding box center [456, 275] width 12 height 13
type input "*"
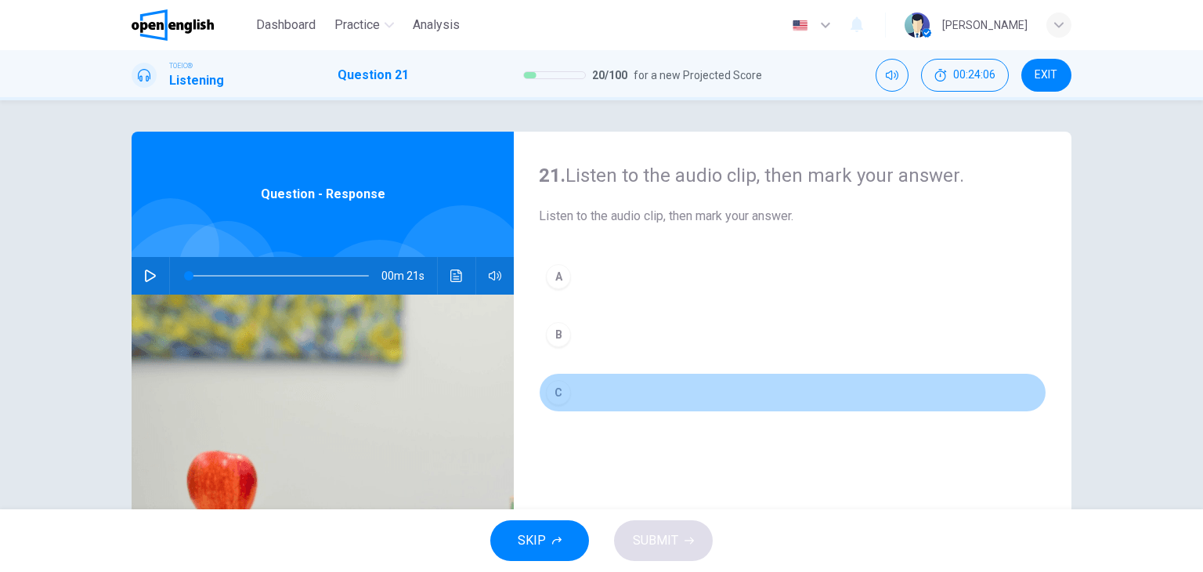
click at [559, 384] on div "C" at bounding box center [558, 392] width 25 height 25
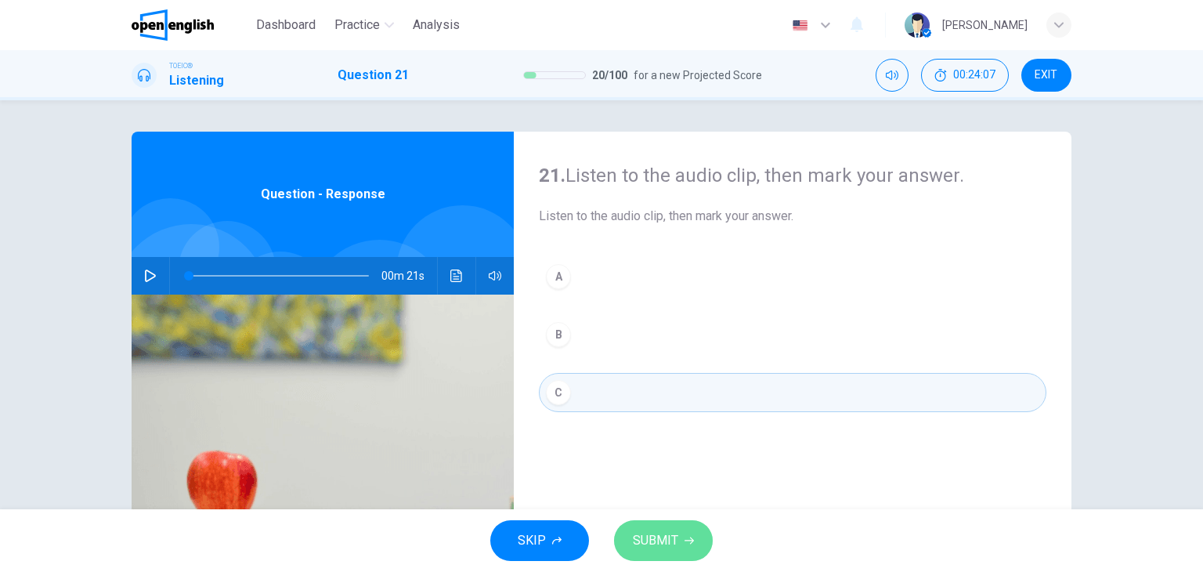
click at [661, 541] on span "SUBMIT" at bounding box center [655, 540] width 45 height 22
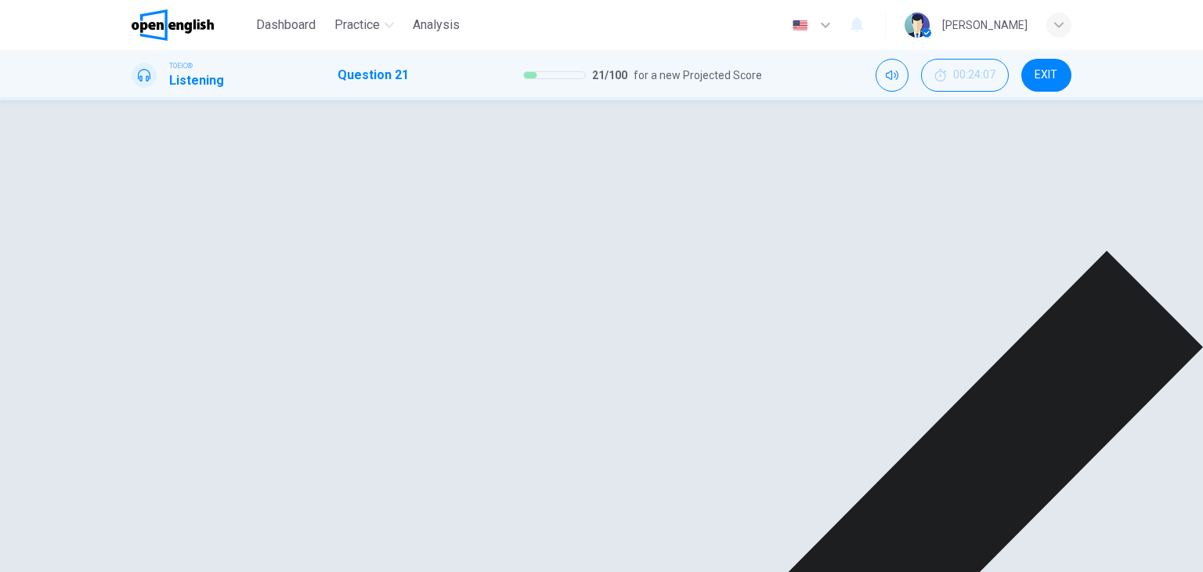
drag, startPoint x: 767, startPoint y: 536, endPoint x: 810, endPoint y: 534, distance: 43.9
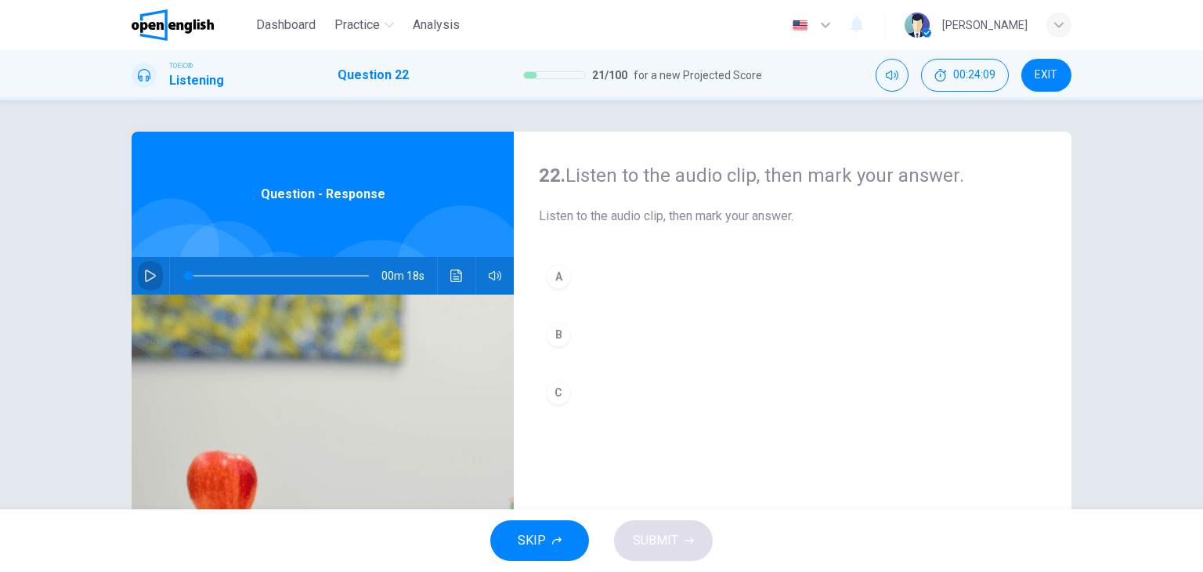
click at [145, 282] on button "button" at bounding box center [150, 276] width 25 height 38
type input "*"
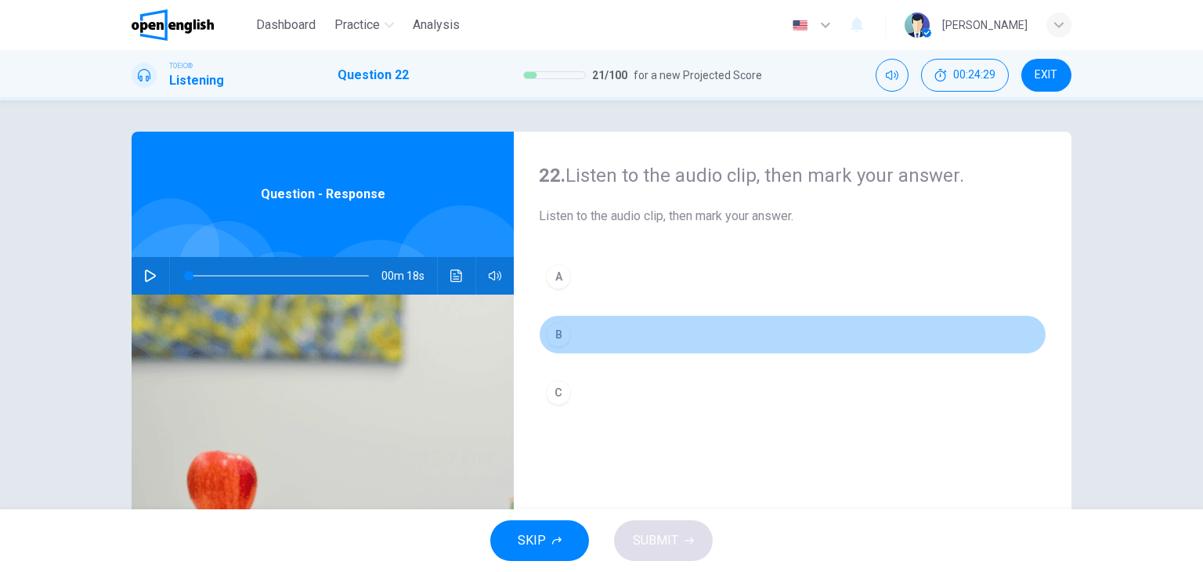
click at [570, 323] on button "B" at bounding box center [792, 334] width 507 height 39
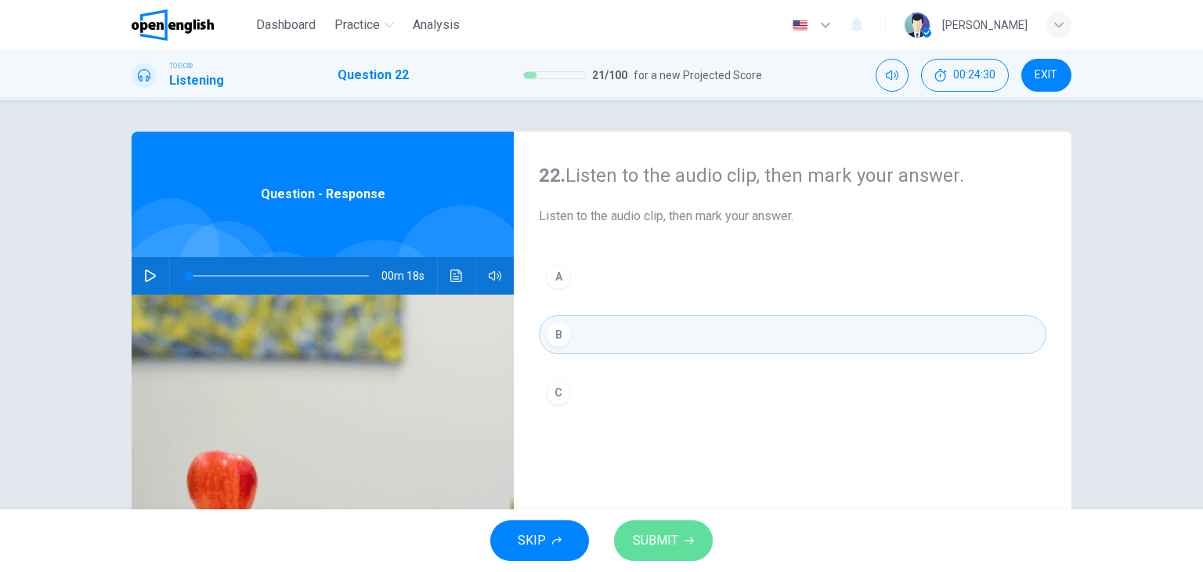
click at [662, 536] on span "SUBMIT" at bounding box center [655, 540] width 45 height 22
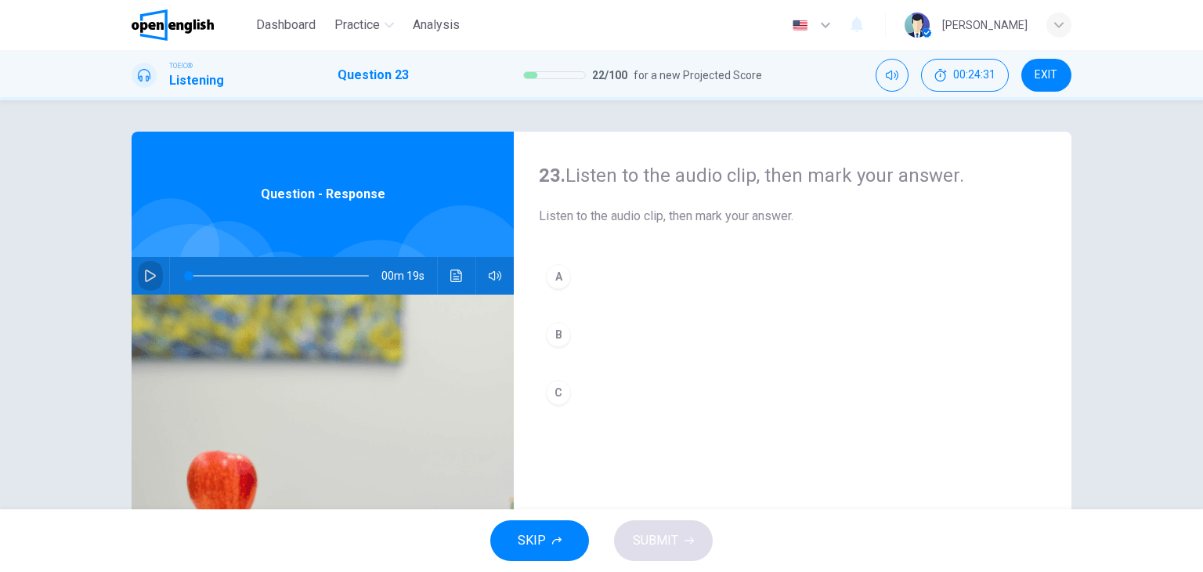
click at [143, 267] on button "button" at bounding box center [150, 276] width 25 height 38
click at [450, 271] on icon "Click to see the audio transcription" at bounding box center [456, 275] width 13 height 13
click at [140, 274] on div "00m 19s" at bounding box center [323, 276] width 382 height 38
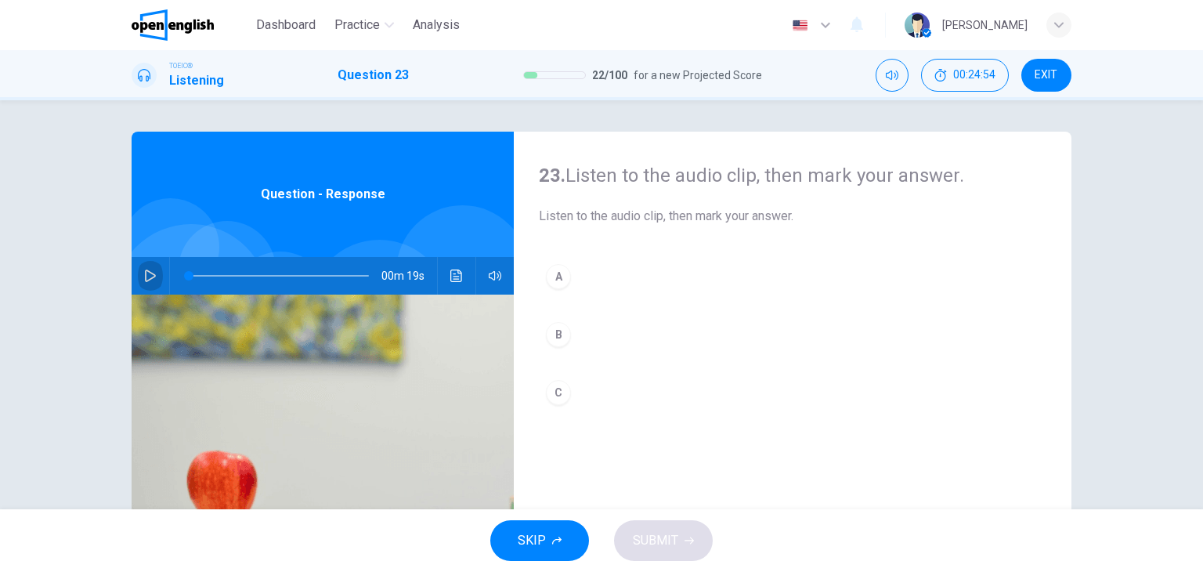
click at [144, 274] on icon "button" at bounding box center [150, 275] width 13 height 13
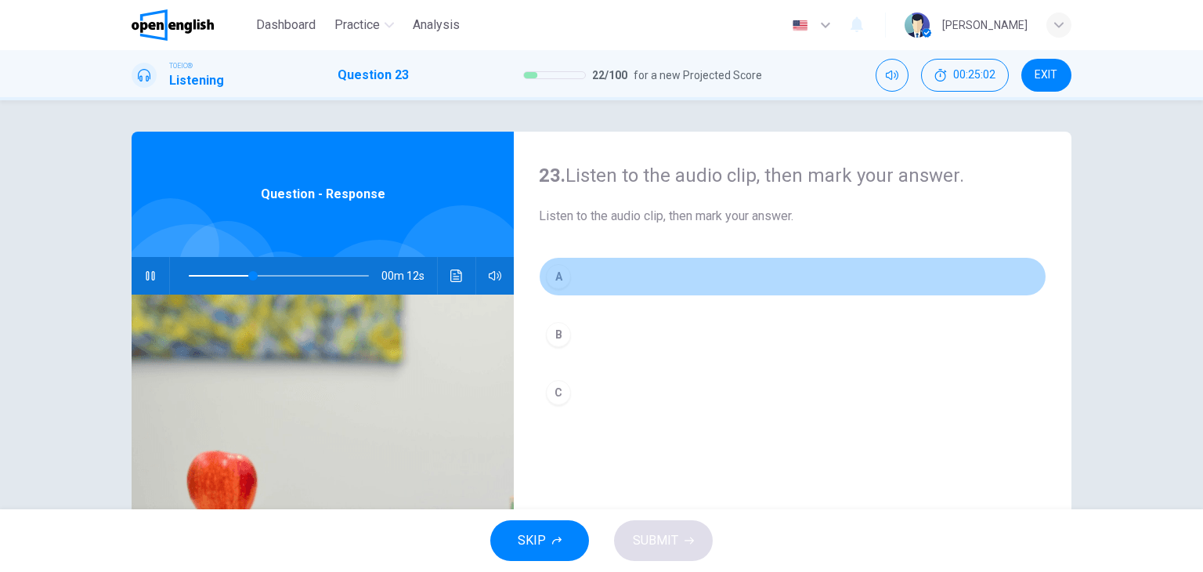
click at [571, 283] on button "A" at bounding box center [792, 276] width 507 height 39
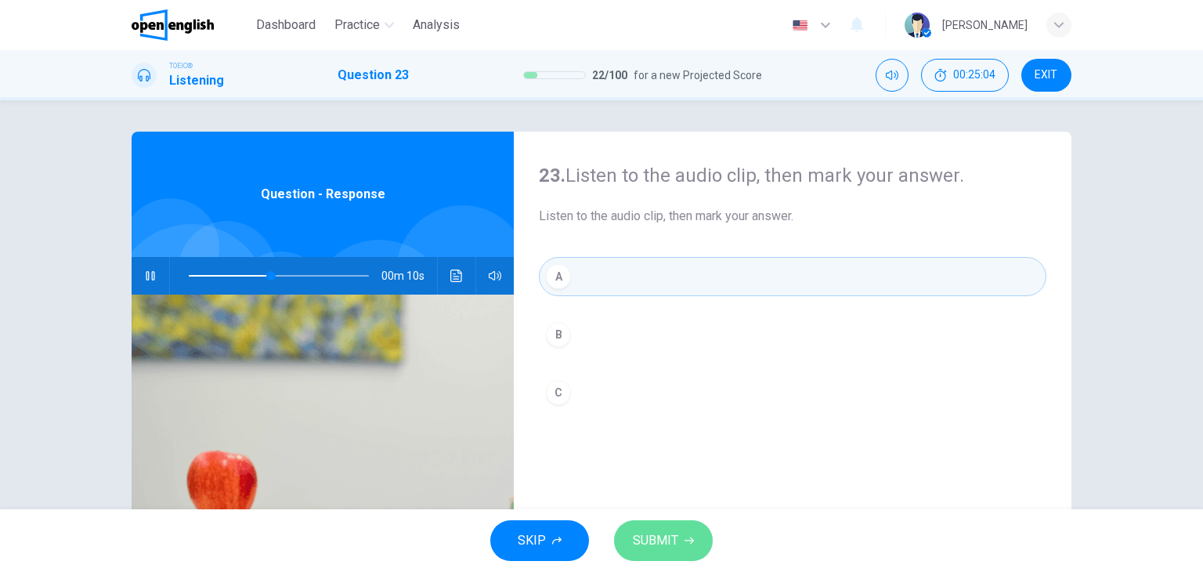
click at [667, 548] on span "SUBMIT" at bounding box center [655, 540] width 45 height 22
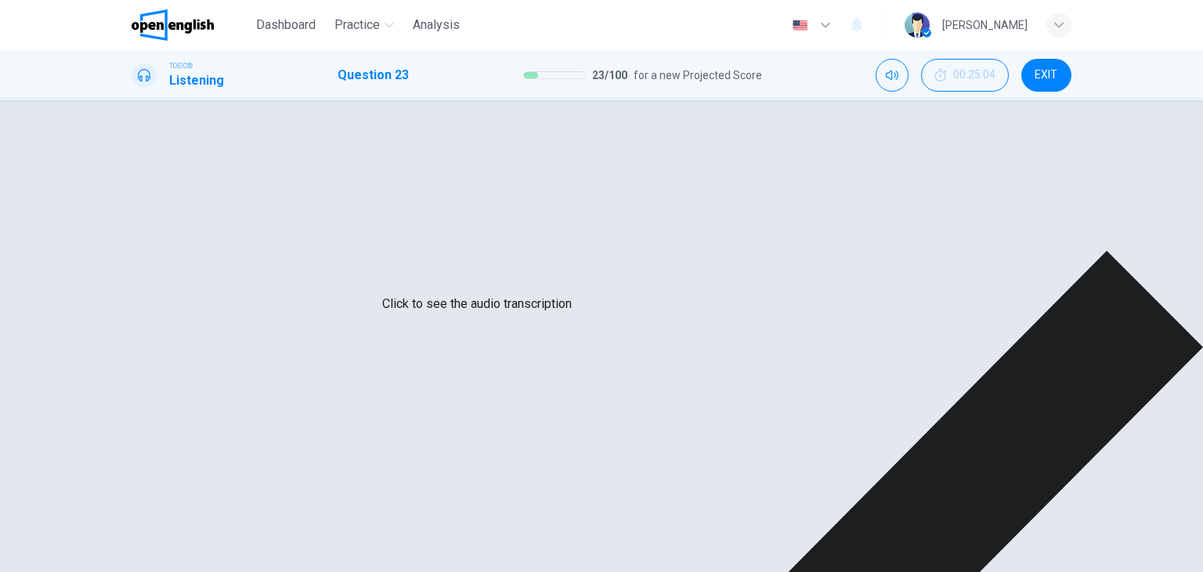
click at [450, 271] on icon "Click to see the audio transcription" at bounding box center [456, 275] width 13 height 13
type input "**"
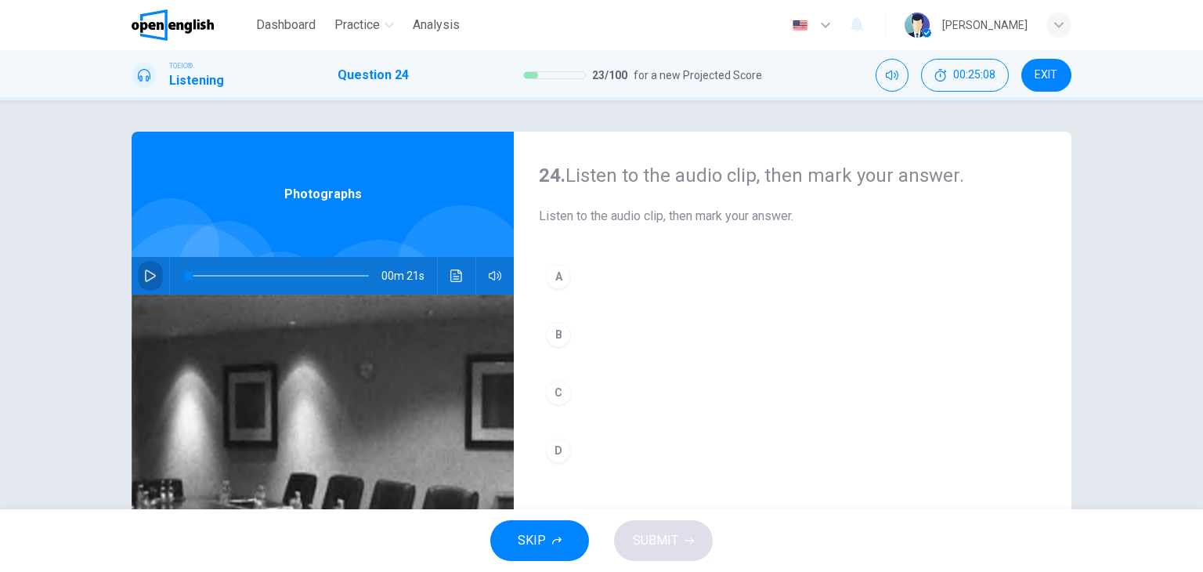
click at [149, 270] on icon "button" at bounding box center [150, 275] width 13 height 13
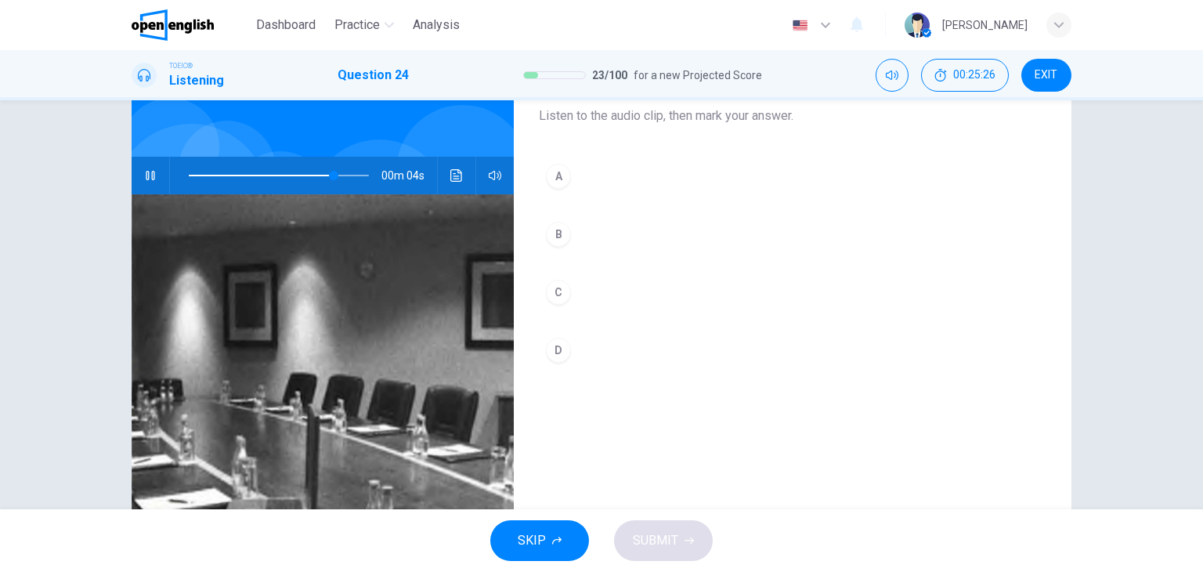
scroll to position [101, 0]
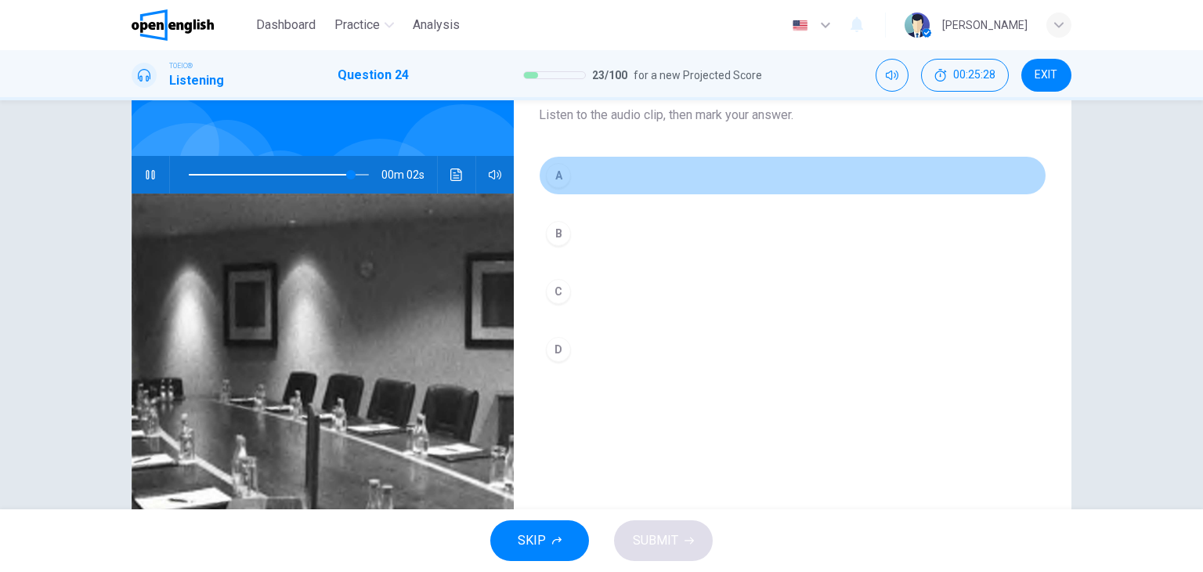
click at [554, 175] on div "A" at bounding box center [558, 175] width 25 height 25
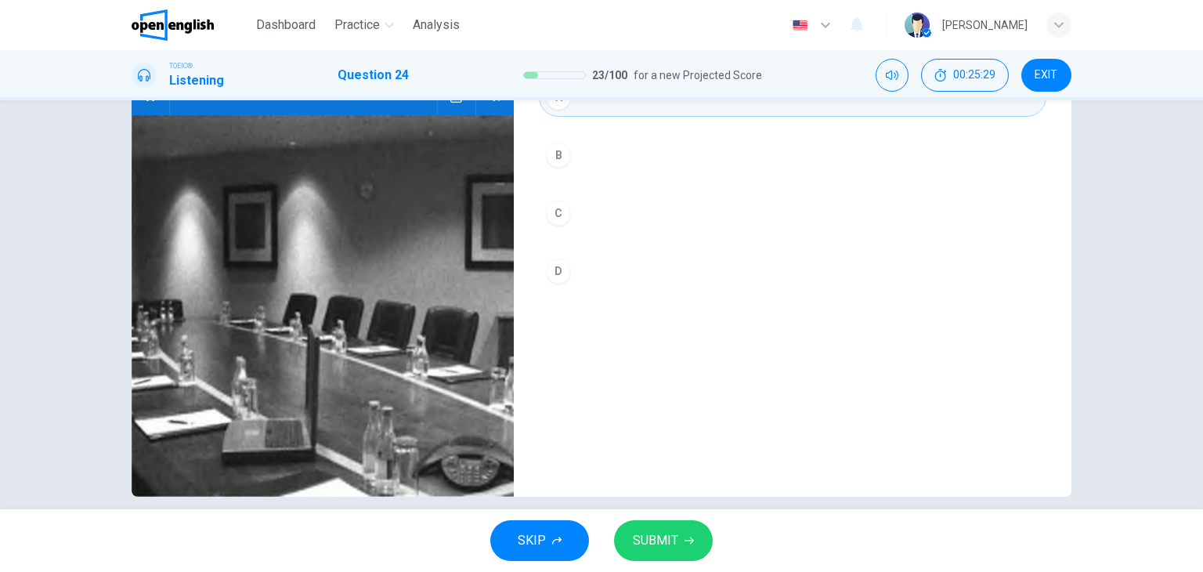
type input "*"
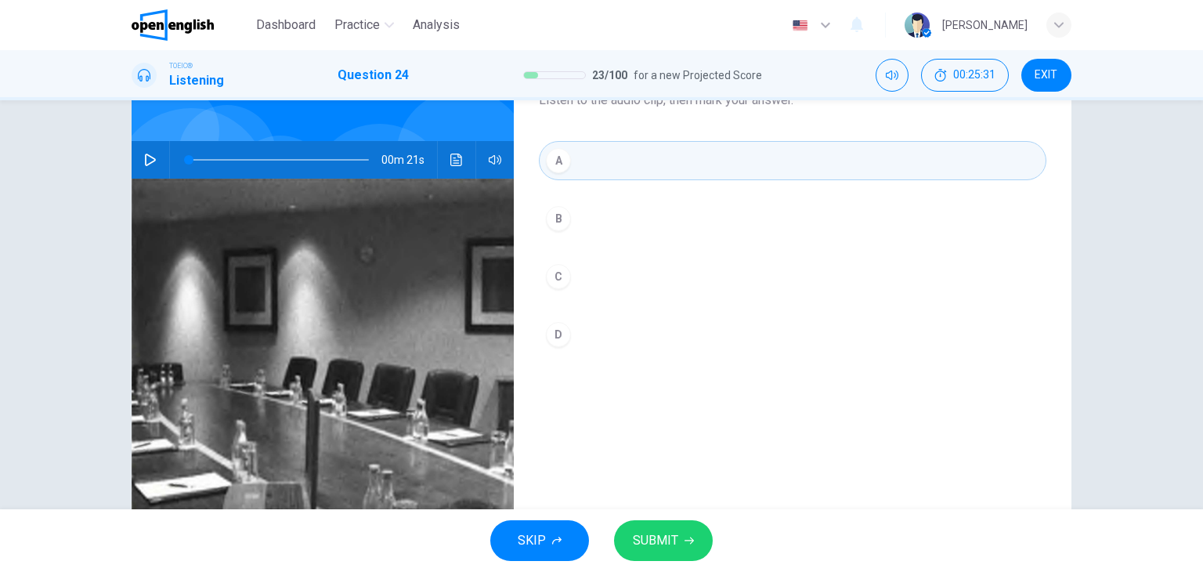
scroll to position [106, 0]
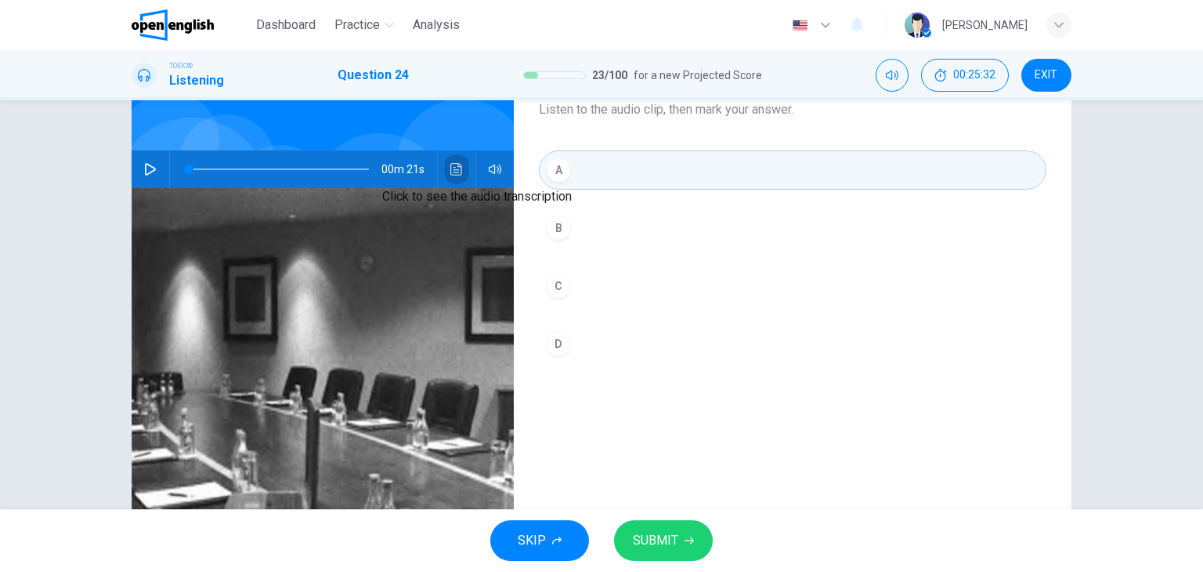
click at [450, 163] on icon "Click to see the audio transcription" at bounding box center [456, 169] width 12 height 13
click at [449, 571] on div at bounding box center [601, 572] width 1203 height 0
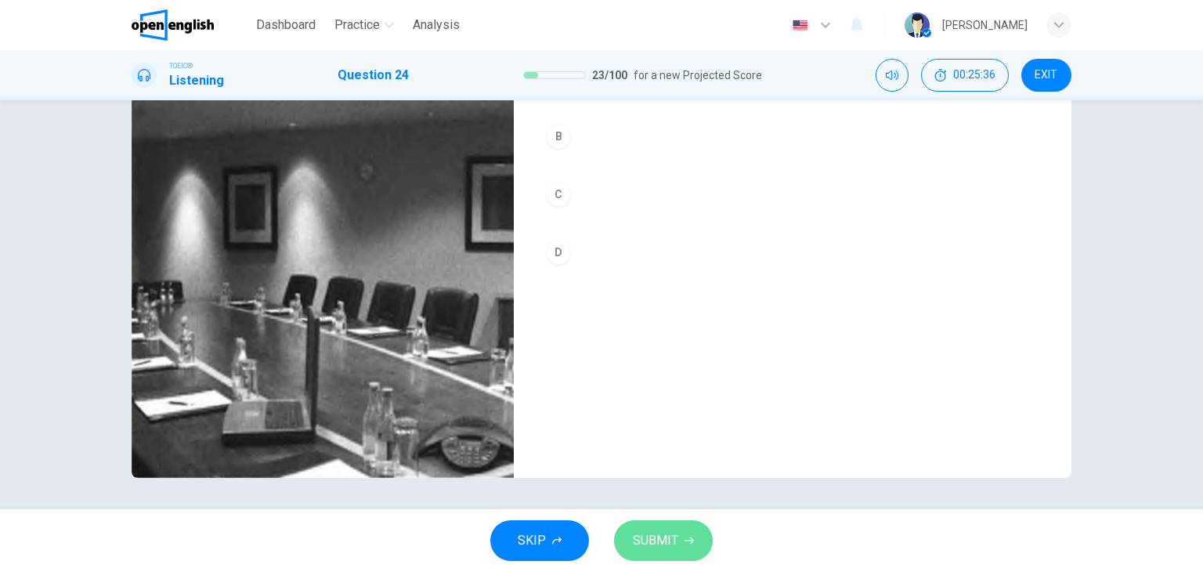
click at [653, 543] on span "SUBMIT" at bounding box center [655, 540] width 45 height 22
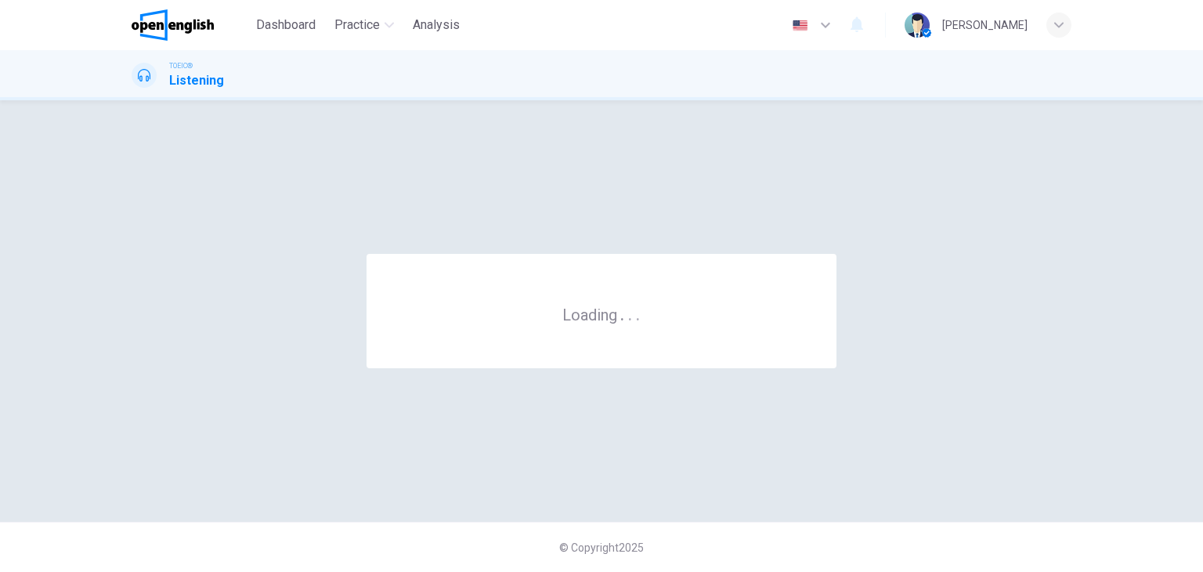
scroll to position [0, 0]
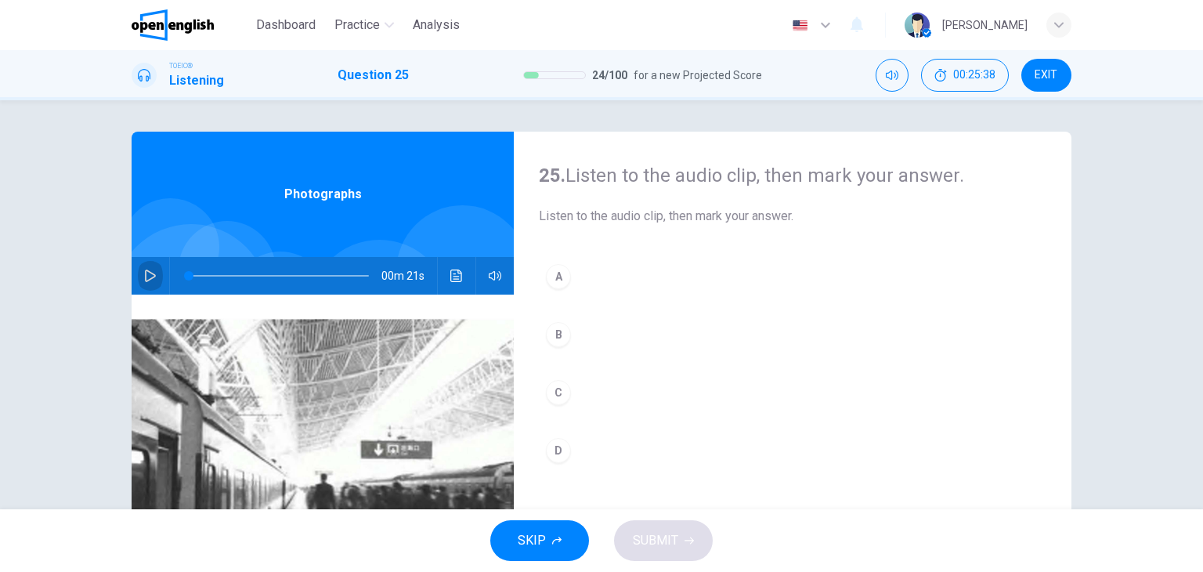
click at [145, 275] on icon "button" at bounding box center [150, 275] width 11 height 13
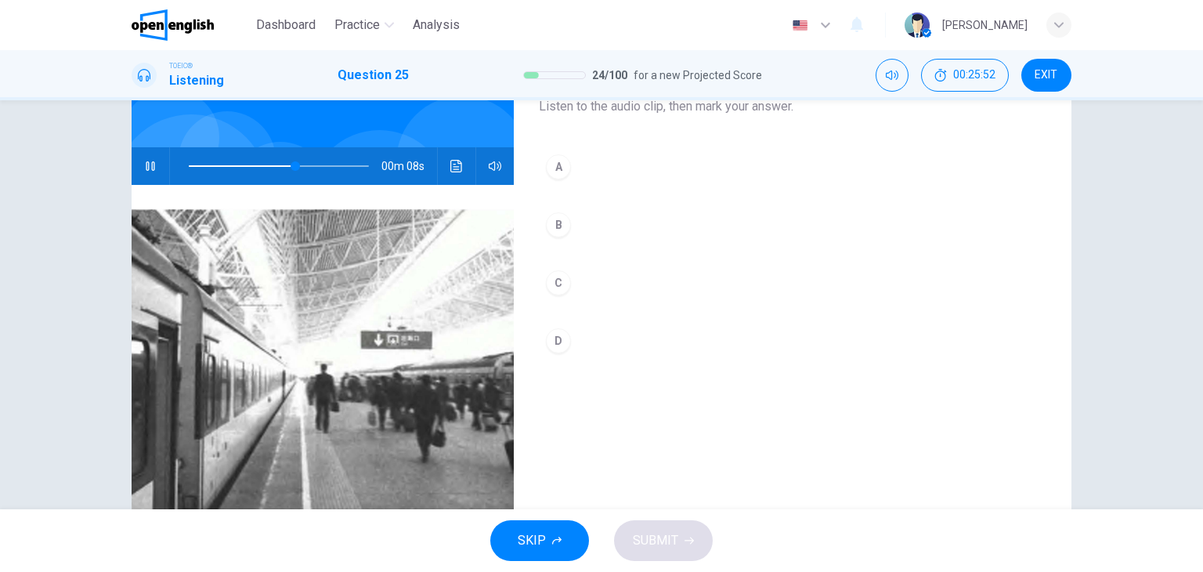
scroll to position [106, 0]
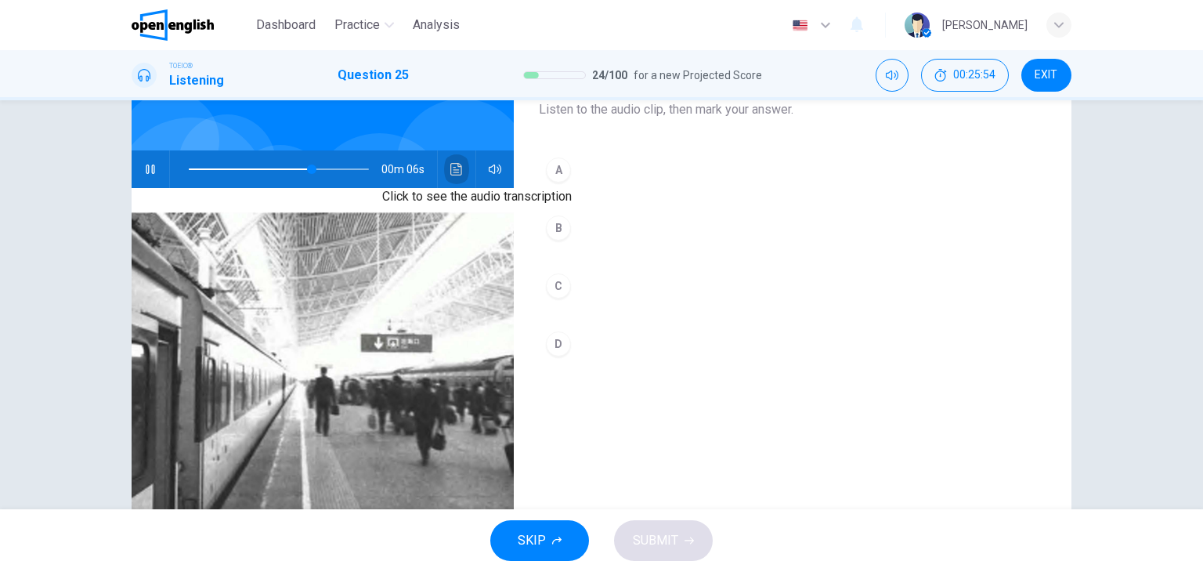
click at [448, 157] on button "Click to see the audio transcription" at bounding box center [456, 169] width 25 height 38
type input "*"
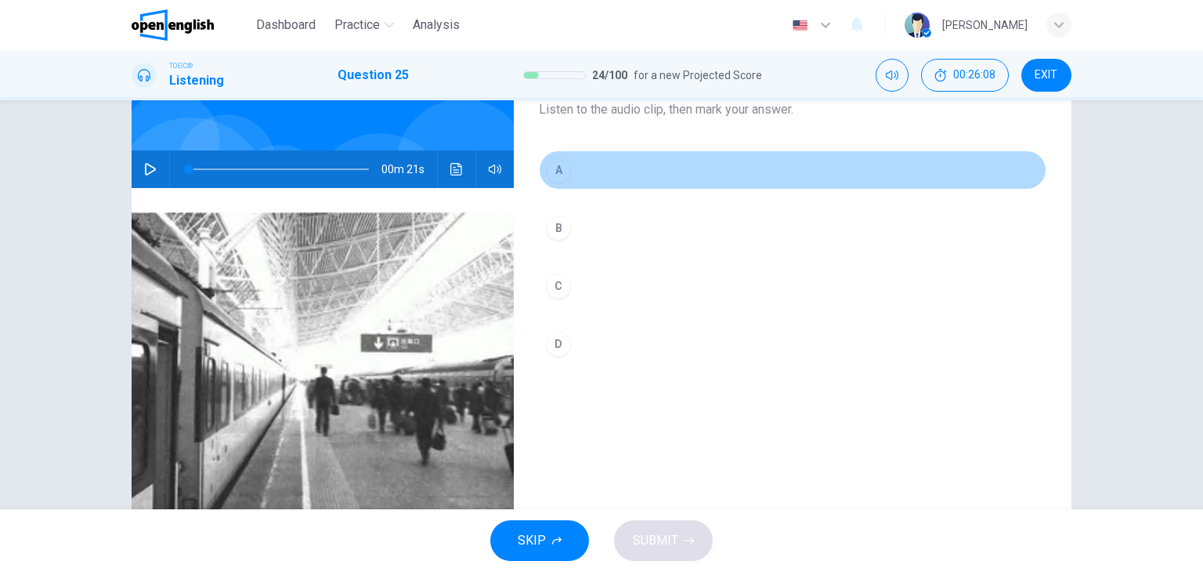
click at [566, 167] on div "A" at bounding box center [558, 169] width 25 height 25
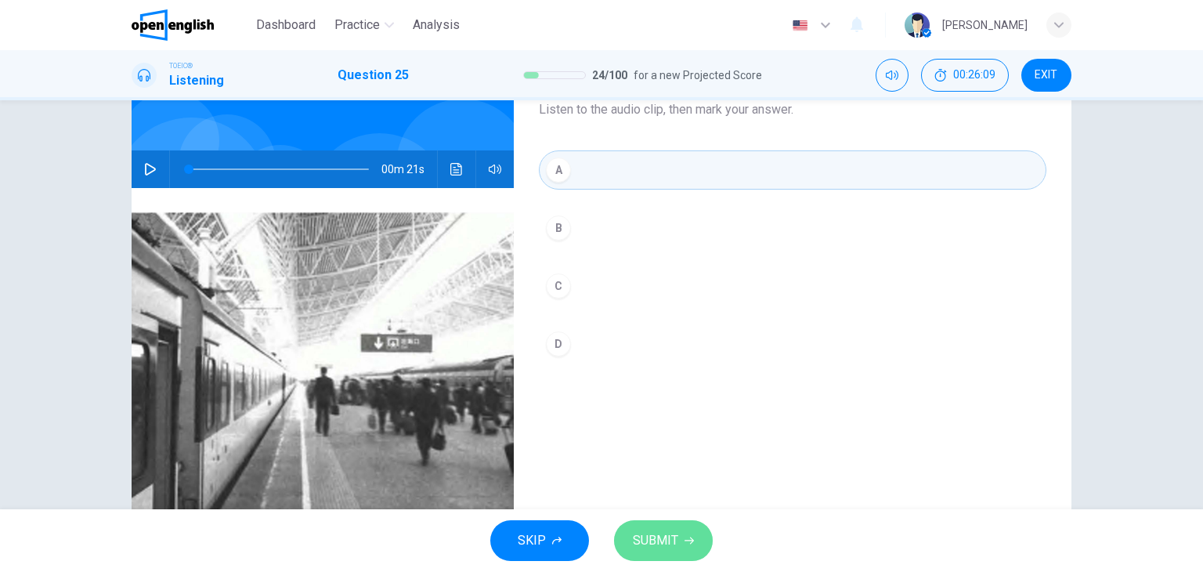
click at [661, 529] on span "SUBMIT" at bounding box center [655, 540] width 45 height 22
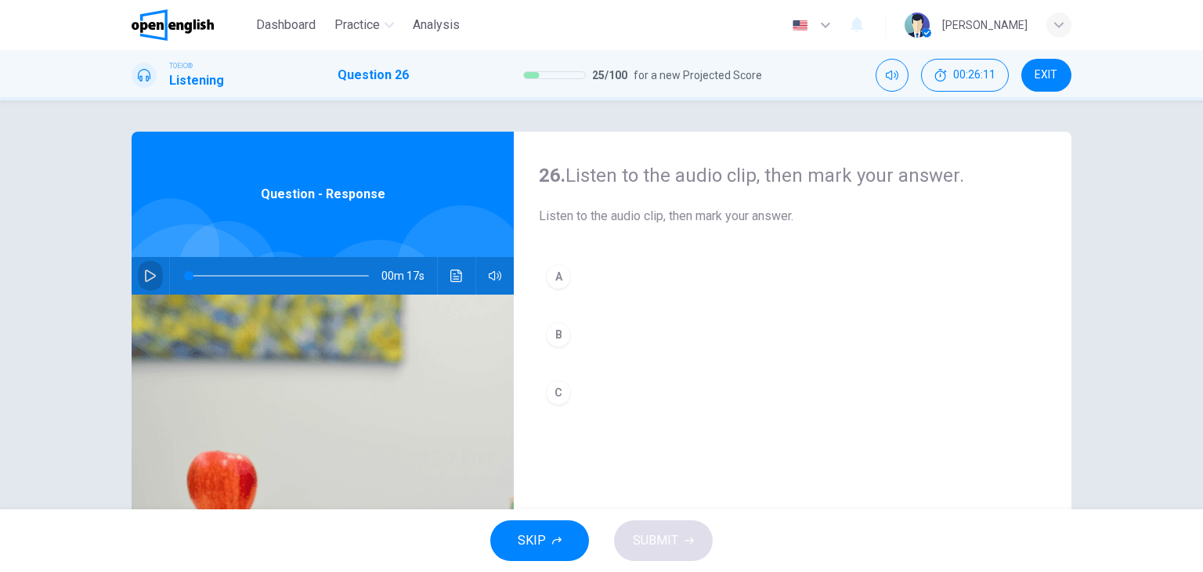
click at [145, 280] on icon "button" at bounding box center [150, 275] width 11 height 13
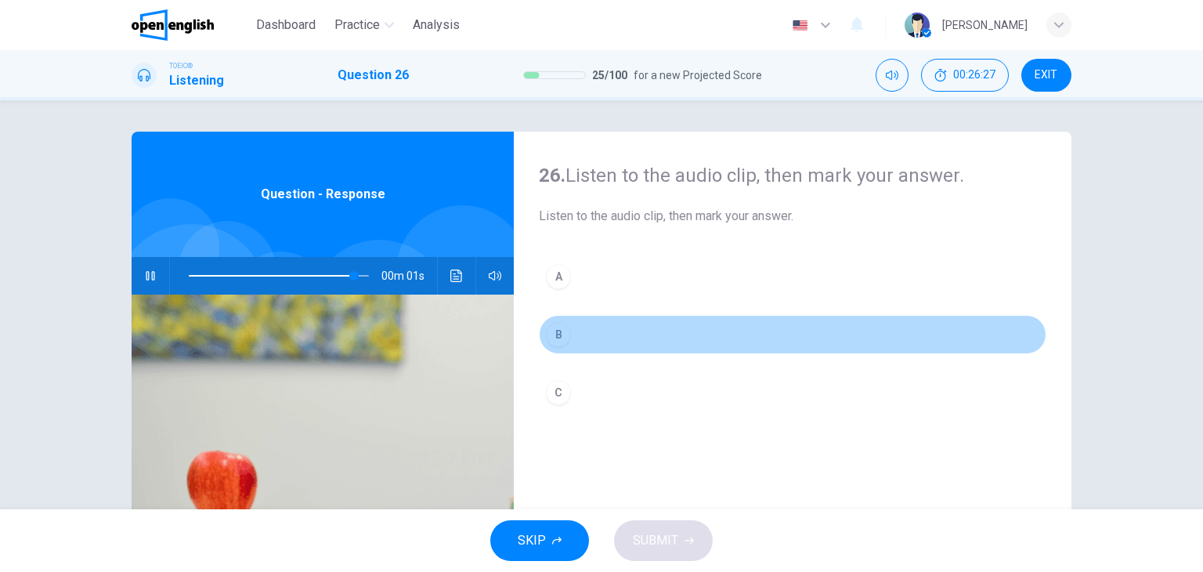
click at [558, 336] on div "B" at bounding box center [558, 334] width 25 height 25
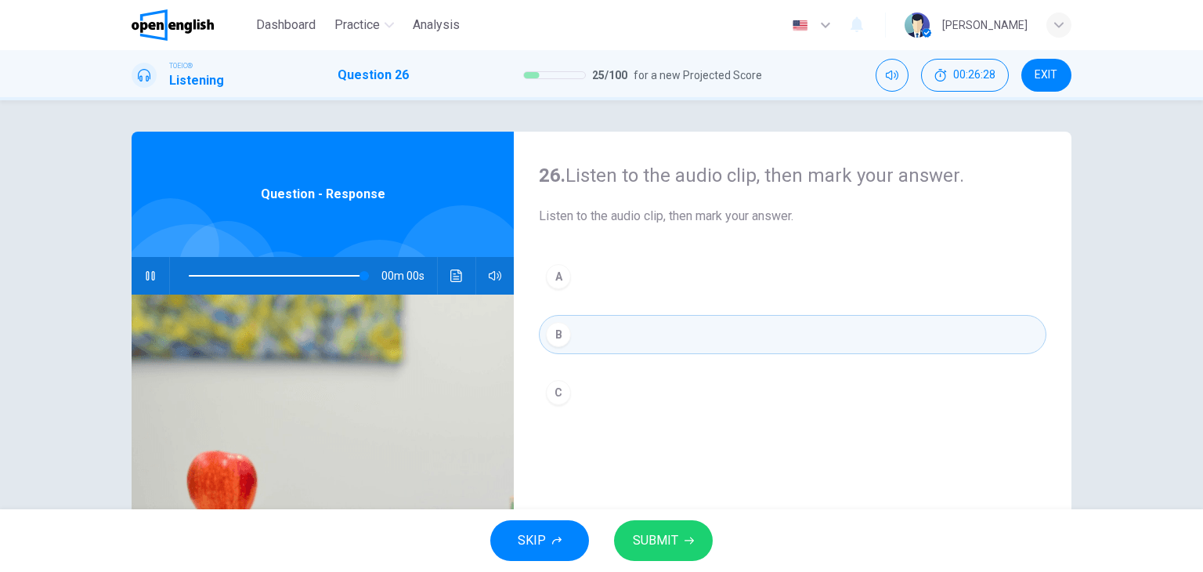
type input "*"
click at [640, 543] on span "SUBMIT" at bounding box center [655, 540] width 45 height 22
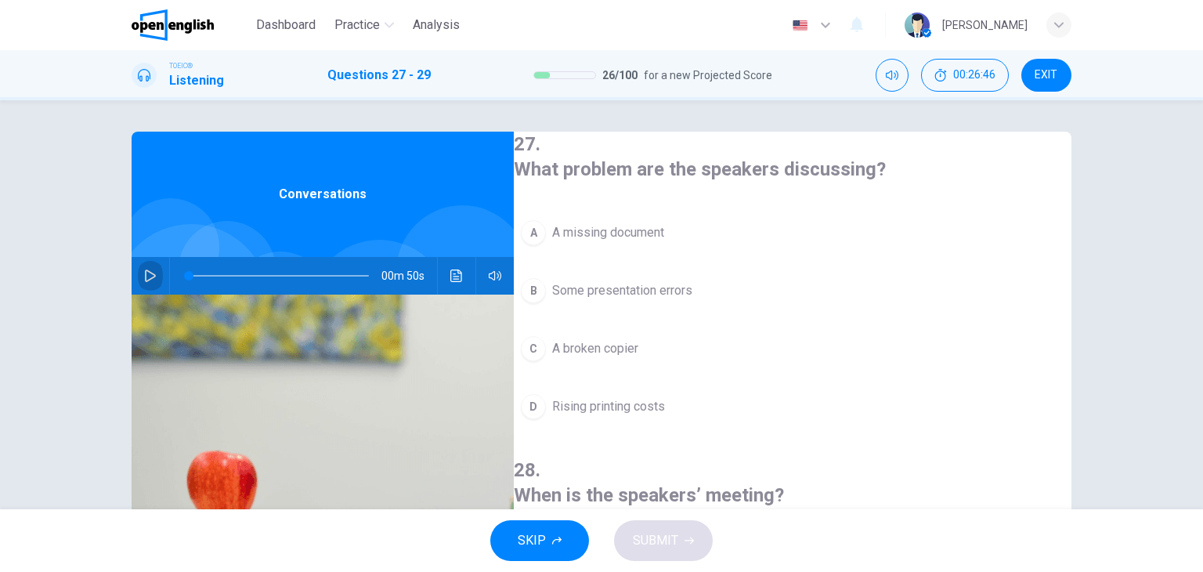
click at [145, 272] on icon "button" at bounding box center [150, 275] width 11 height 13
click at [189, 275] on span at bounding box center [279, 276] width 180 height 22
drag, startPoint x: 189, startPoint y: 275, endPoint x: 147, endPoint y: 276, distance: 41.5
click at [147, 276] on div "00m 50s" at bounding box center [323, 276] width 382 height 38
click at [189, 273] on span at bounding box center [279, 276] width 180 height 22
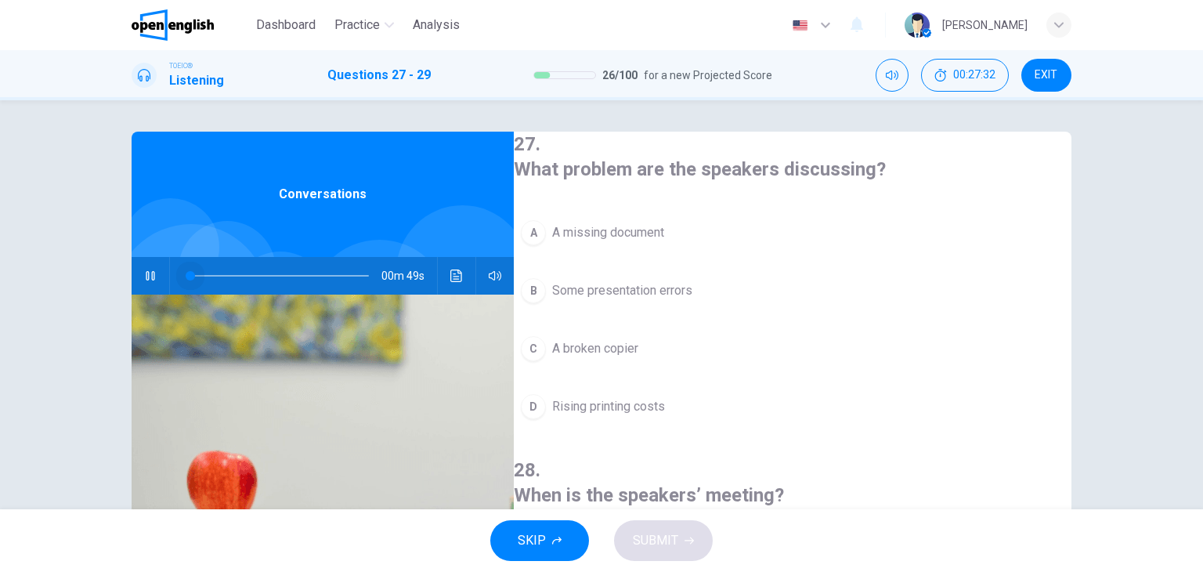
click at [189, 273] on span at bounding box center [279, 276] width 180 height 22
click at [452, 283] on button "Click to see the audio transcription" at bounding box center [456, 276] width 25 height 38
click at [189, 273] on span at bounding box center [279, 276] width 180 height 22
drag, startPoint x: 189, startPoint y: 273, endPoint x: 40, endPoint y: 284, distance: 149.2
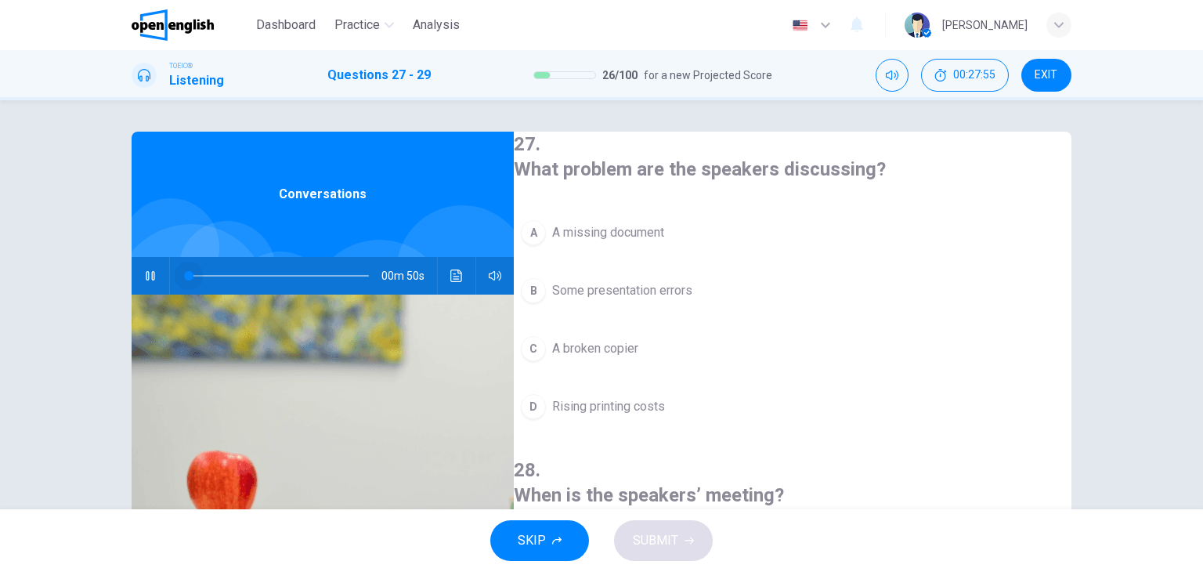
click at [40, 284] on div "27 . What problem are the speakers discussing? A A missing document B Some pres…" at bounding box center [601, 304] width 1203 height 409
click at [455, 261] on button "Click to see the audio transcription" at bounding box center [456, 276] width 25 height 38
click at [615, 571] on div at bounding box center [601, 572] width 1203 height 0
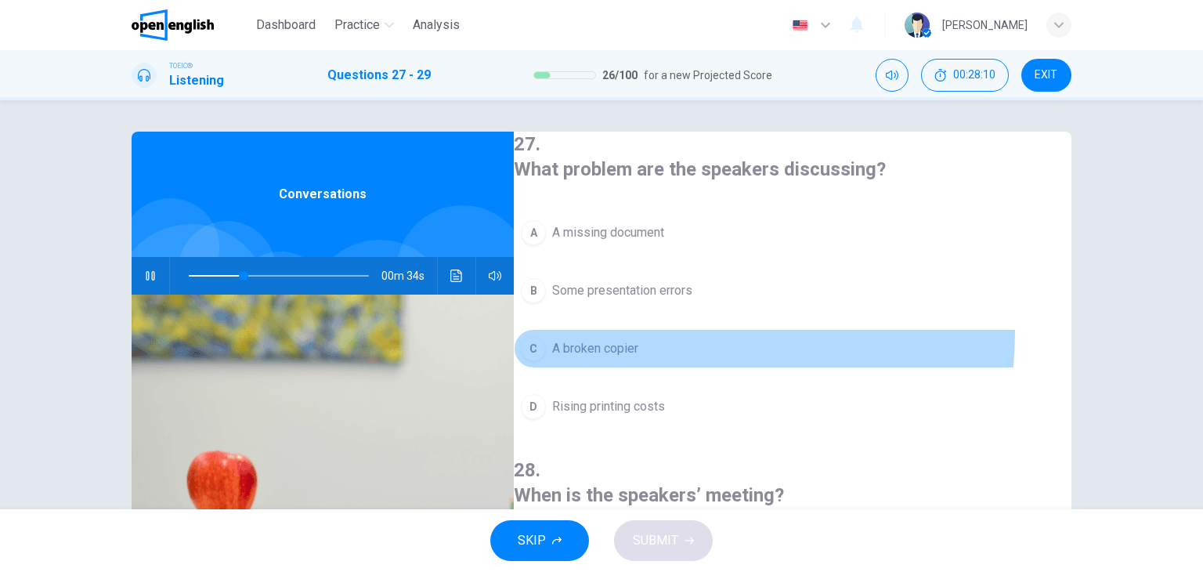
click at [653, 329] on button "C A broken copier" at bounding box center [792, 348] width 557 height 39
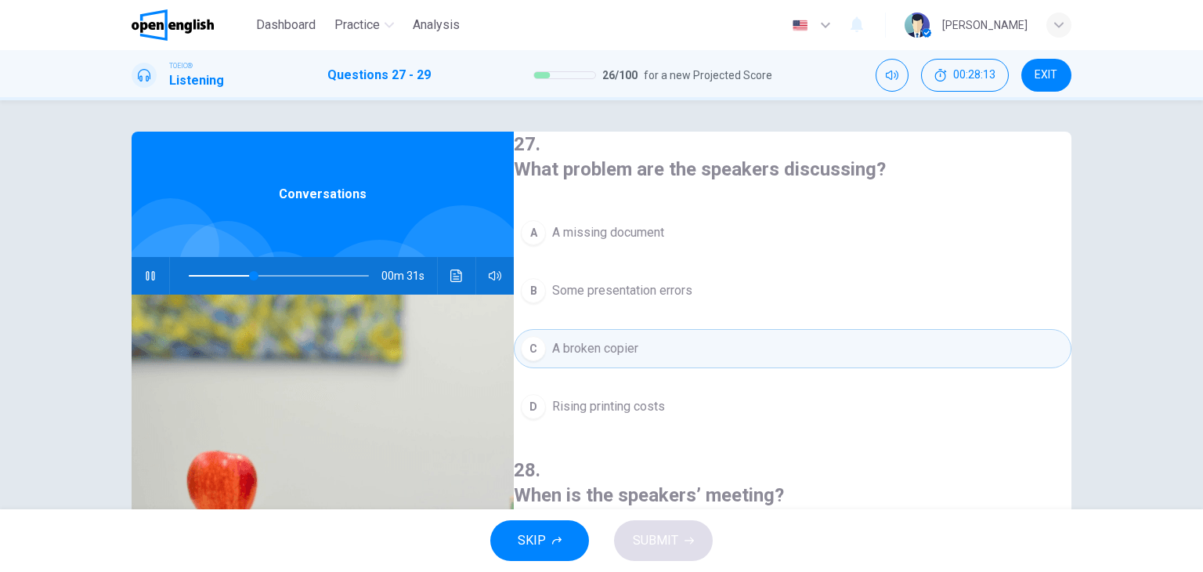
click at [435, 272] on div "00m 31s" at bounding box center [323, 276] width 382 height 38
click at [454, 276] on icon "Click to see the audio transcription" at bounding box center [456, 275] width 13 height 13
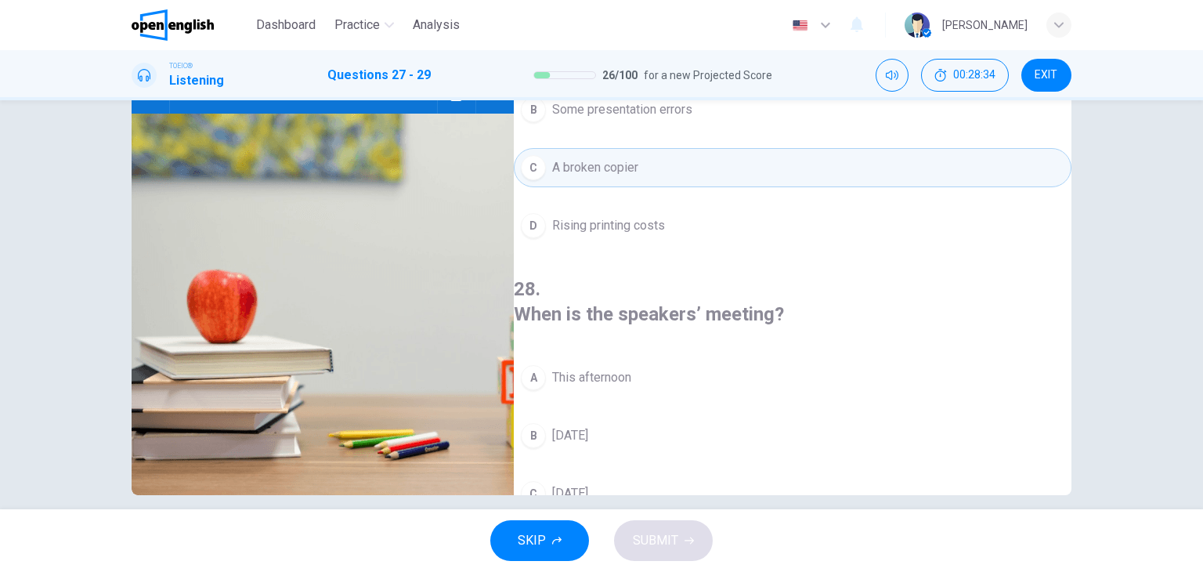
scroll to position [190, 0]
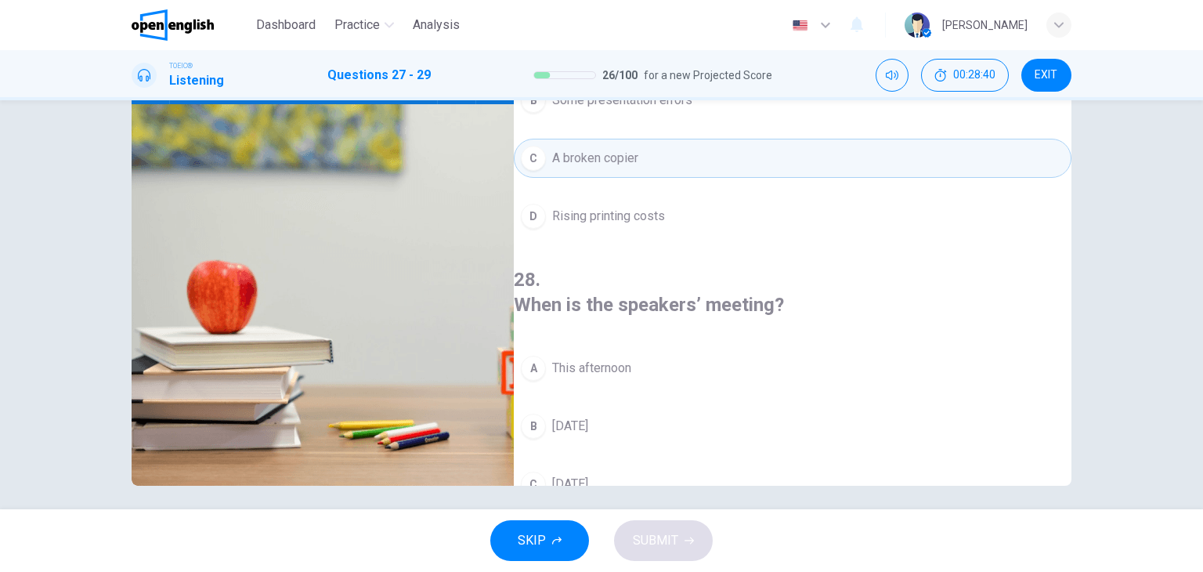
click at [609, 359] on span "This afternoon" at bounding box center [591, 368] width 79 height 19
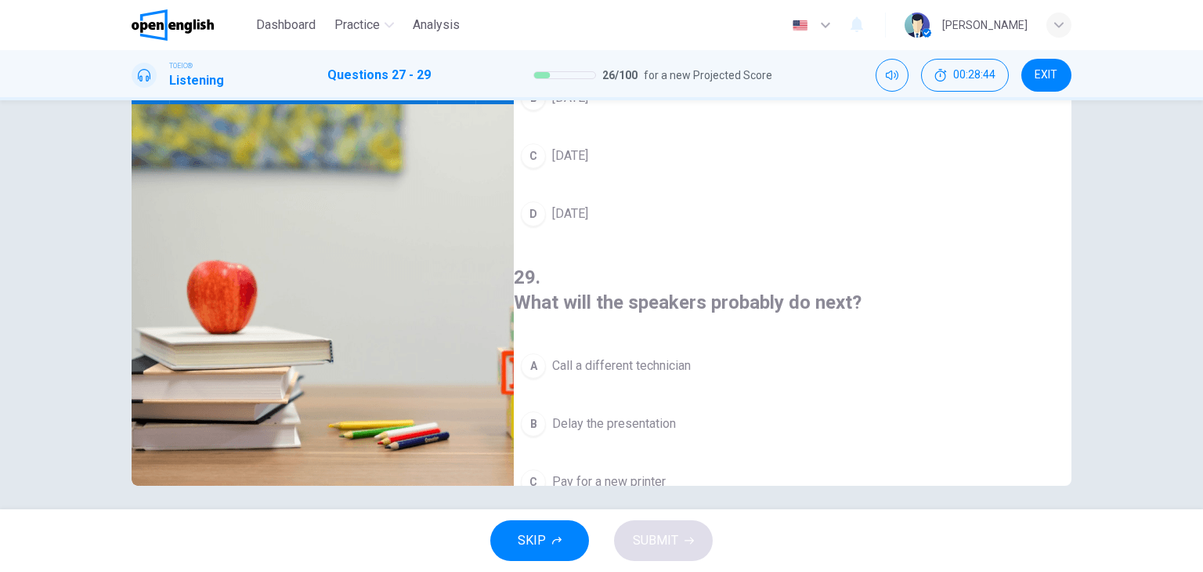
type input "*"
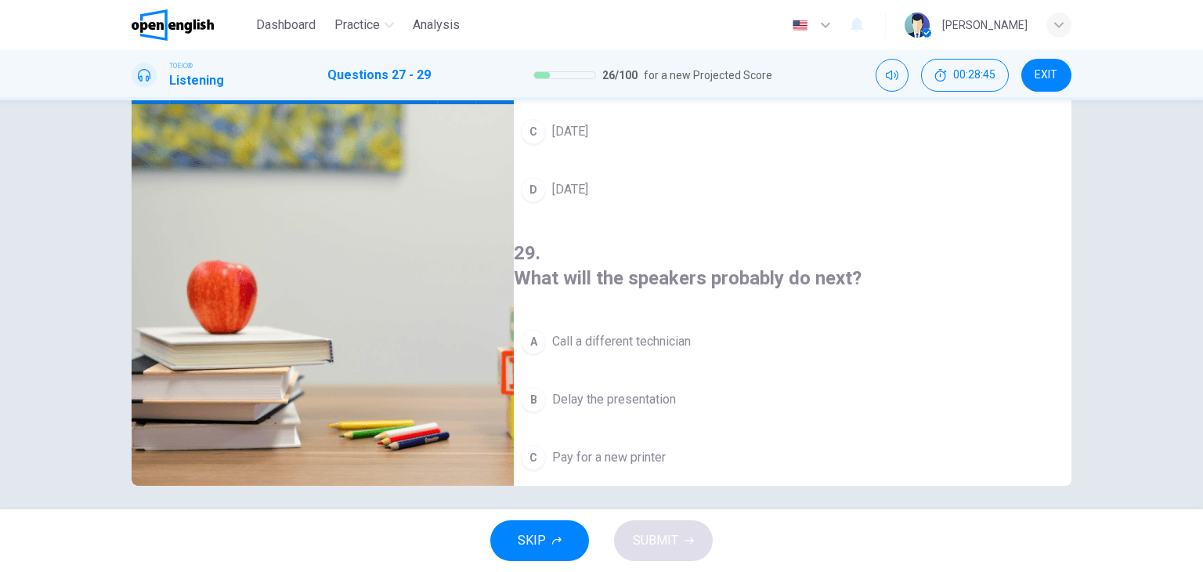
scroll to position [354, 0]
click at [702, 504] on span "Go to a professional printer" at bounding box center [627, 513] width 150 height 19
click at [655, 546] on span "SUBMIT" at bounding box center [655, 540] width 45 height 22
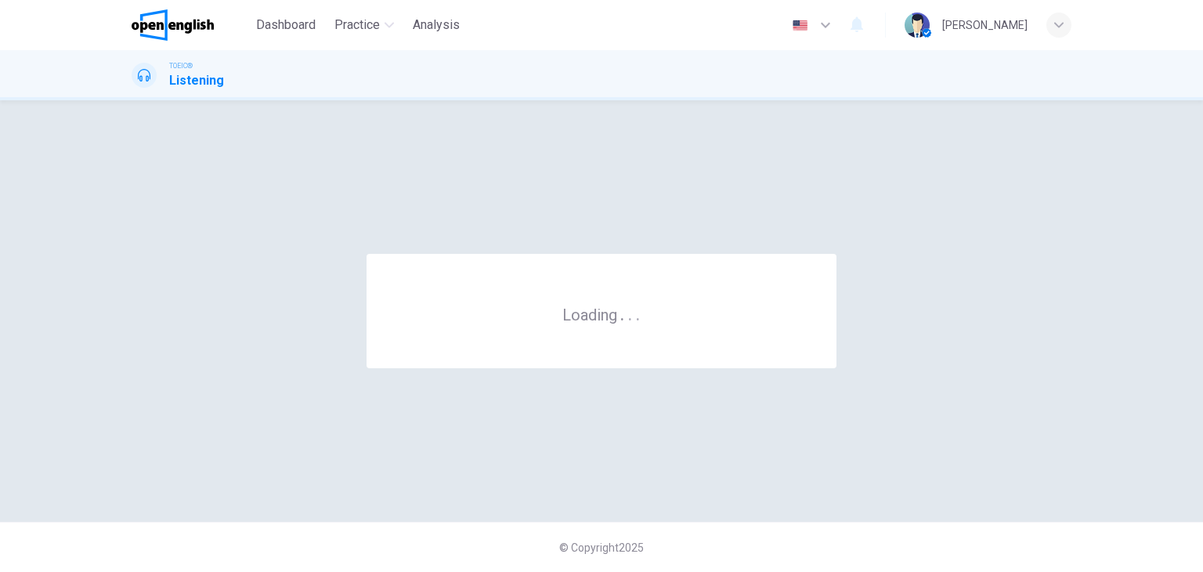
scroll to position [0, 0]
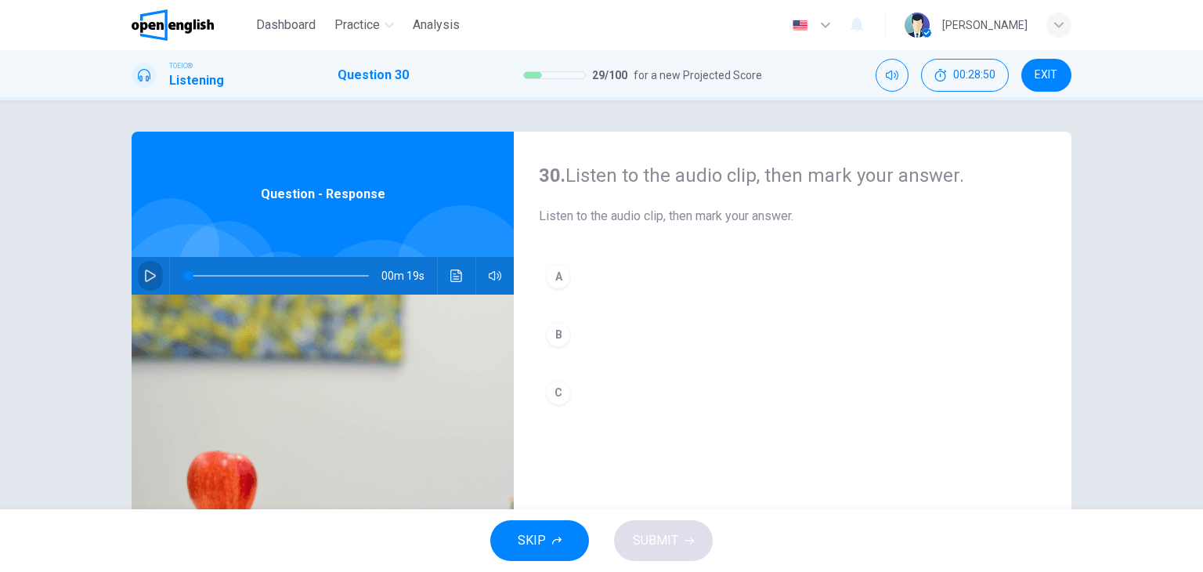
click at [145, 280] on icon "button" at bounding box center [150, 275] width 11 height 13
click at [189, 274] on span at bounding box center [279, 276] width 180 height 22
click at [450, 272] on icon "Click to see the audio transcription" at bounding box center [456, 275] width 12 height 13
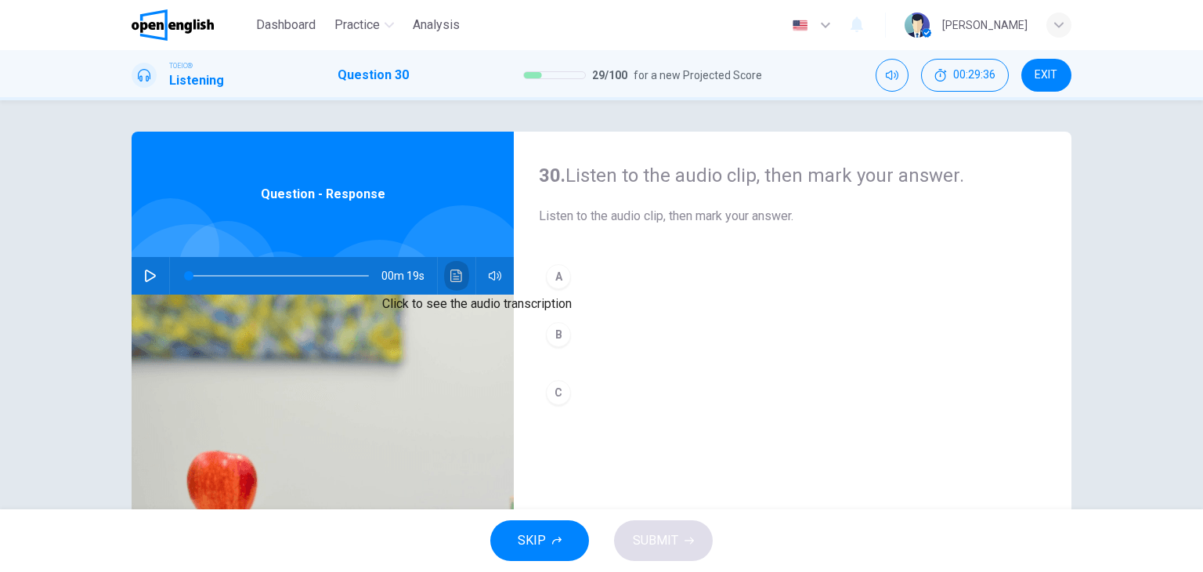
click at [456, 267] on button "Click to see the audio transcription" at bounding box center [456, 276] width 25 height 38
click at [468, 571] on div at bounding box center [601, 572] width 1203 height 0
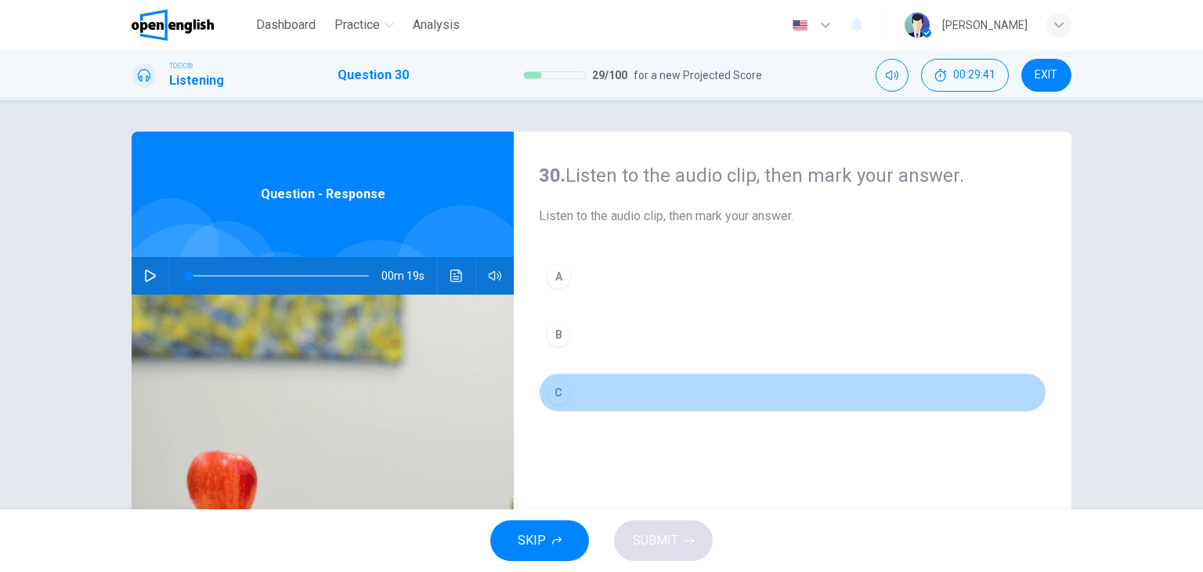
click at [546, 390] on div "C" at bounding box center [558, 392] width 25 height 25
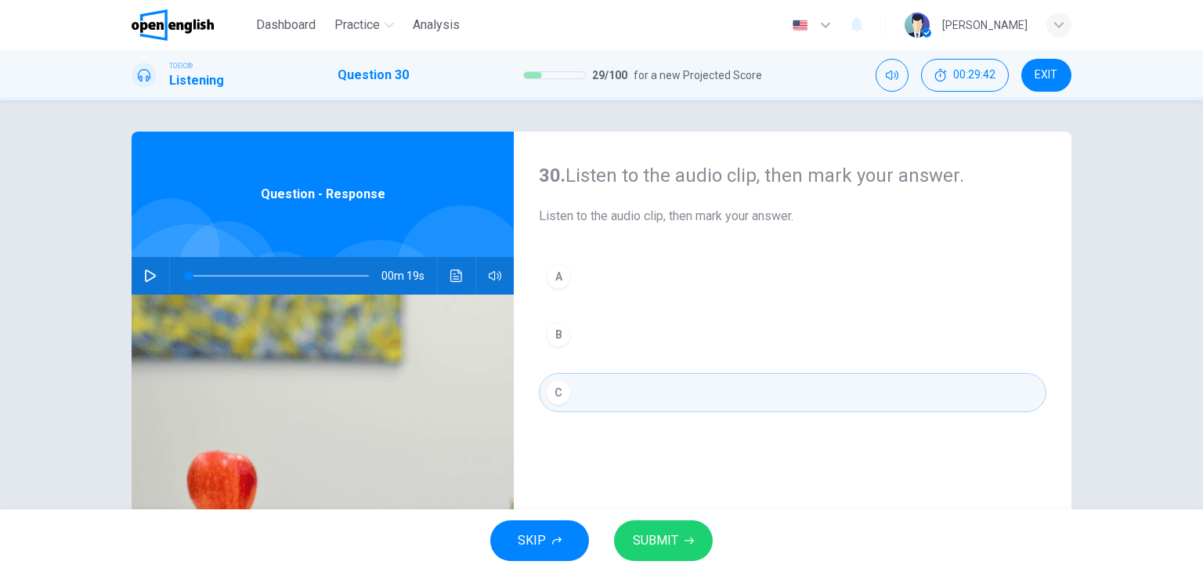
click at [664, 528] on button "SUBMIT" at bounding box center [663, 540] width 99 height 41
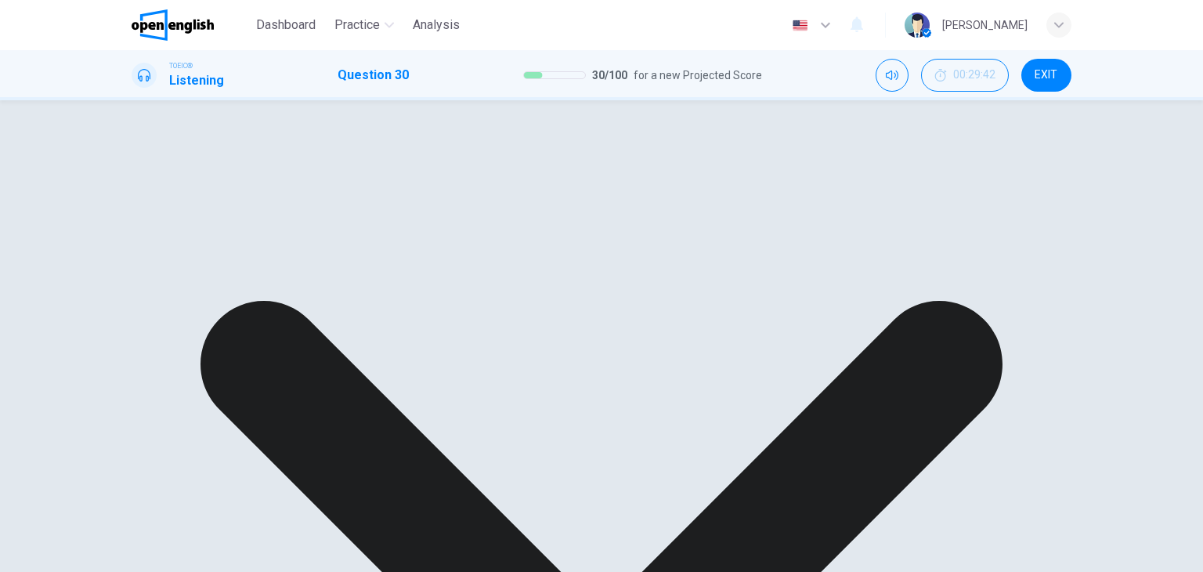
click at [148, 269] on icon "button" at bounding box center [150, 275] width 13 height 13
click at [455, 276] on icon "Click to see the audio transcription" at bounding box center [456, 275] width 13 height 13
type input "*"
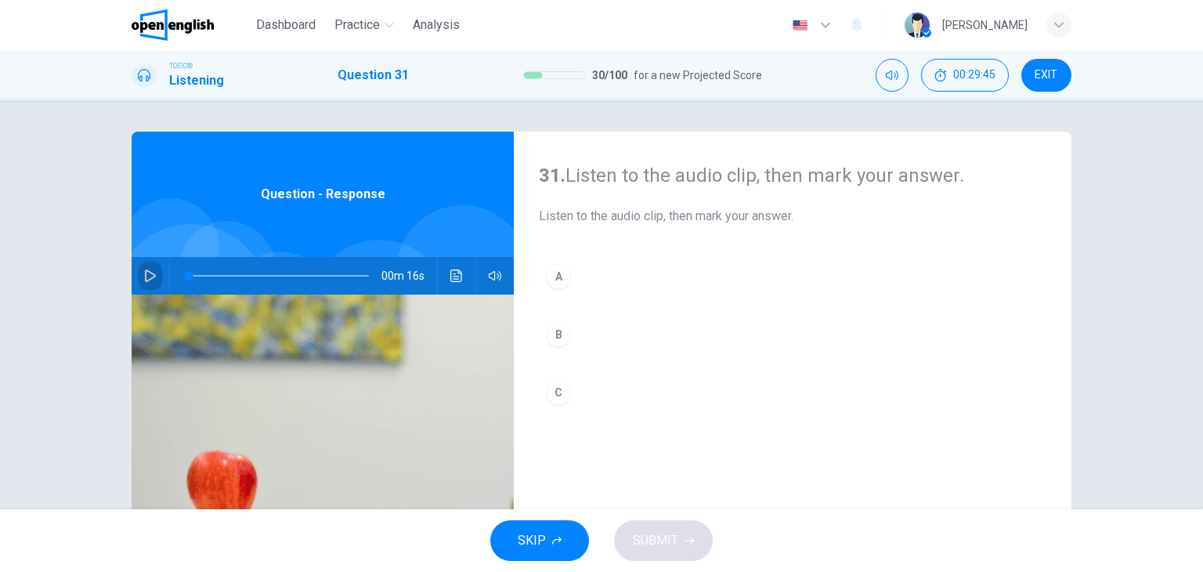
click at [150, 267] on button "button" at bounding box center [150, 276] width 25 height 38
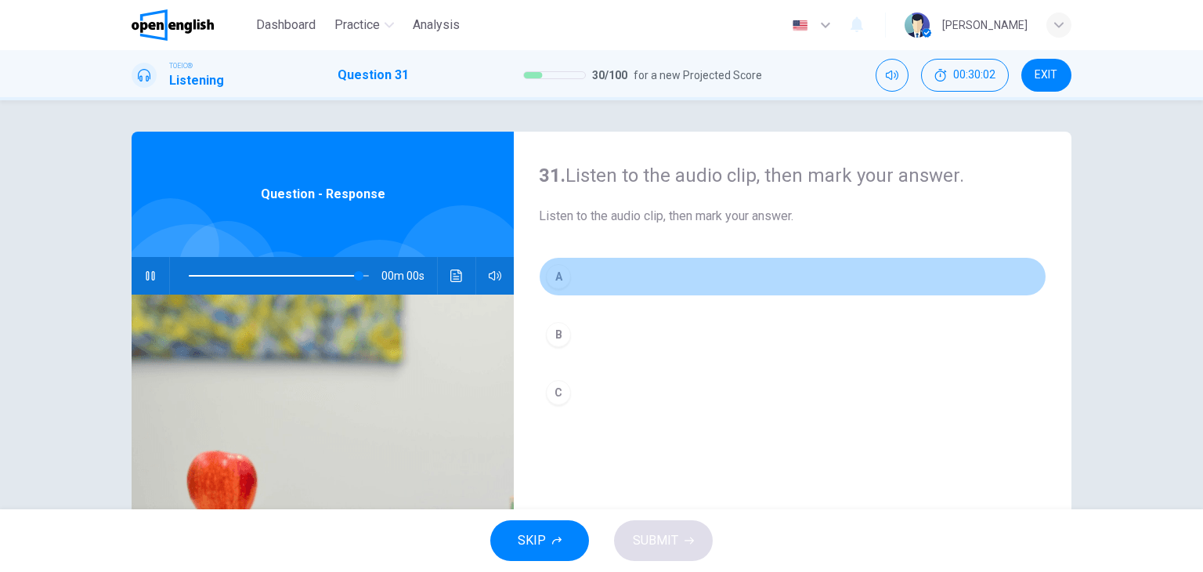
click at [565, 276] on div "A" at bounding box center [558, 276] width 25 height 25
type input "*"
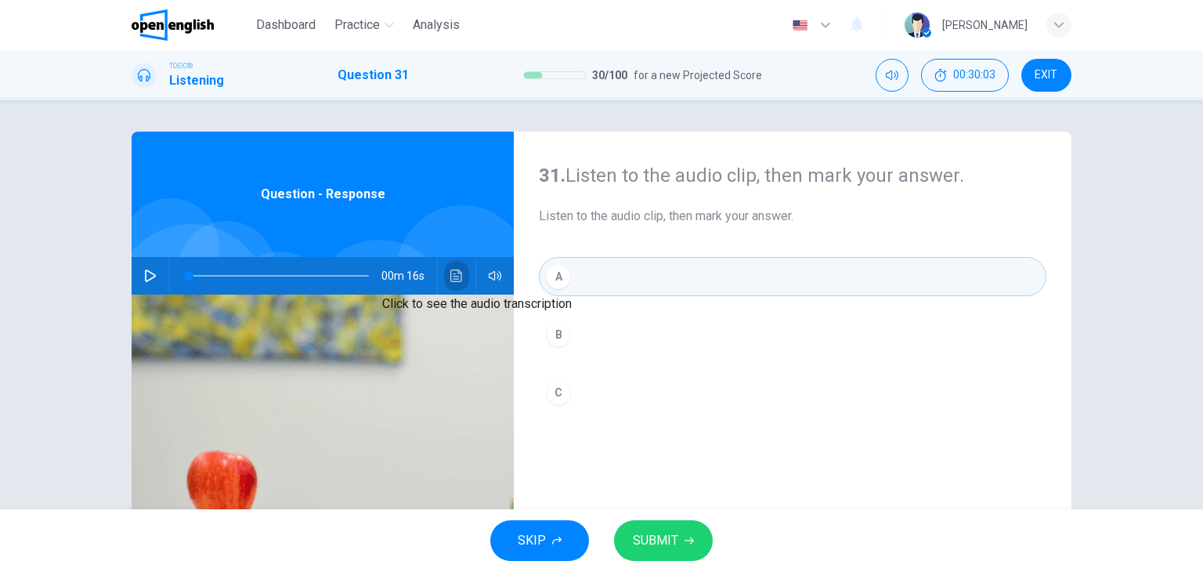
click at [453, 271] on icon "Click to see the audio transcription" at bounding box center [456, 275] width 13 height 13
click at [644, 527] on button "SUBMIT" at bounding box center [663, 540] width 99 height 41
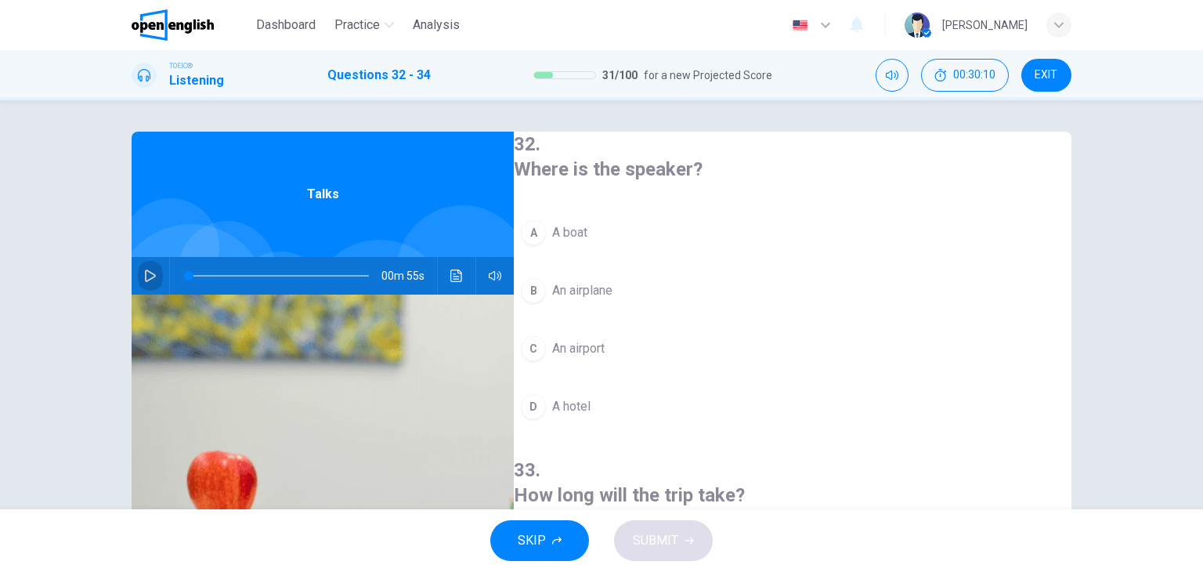
click at [146, 275] on icon "button" at bounding box center [150, 275] width 13 height 13
click at [604, 341] on span "An airport" at bounding box center [578, 348] width 52 height 19
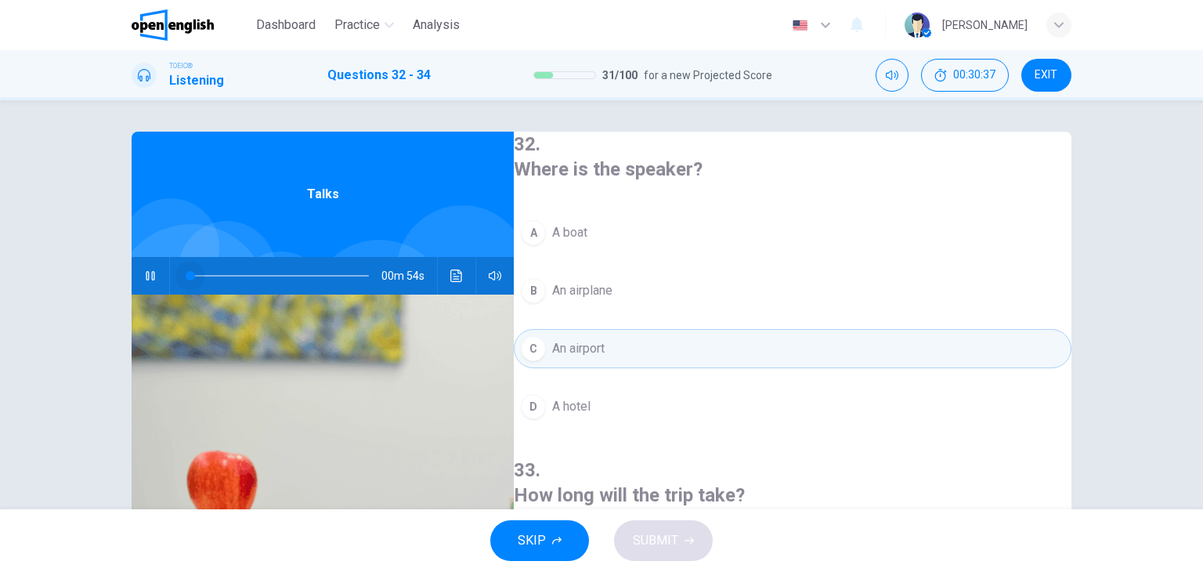
click at [189, 274] on span at bounding box center [279, 276] width 180 height 22
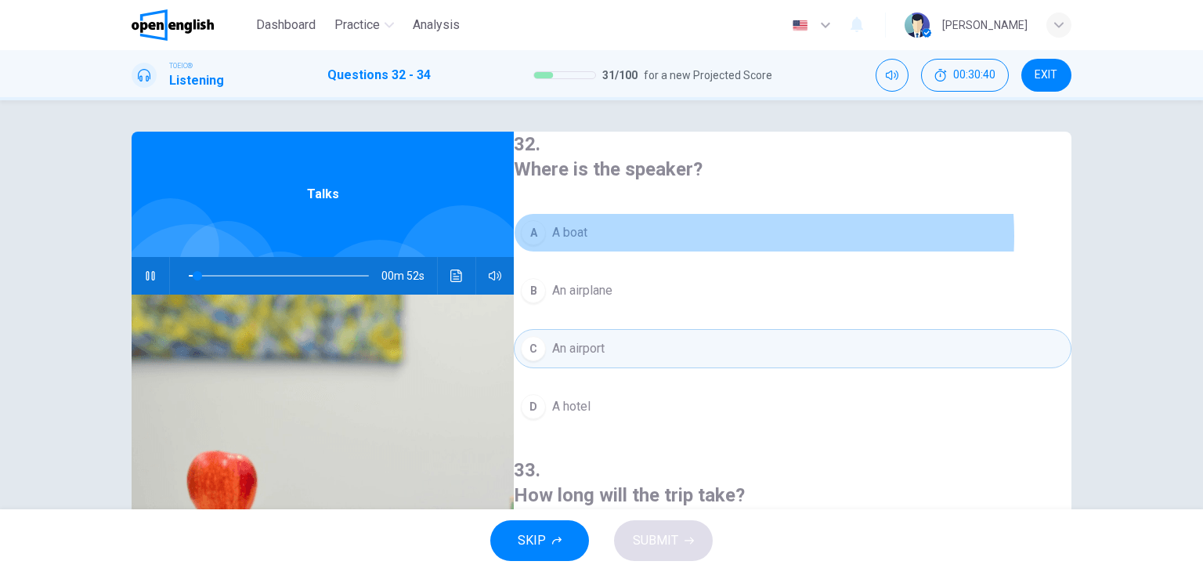
click at [718, 233] on button "A A boat" at bounding box center [792, 232] width 557 height 39
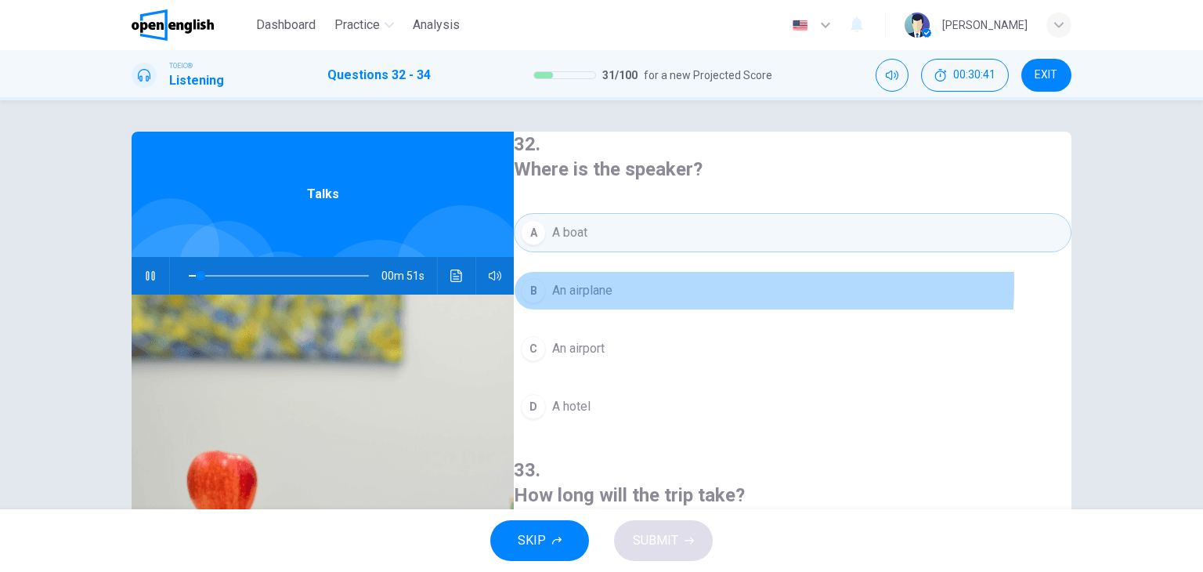
click at [697, 280] on button "B An airplane" at bounding box center [792, 290] width 557 height 39
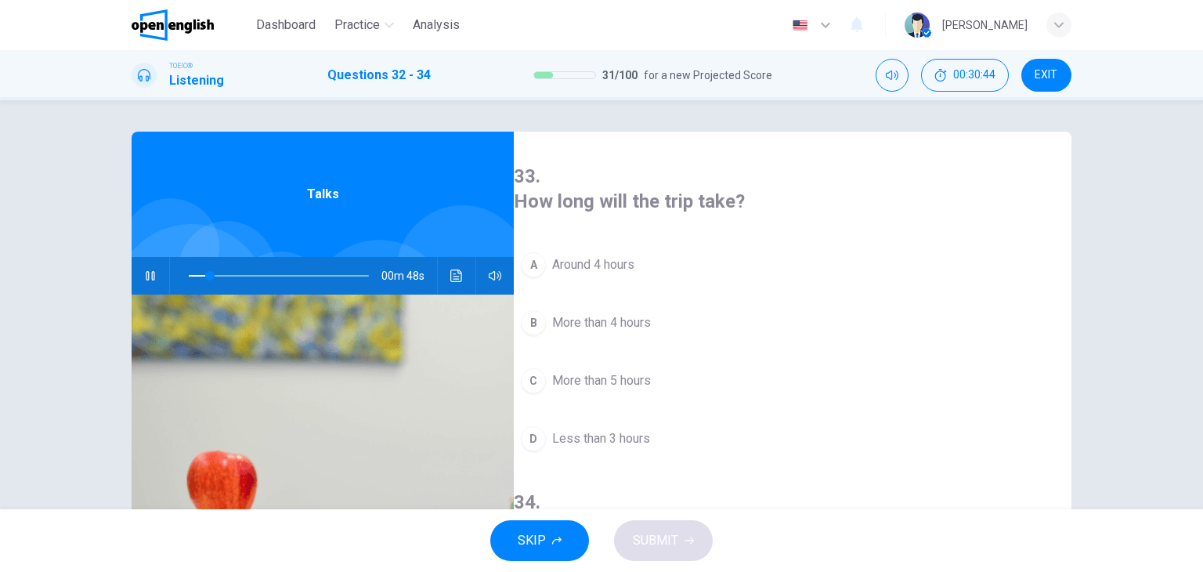
scroll to position [295, 0]
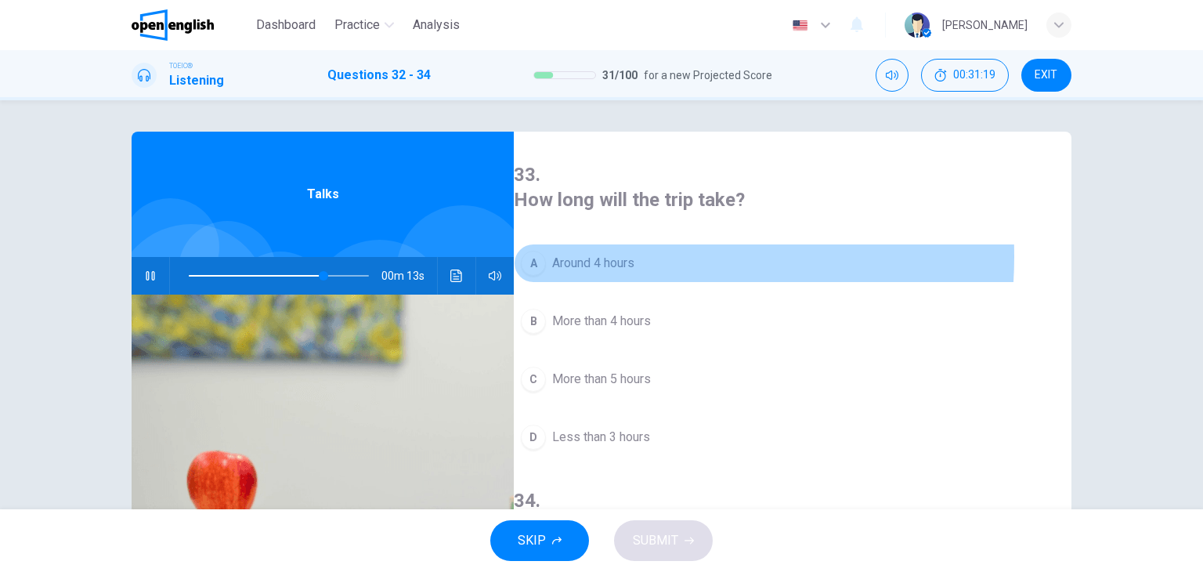
click at [607, 254] on span "Around 4 hours" at bounding box center [593, 263] width 82 height 19
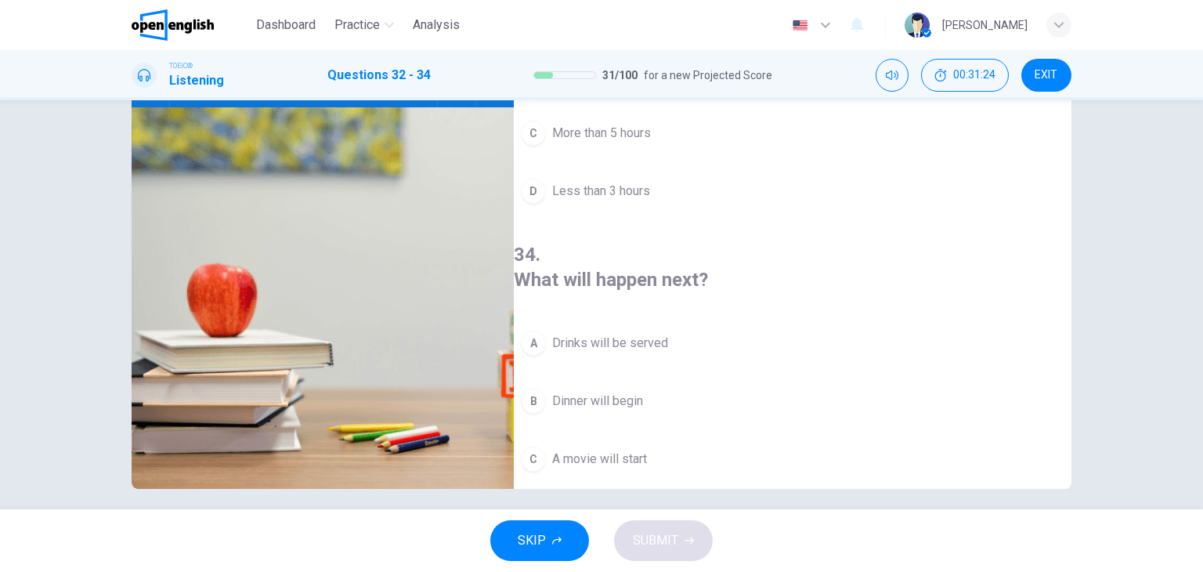
scroll to position [198, 0]
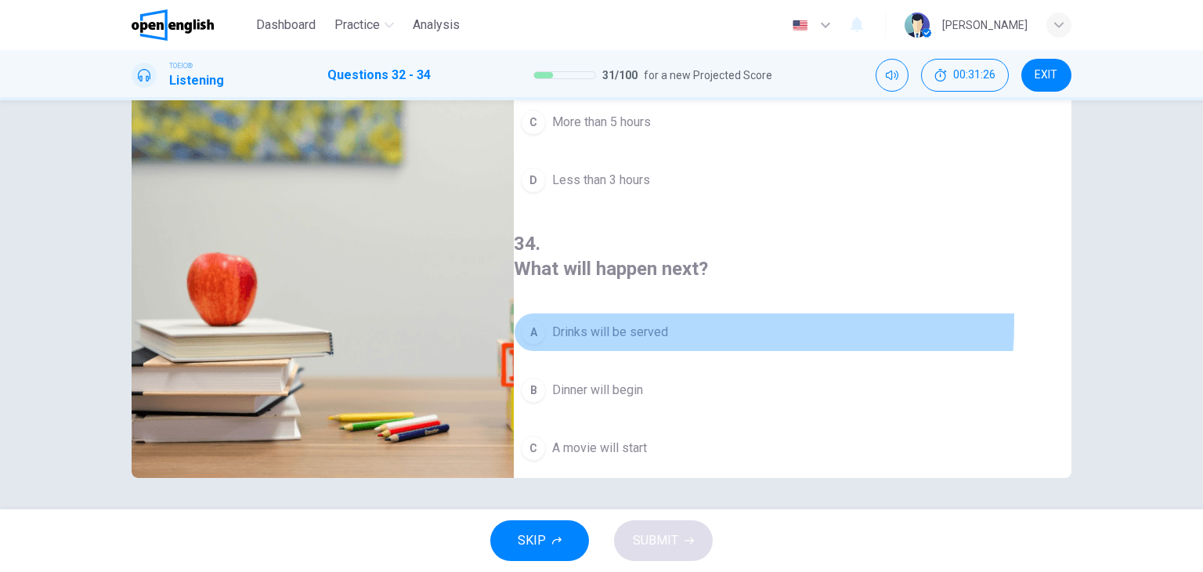
click at [645, 323] on span "Drinks will be served" at bounding box center [610, 332] width 116 height 19
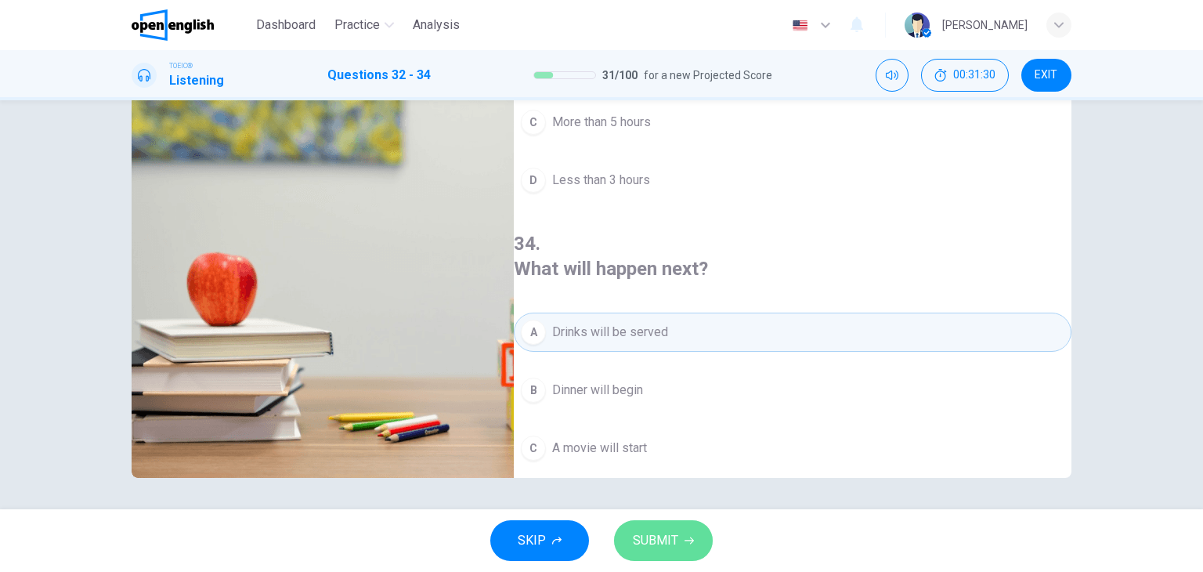
click at [675, 538] on span "SUBMIT" at bounding box center [655, 540] width 45 height 22
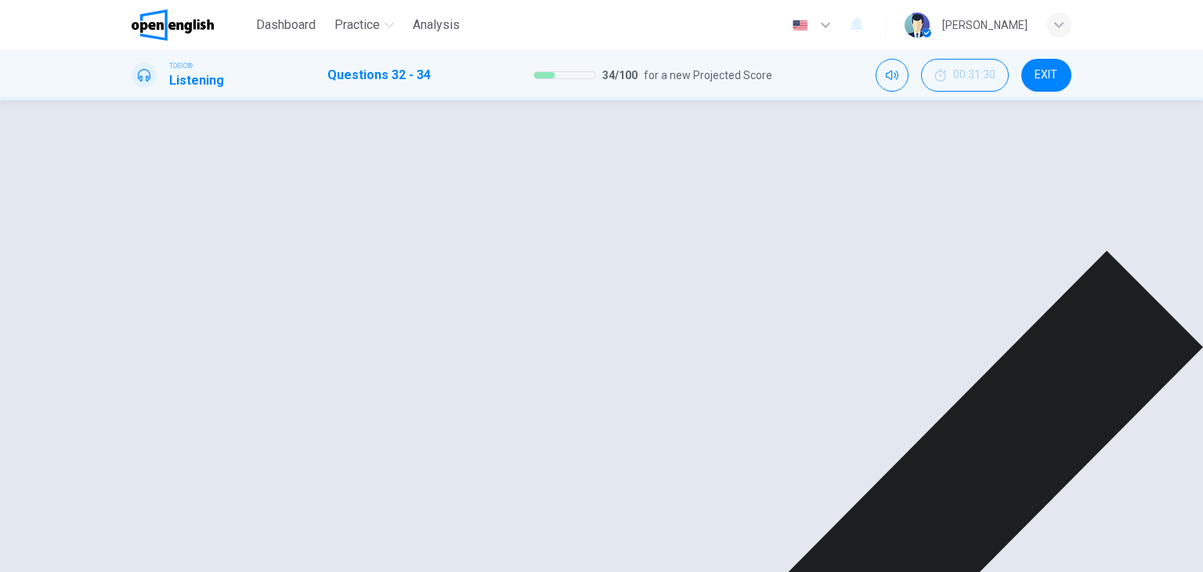
type input "*"
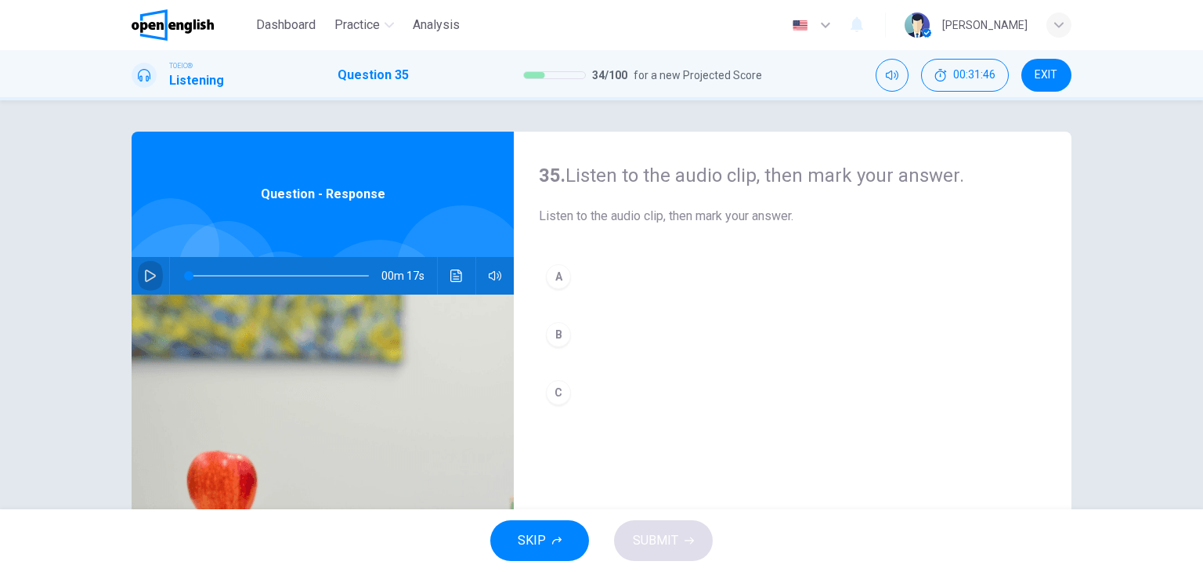
click at [150, 276] on icon "button" at bounding box center [150, 275] width 11 height 13
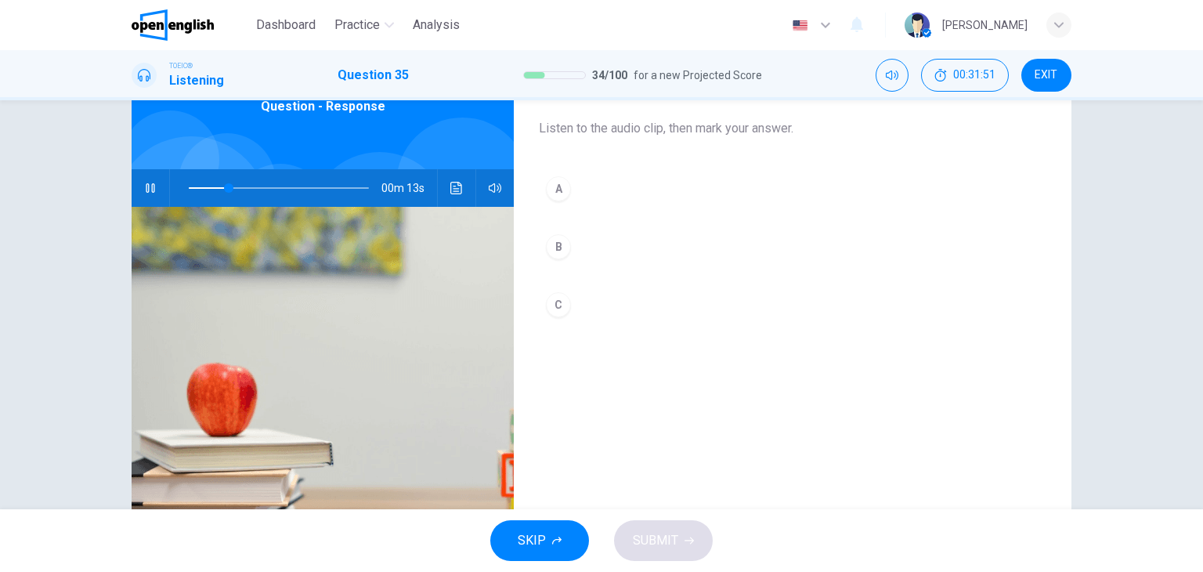
scroll to position [89, 0]
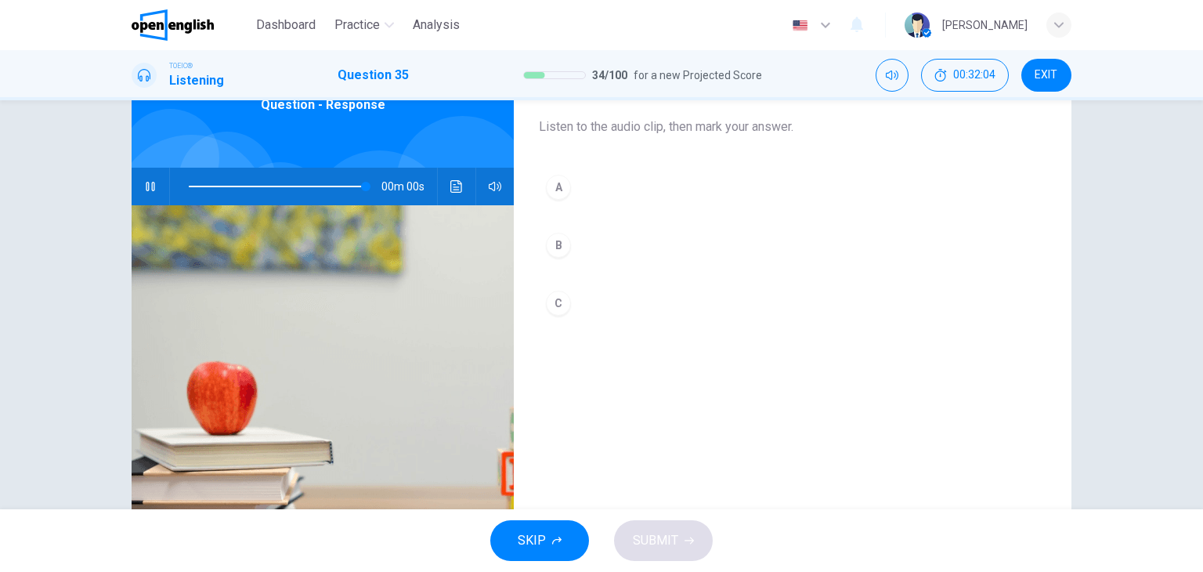
type input "*"
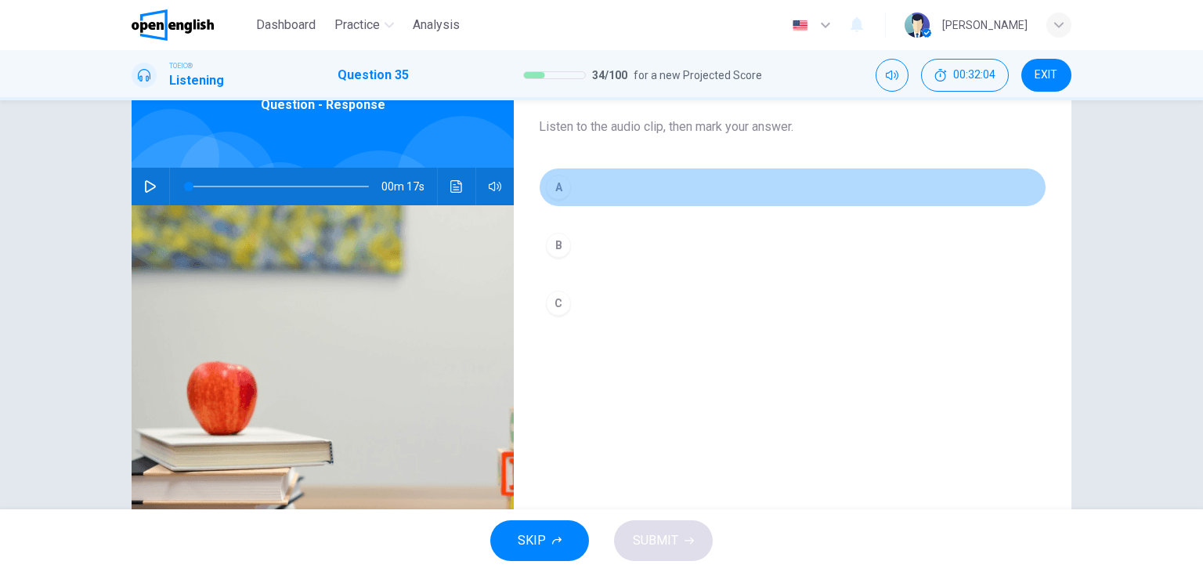
click at [557, 175] on div "A" at bounding box center [558, 187] width 25 height 25
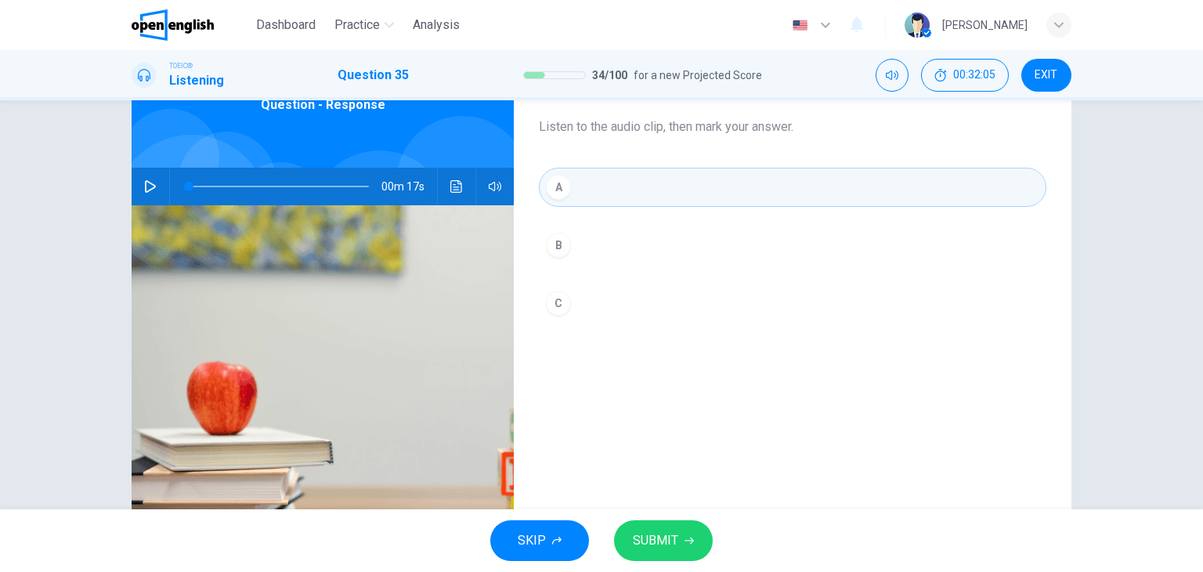
click at [654, 535] on span "SUBMIT" at bounding box center [655, 540] width 45 height 22
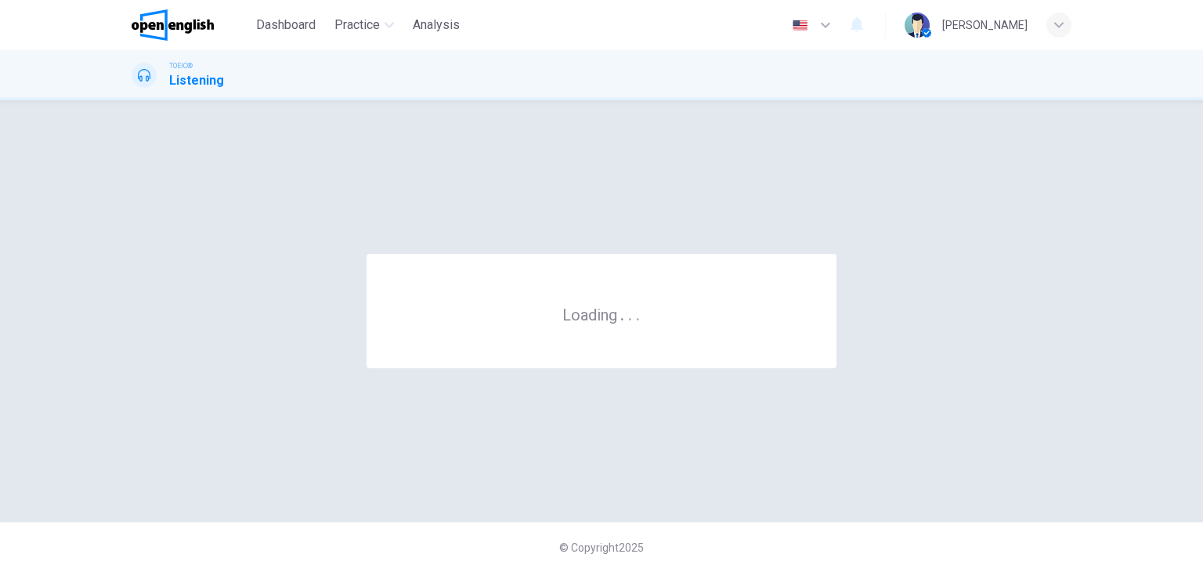
scroll to position [0, 0]
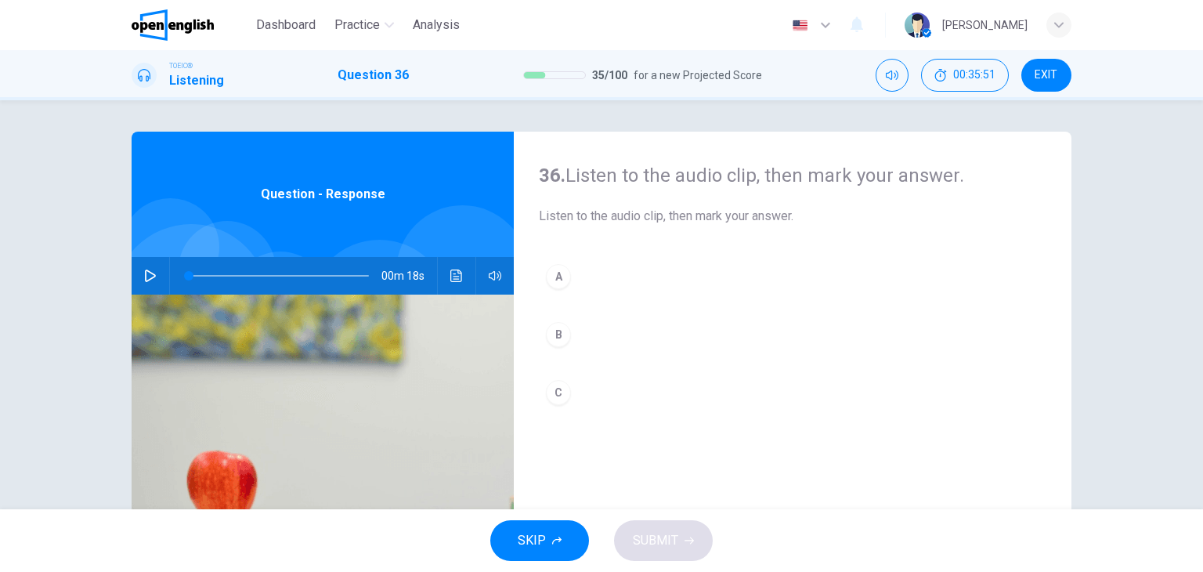
click at [1052, 74] on span "EXIT" at bounding box center [1045, 75] width 23 height 13
